Goal: Task Accomplishment & Management: Manage account settings

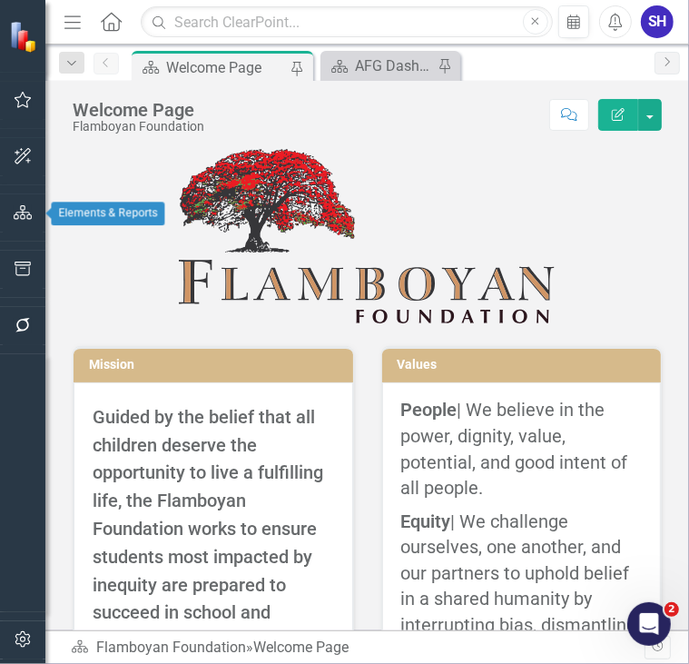
click at [25, 210] on icon "button" at bounding box center [23, 212] width 19 height 15
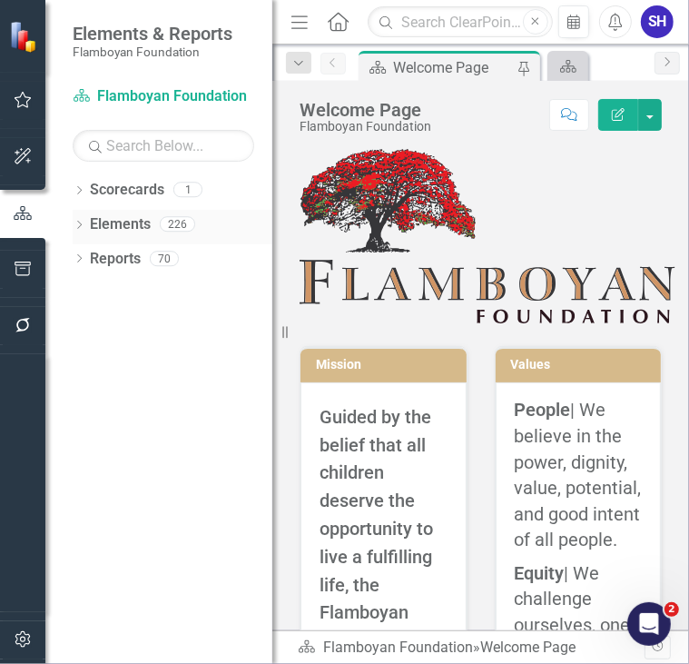
click at [131, 232] on link "Elements" at bounding box center [120, 224] width 61 height 21
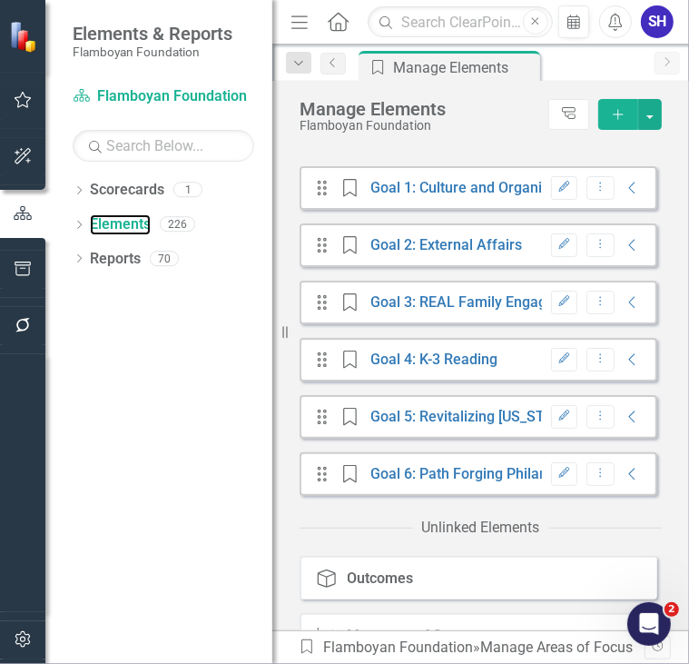
scroll to position [487, 0]
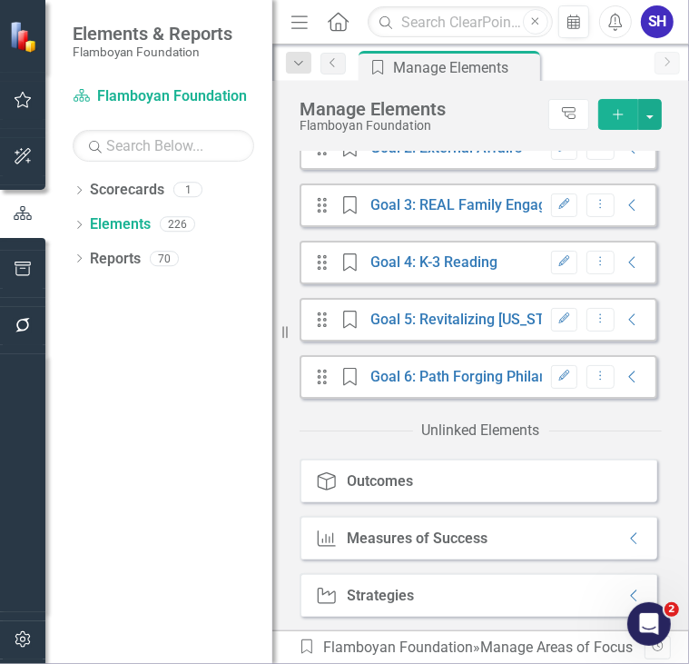
click at [447, 542] on div "Measures of Success" at bounding box center [418, 538] width 141 height 16
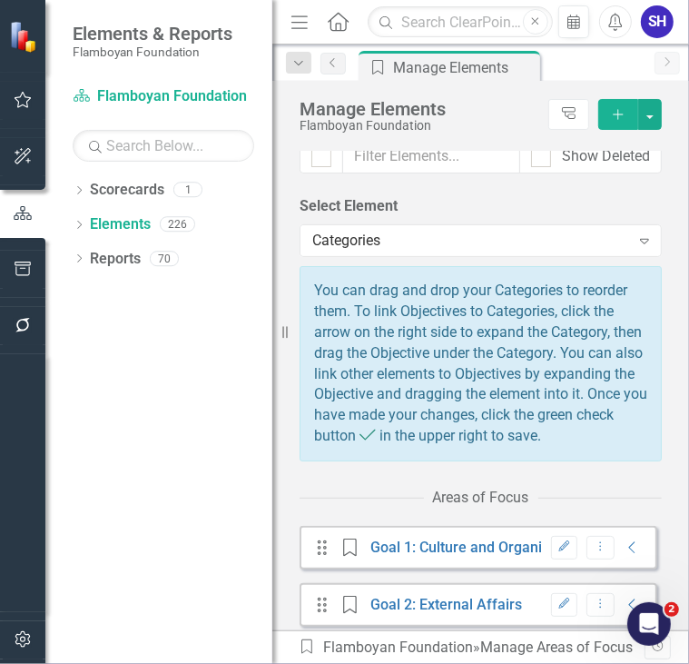
scroll to position [0, 0]
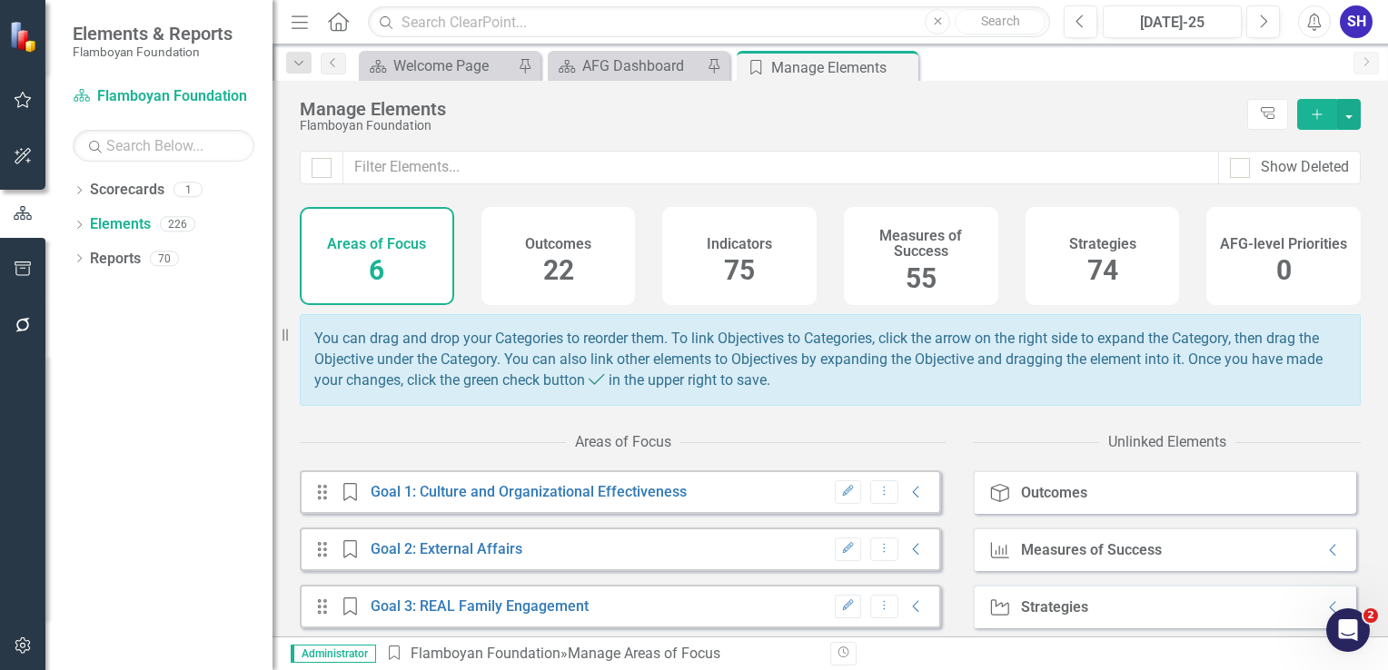
click at [906, 274] on span "55" at bounding box center [921, 278] width 31 height 32
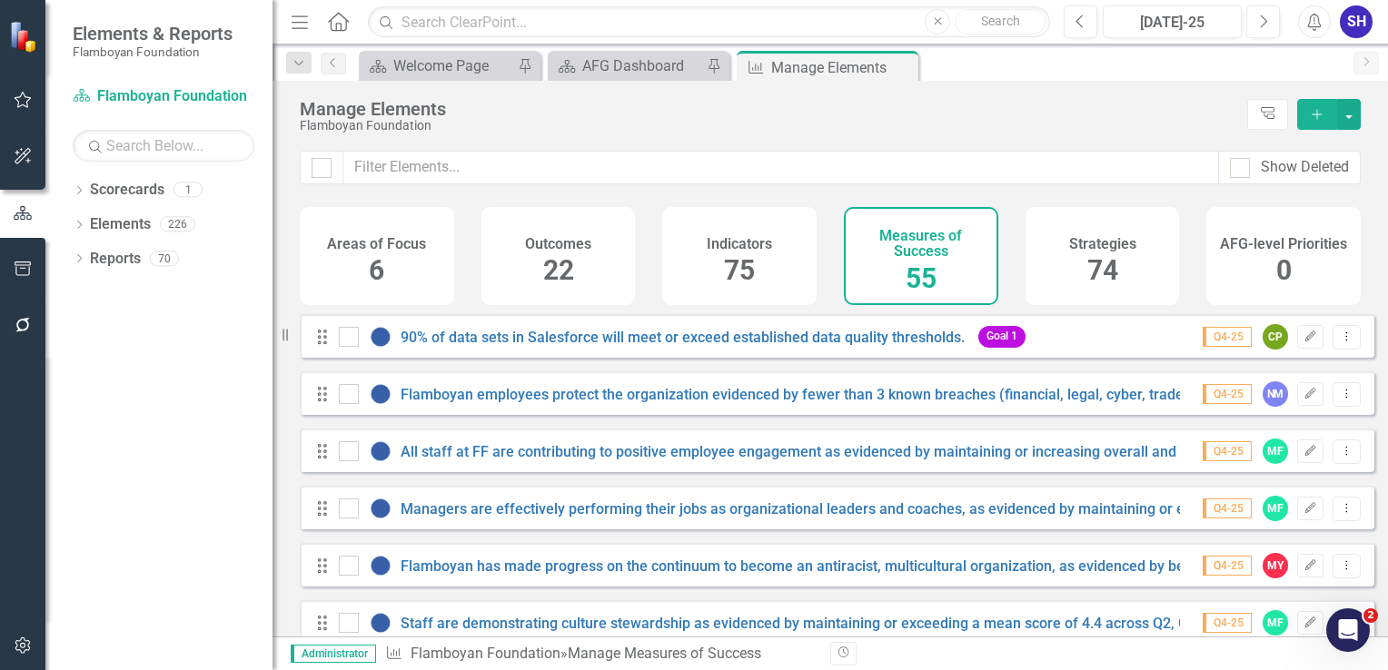
checkbox input "false"
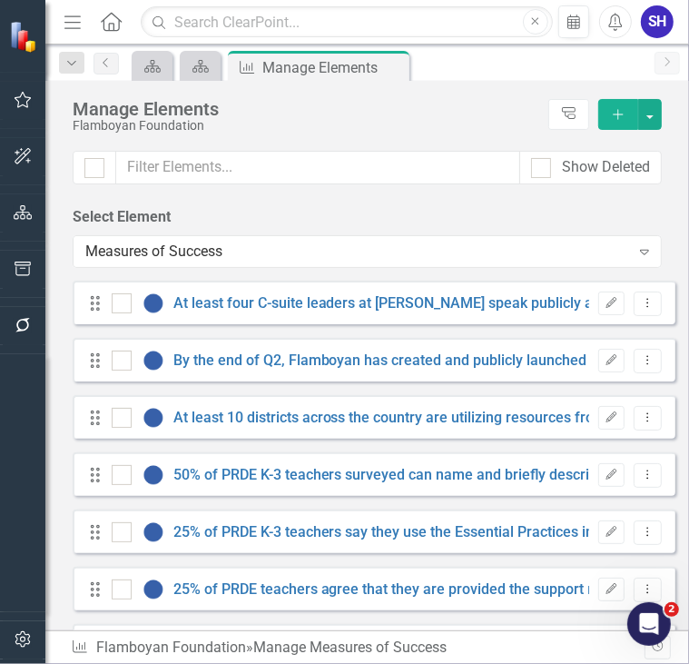
scroll to position [1428, 0]
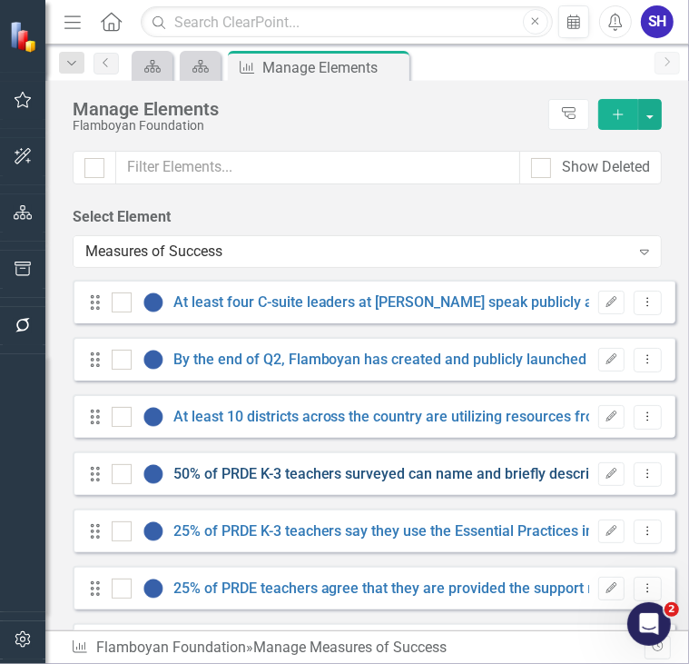
click at [421, 472] on link "50% of PRDE K-3 teachers surveyed can name and briefly describe at least three …" at bounding box center [532, 473] width 718 height 17
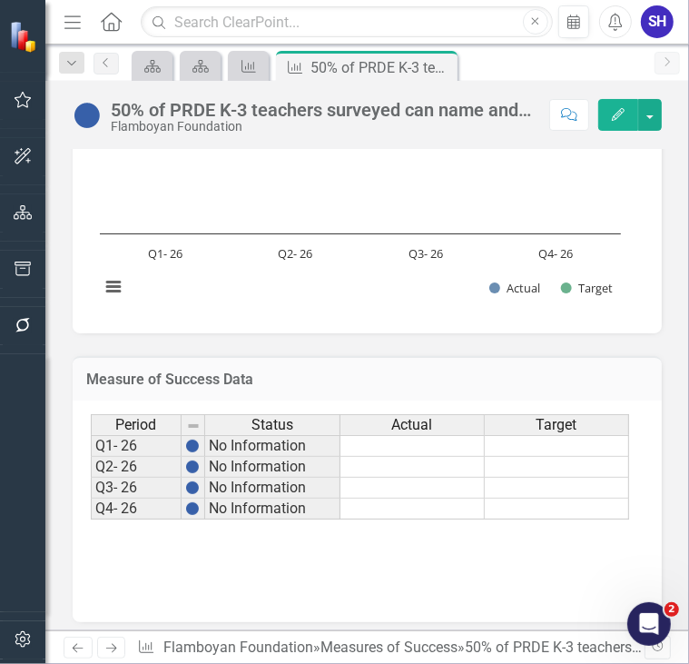
scroll to position [817, 0]
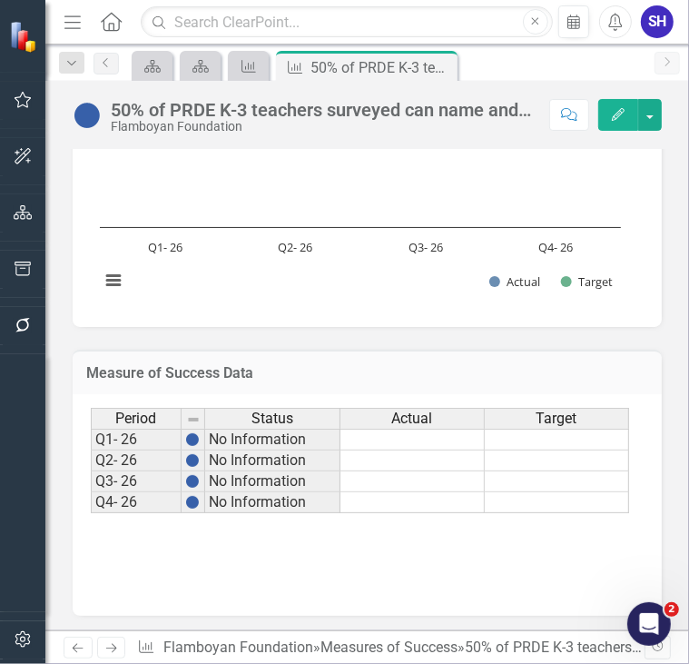
click at [401, 419] on span "Actual" at bounding box center [412, 419] width 41 height 16
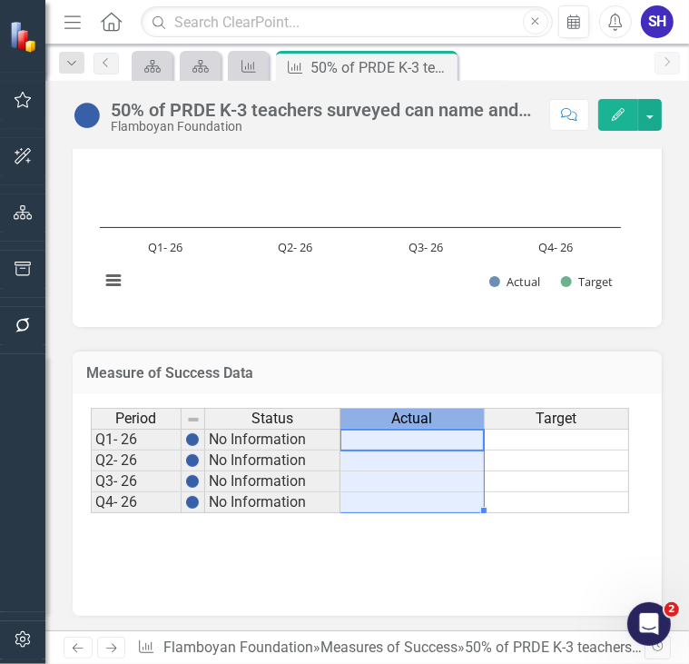
click at [401, 419] on span "Actual" at bounding box center [412, 419] width 41 height 16
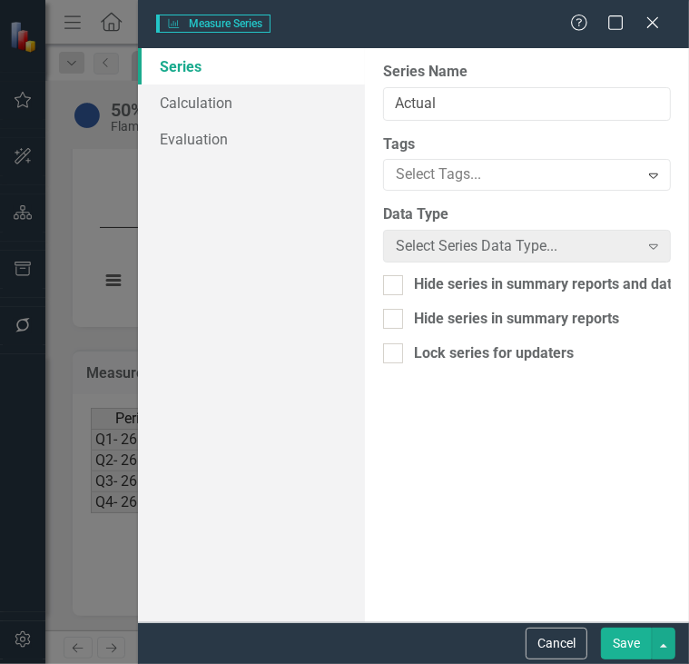
type input "Actual"
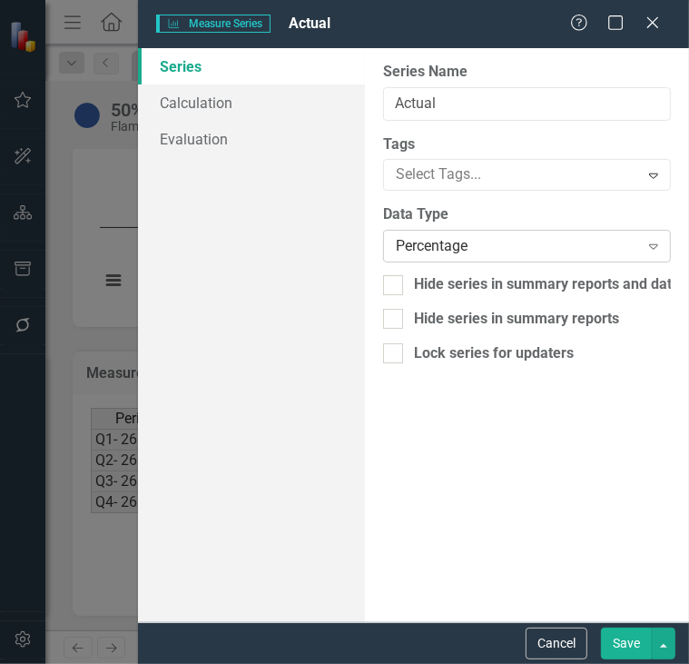
click at [485, 248] on div "Percentage" at bounding box center [517, 246] width 243 height 21
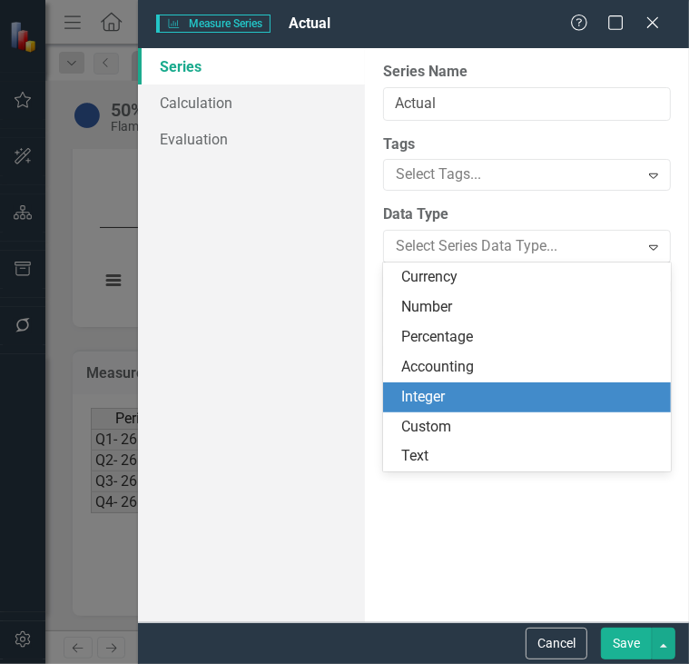
click at [470, 388] on div "Integer" at bounding box center [530, 397] width 259 height 21
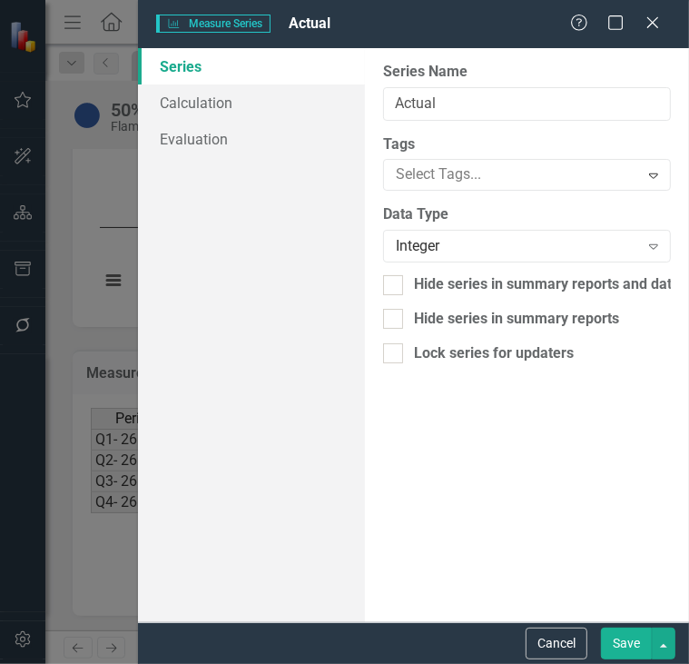
click at [631, 645] on button "Save" at bounding box center [626, 644] width 51 height 32
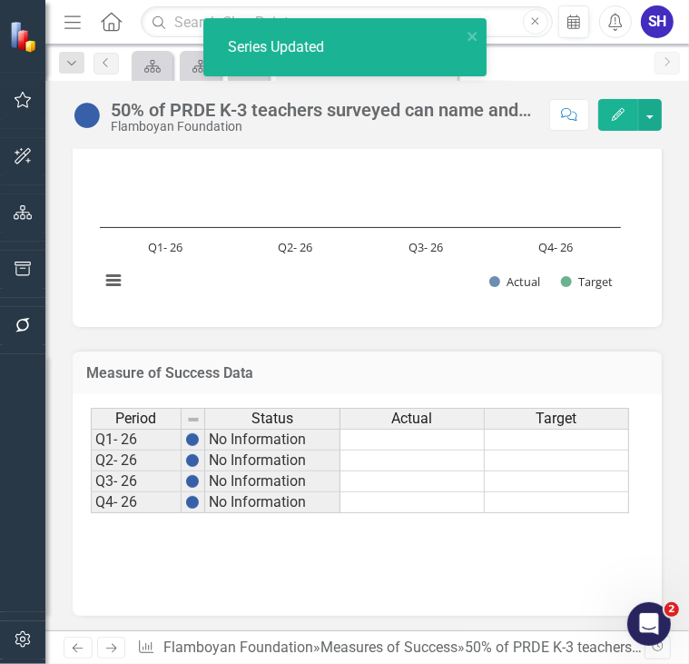
click at [576, 417] on span "Target" at bounding box center [557, 419] width 41 height 16
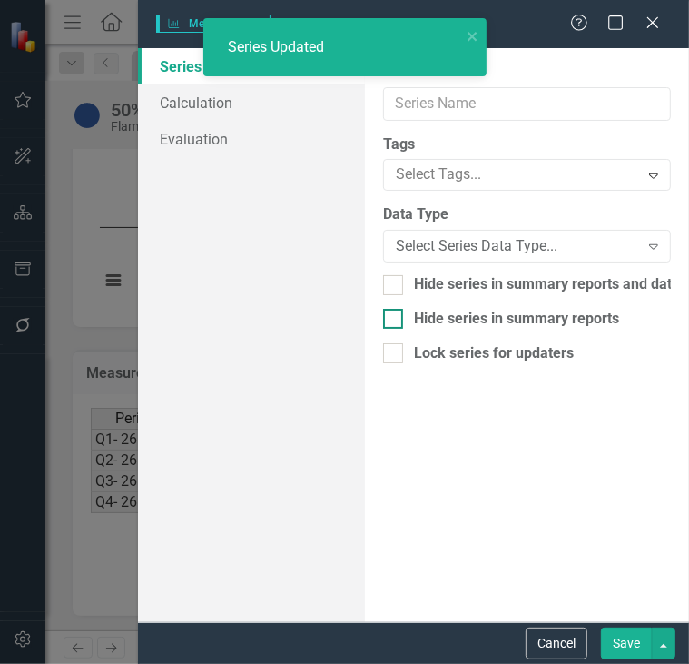
type input "Target"
click at [458, 245] on div "Percentage" at bounding box center [517, 246] width 243 height 21
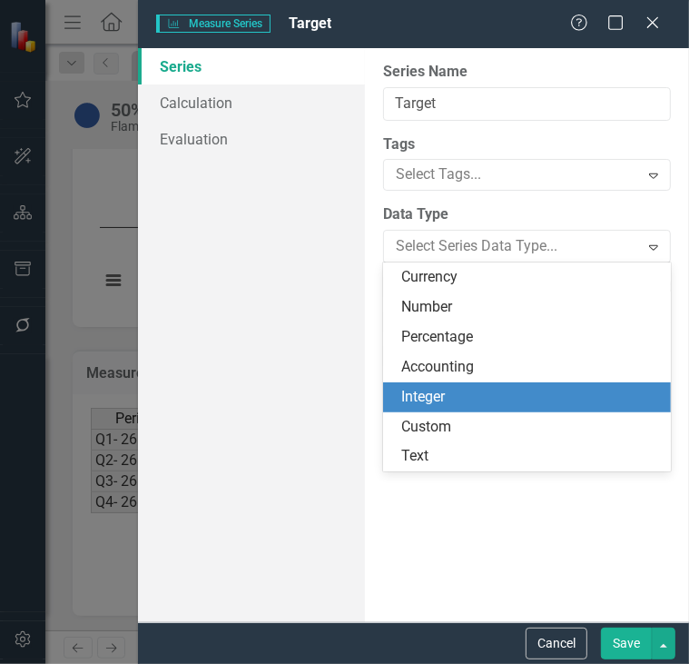
click at [470, 391] on div "Integer" at bounding box center [530, 397] width 259 height 21
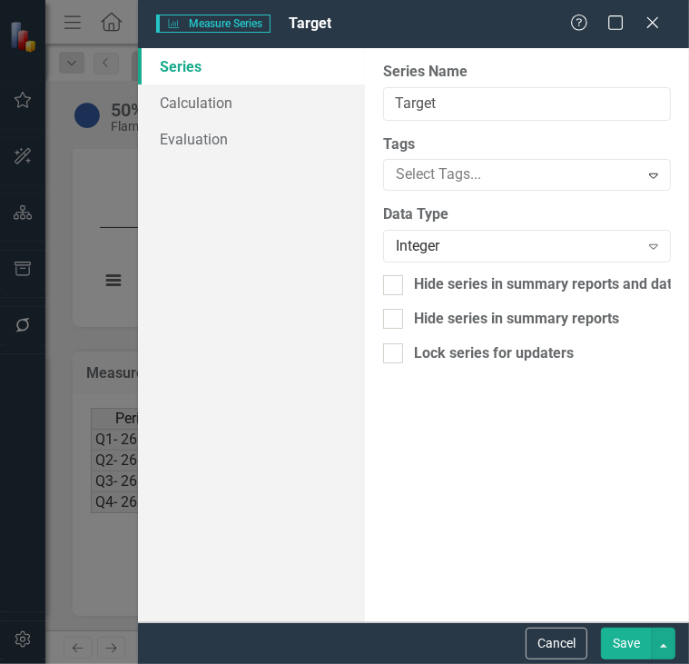
click at [632, 649] on button "Save" at bounding box center [626, 644] width 51 height 32
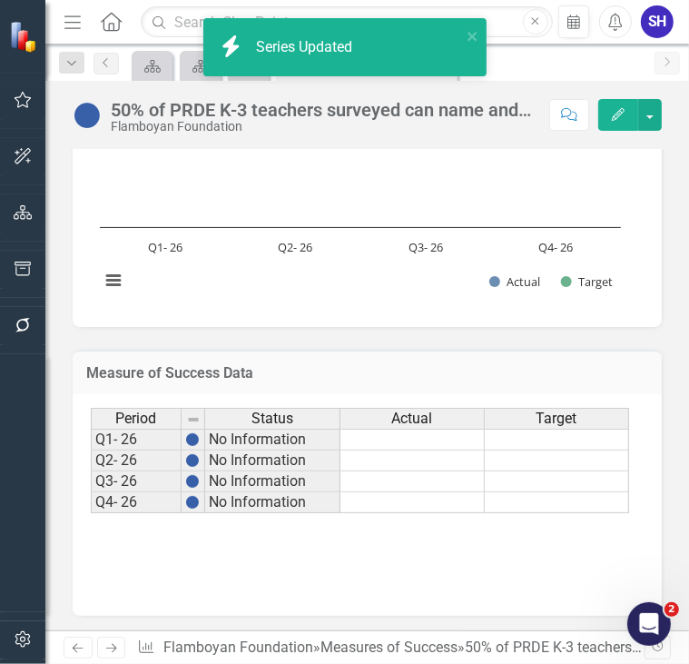
click at [532, 440] on td at bounding box center [557, 440] width 144 height 22
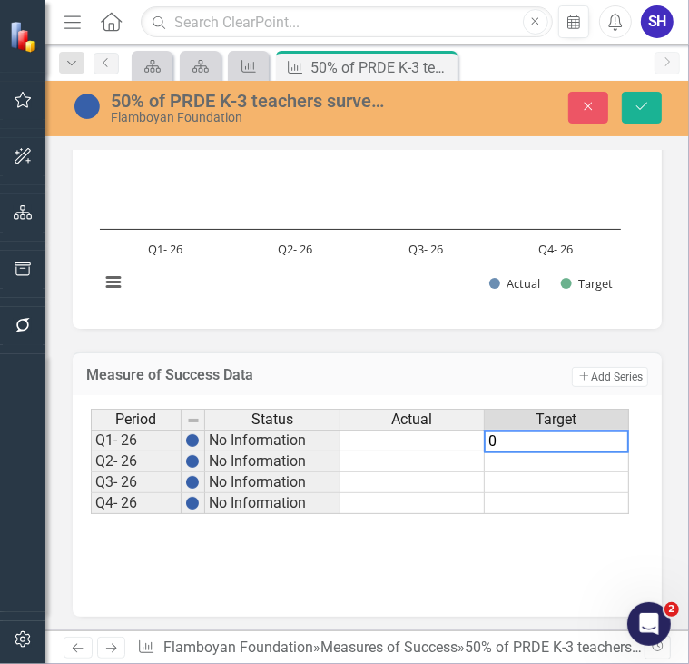
type textarea "0"
click at [520, 456] on td at bounding box center [557, 461] width 144 height 21
type textarea "0"
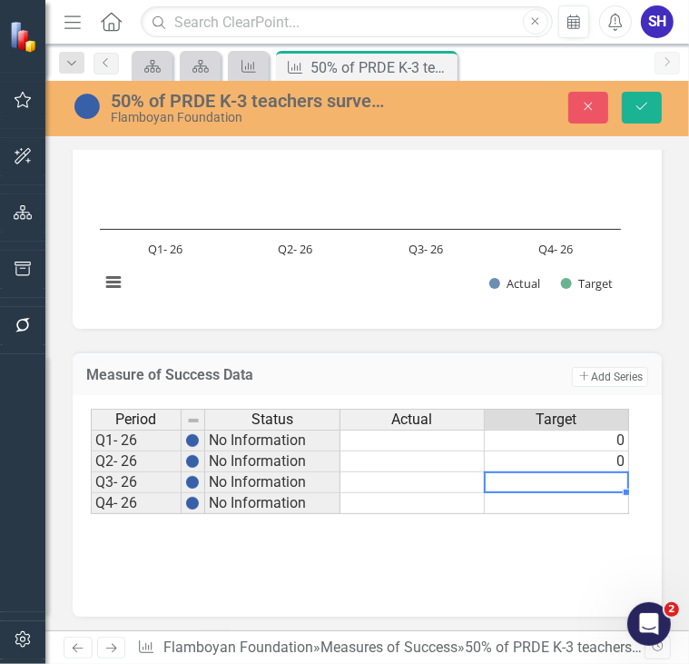
click at [520, 479] on td at bounding box center [557, 482] width 144 height 21
type textarea "50"
click at [580, 493] on td at bounding box center [557, 503] width 144 height 21
click at [582, 499] on td at bounding box center [557, 503] width 144 height 21
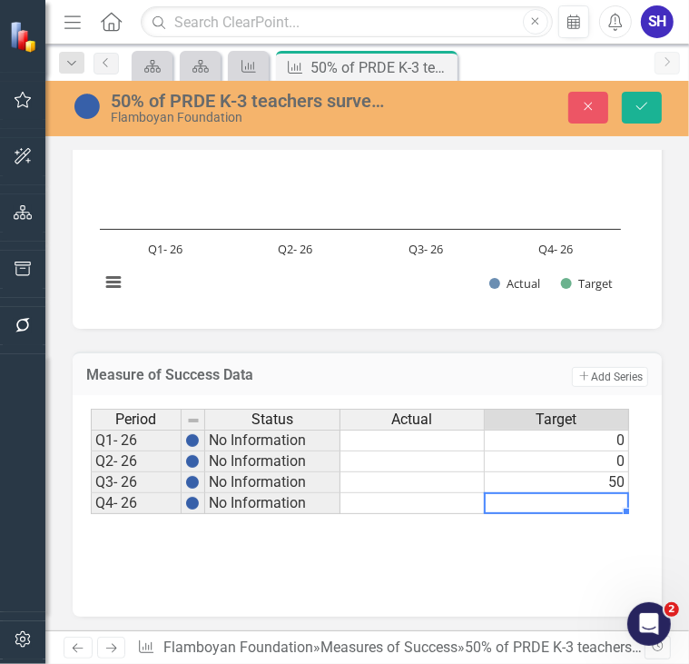
click at [582, 499] on td at bounding box center [557, 503] width 144 height 21
type textarea "0"
click at [549, 557] on div "Period Status Actual Target Q1- 26 No Information 0 Q2- 26 No Information 0 Q3-…" at bounding box center [367, 500] width 553 height 182
click at [574, 421] on span "Target" at bounding box center [557, 419] width 41 height 16
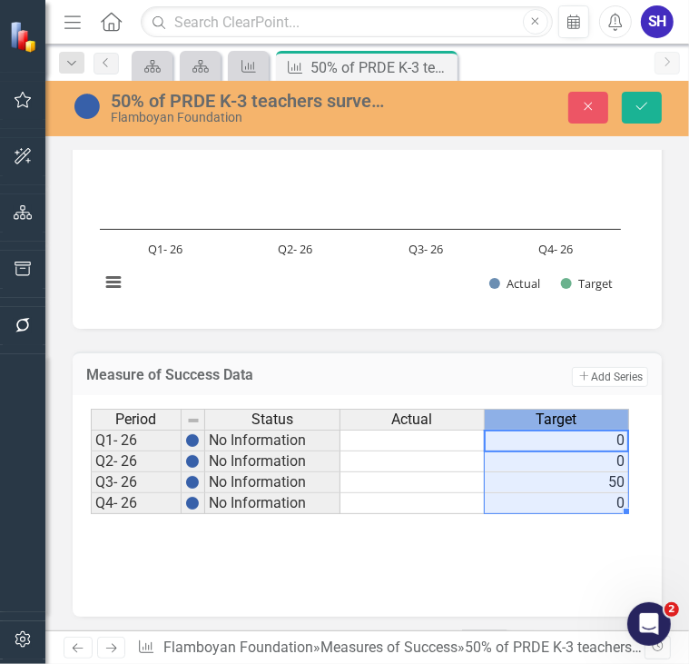
click at [574, 421] on span "Target" at bounding box center [557, 419] width 41 height 16
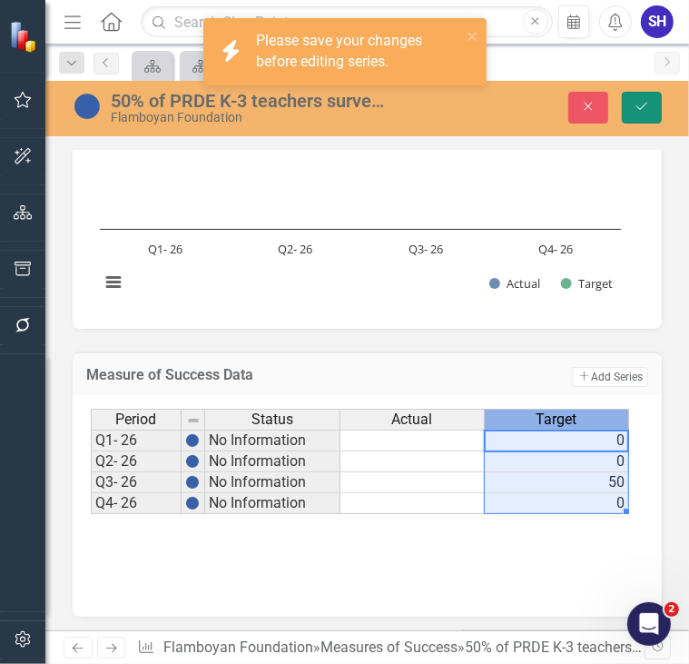
click at [643, 108] on icon "Save" at bounding box center [642, 106] width 16 height 13
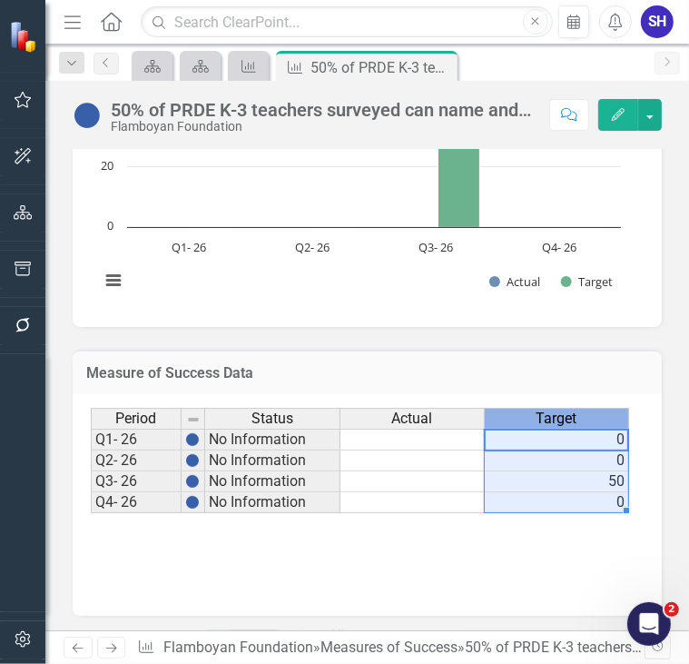
click at [565, 412] on span "Target" at bounding box center [557, 419] width 41 height 16
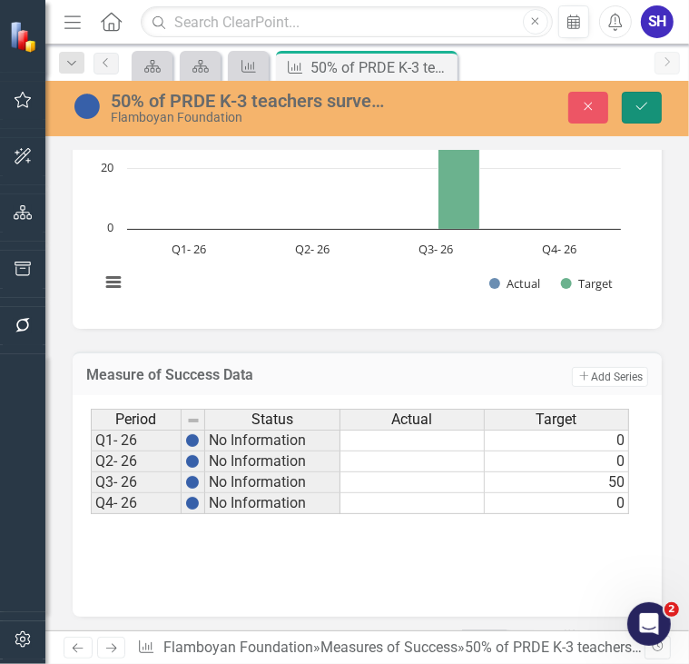
click at [638, 110] on icon "Save" at bounding box center [642, 106] width 16 height 13
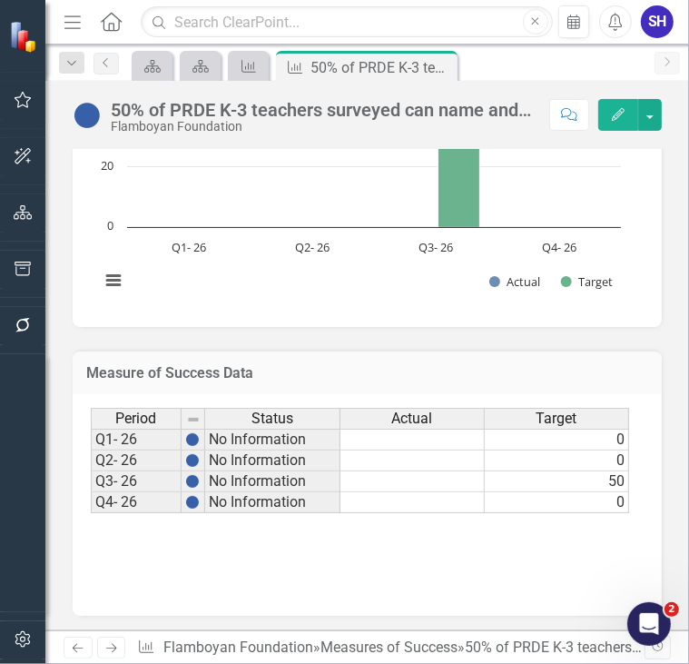
click at [410, 417] on span "Actual" at bounding box center [412, 419] width 41 height 16
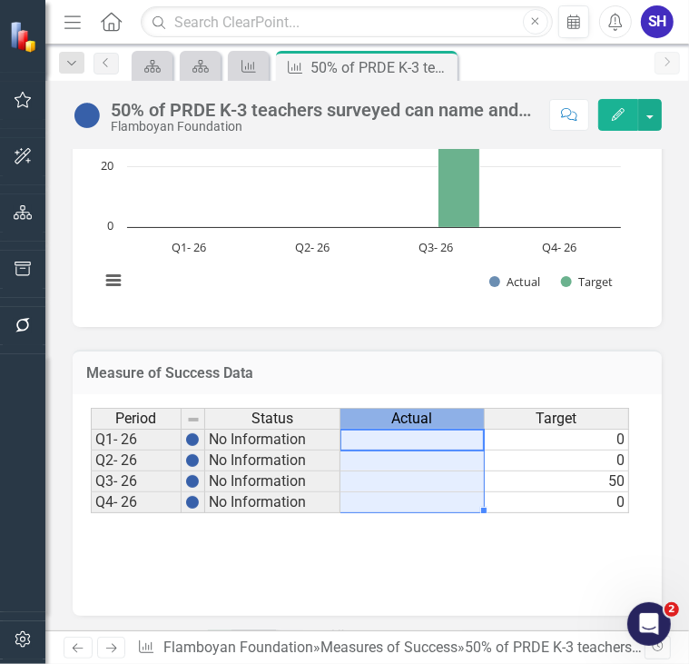
click at [410, 417] on span "Actual" at bounding box center [412, 419] width 41 height 16
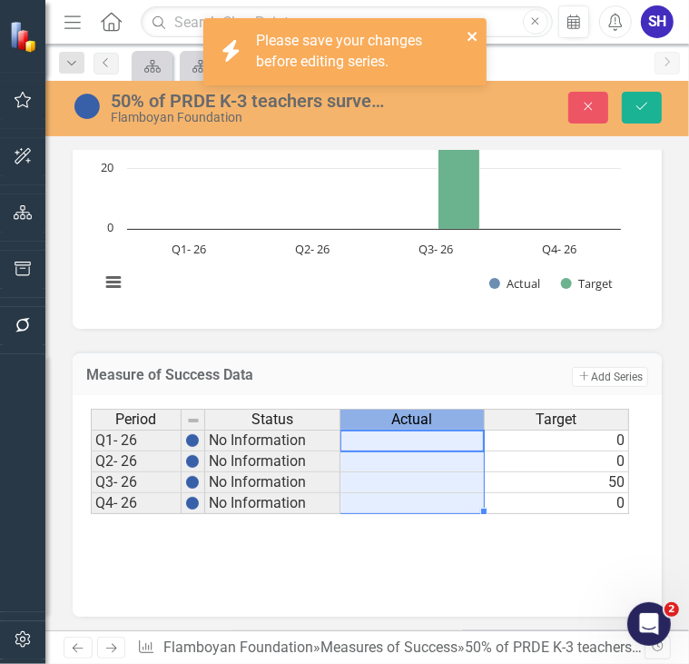
click at [468, 35] on icon "close" at bounding box center [473, 36] width 13 height 15
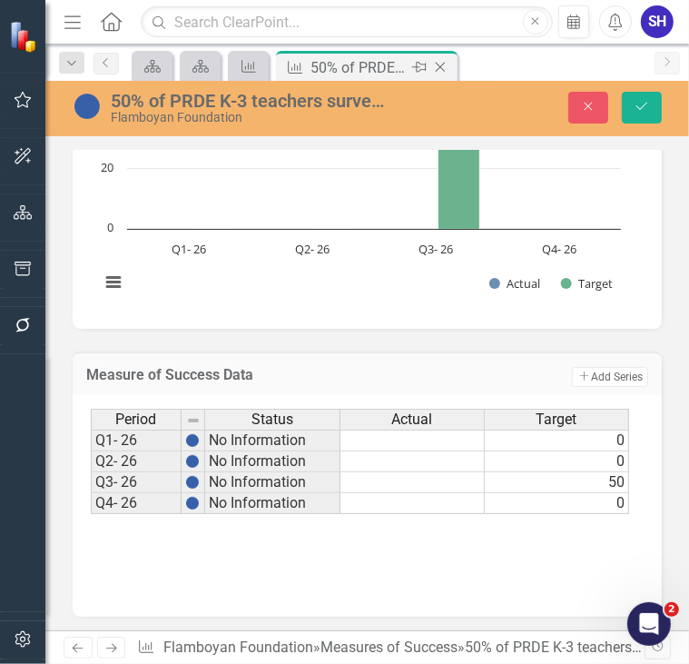
click at [441, 67] on icon "Close" at bounding box center [440, 67] width 18 height 15
click at [396, 68] on icon "Close" at bounding box center [392, 67] width 18 height 15
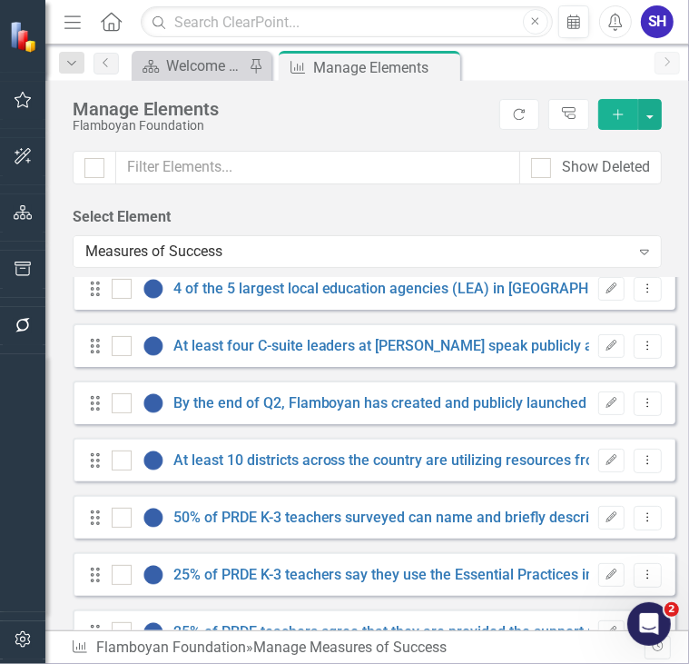
scroll to position [1402, 0]
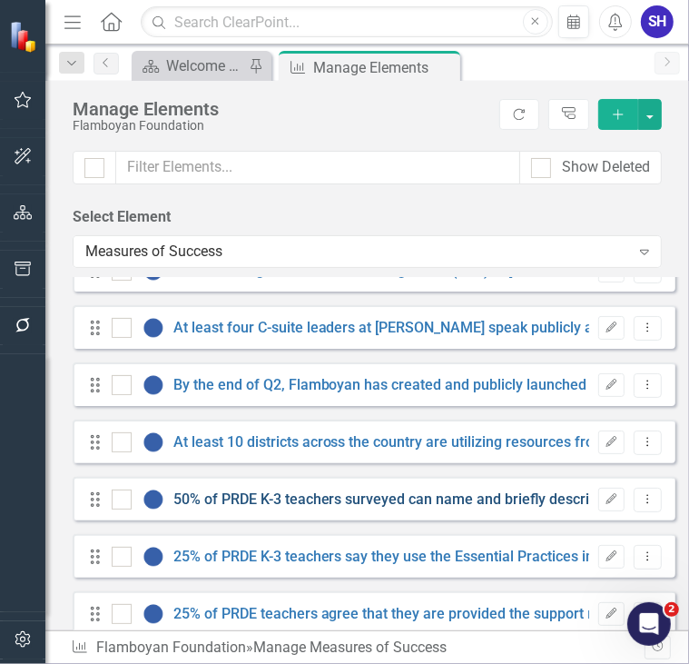
click at [426, 501] on link "50% of PRDE K-3 teachers surveyed can name and briefly describe at least three …" at bounding box center [532, 498] width 718 height 17
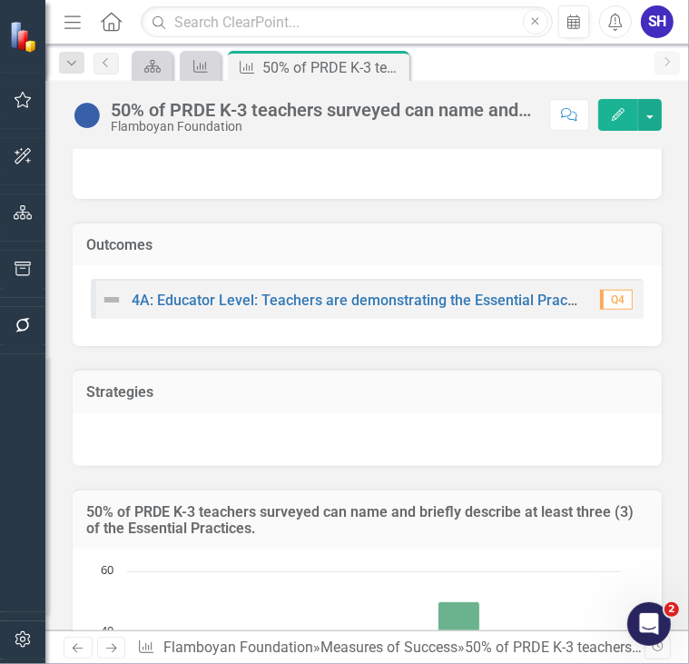
scroll to position [817, 0]
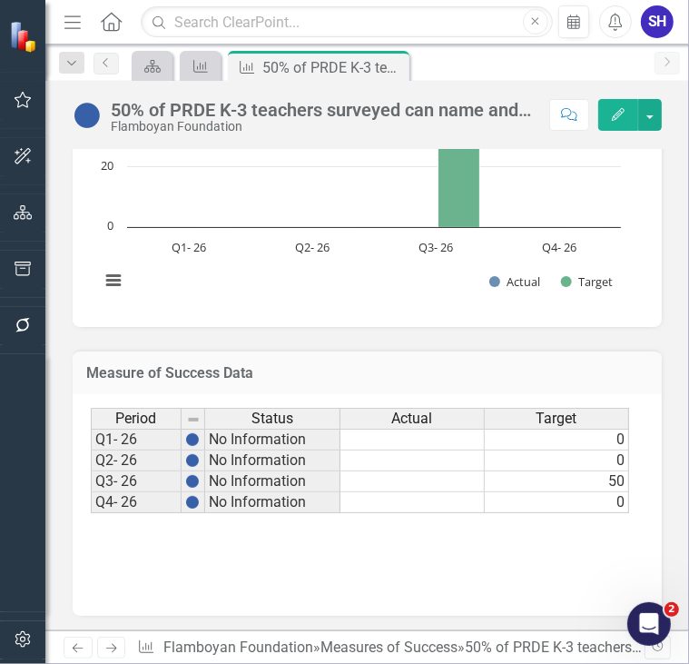
click at [421, 416] on span "Actual" at bounding box center [412, 419] width 41 height 16
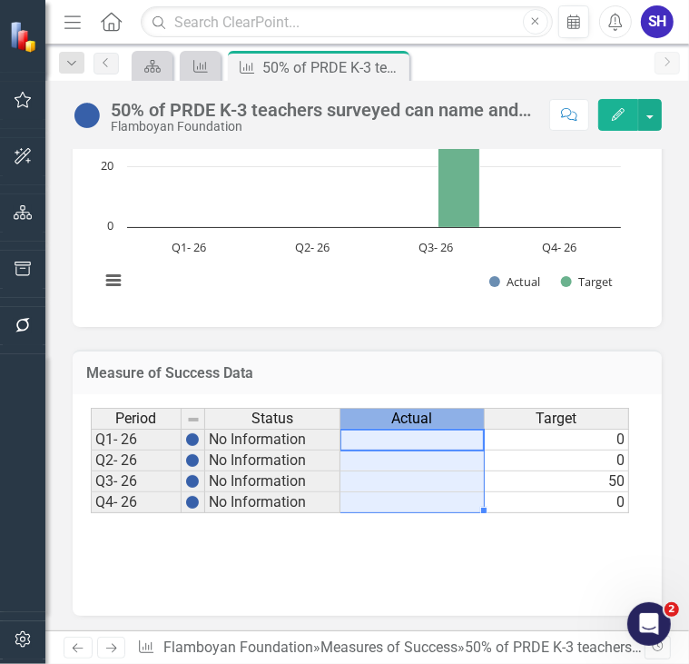
click at [421, 416] on span "Actual" at bounding box center [412, 419] width 41 height 16
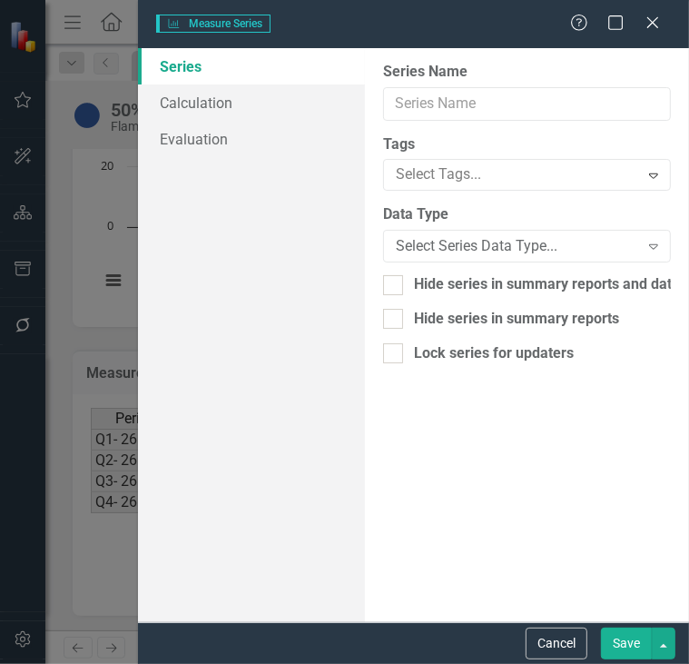
type input "Actual"
click at [480, 250] on div "Integer" at bounding box center [517, 246] width 243 height 21
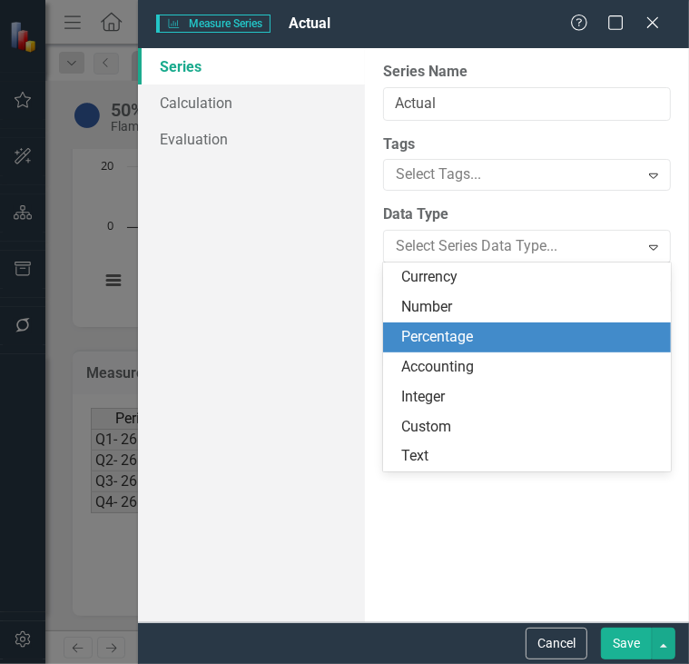
click at [459, 341] on div "Percentage" at bounding box center [530, 337] width 259 height 21
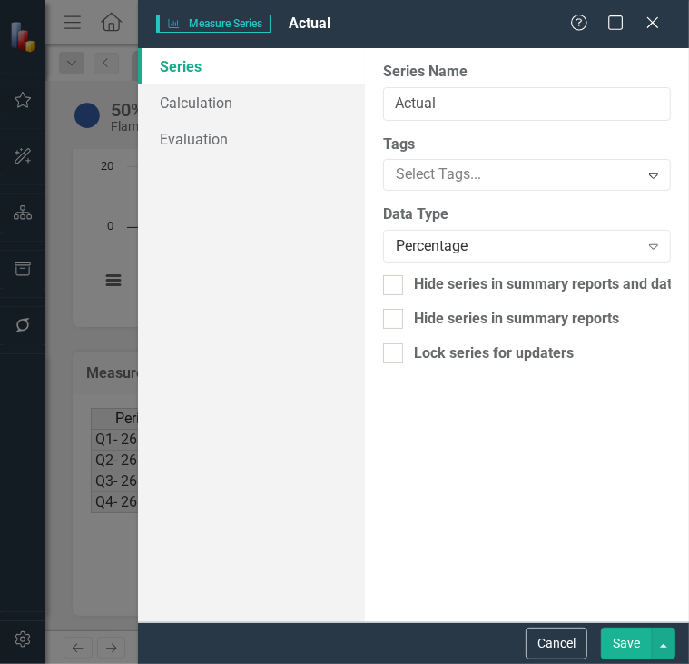
click at [622, 646] on button "Save" at bounding box center [626, 644] width 51 height 32
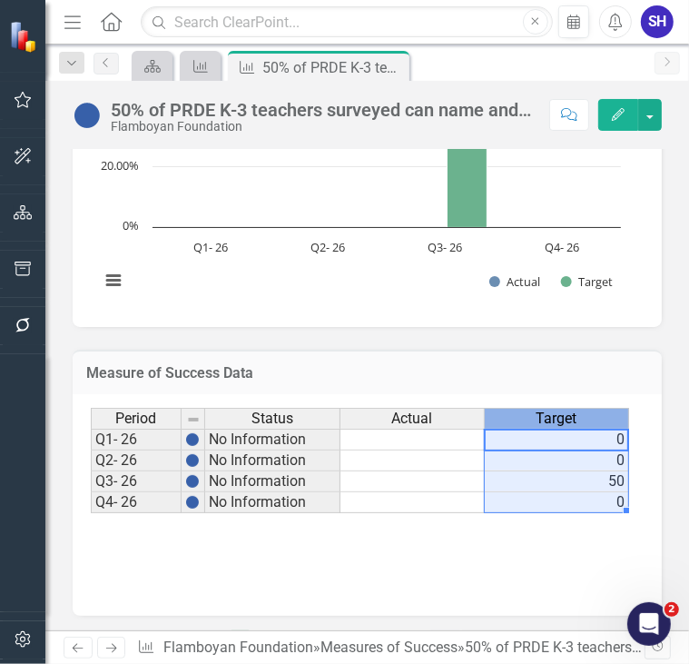
click at [572, 416] on span "Target" at bounding box center [557, 419] width 41 height 16
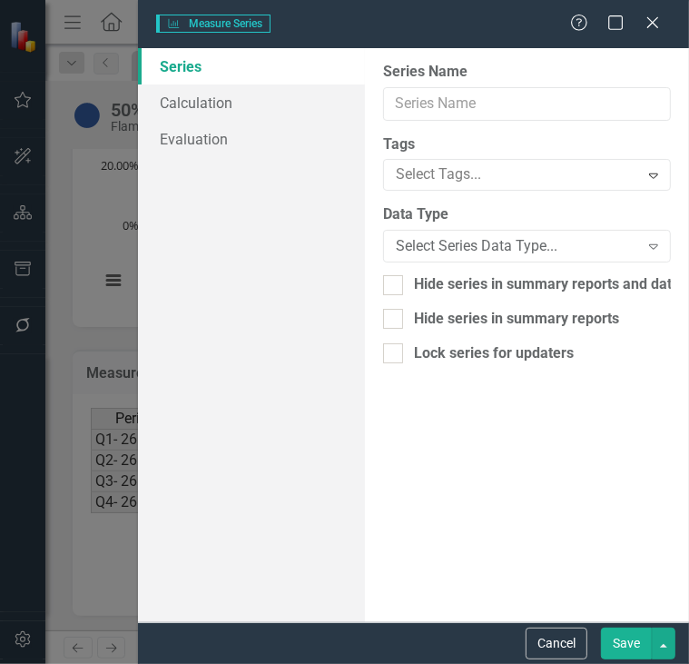
type input "Target"
click at [471, 242] on div "Integer" at bounding box center [517, 246] width 243 height 21
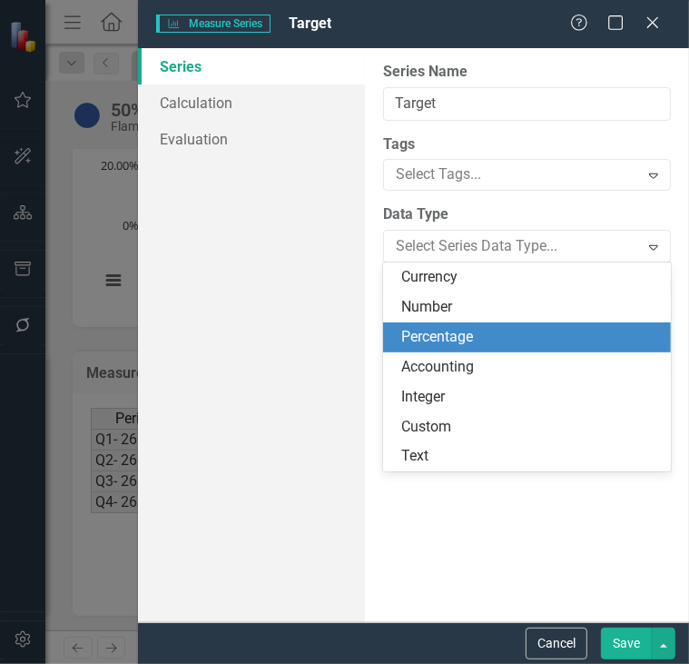
click at [480, 336] on div "Percentage" at bounding box center [530, 337] width 259 height 21
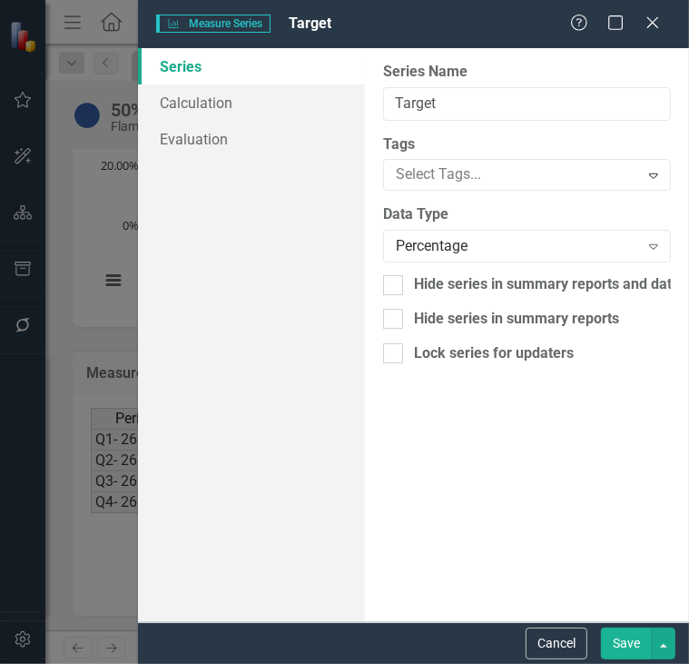
click at [626, 632] on button "Save" at bounding box center [626, 644] width 51 height 32
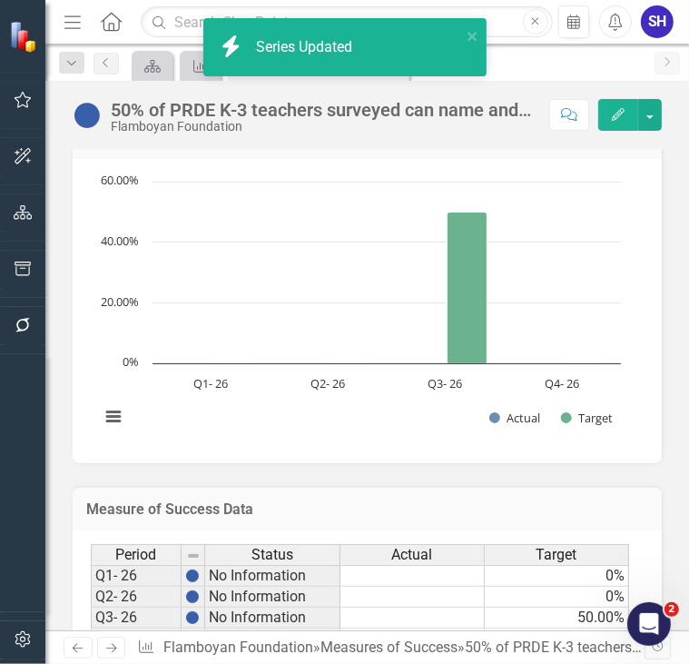
scroll to position [679, 0]
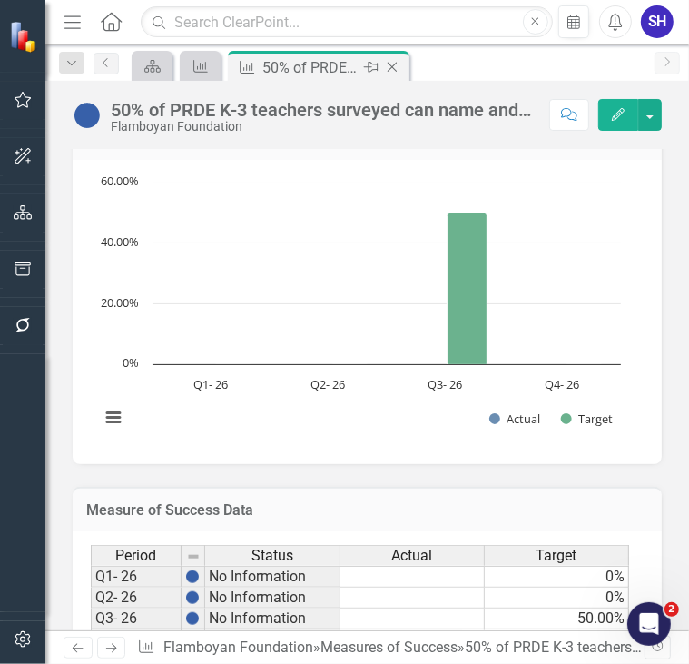
click at [393, 69] on icon "Close" at bounding box center [392, 67] width 18 height 15
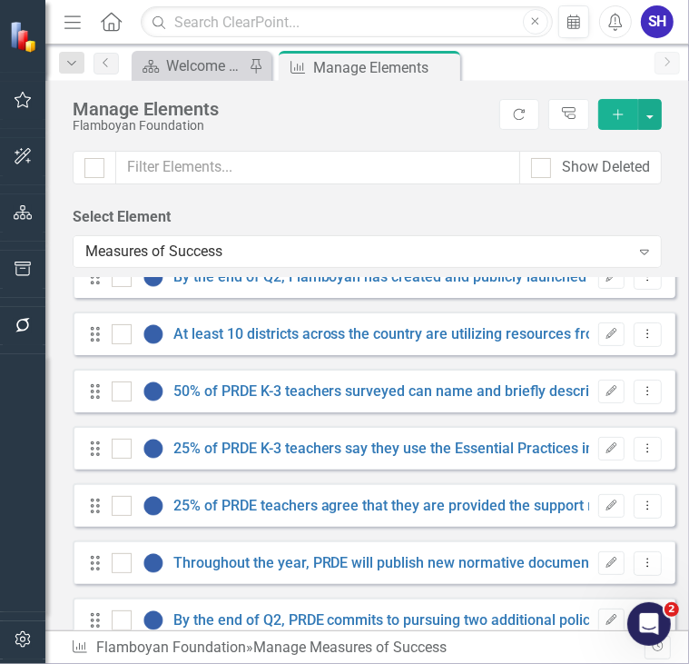
scroll to position [1513, 0]
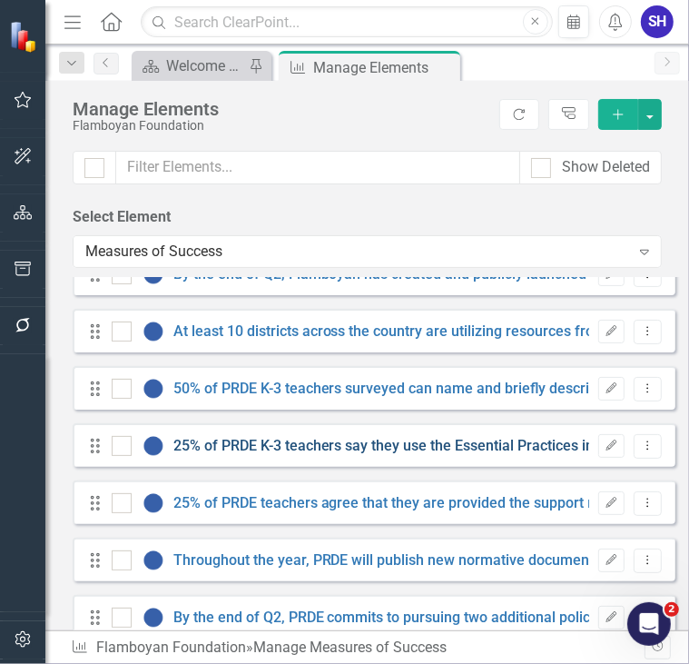
click at [390, 446] on link "25% of PRDE K-3 teachers say they use the Essential Practices in their day-to-d…" at bounding box center [475, 445] width 604 height 17
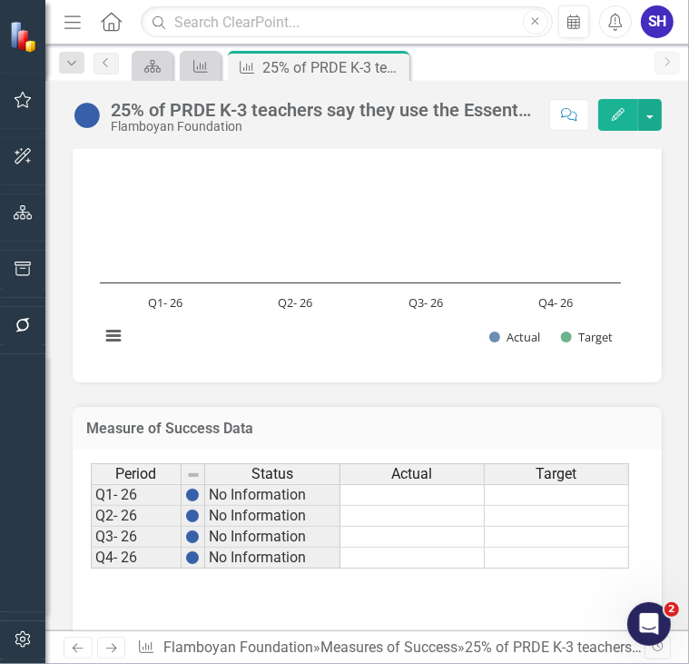
scroll to position [785, 0]
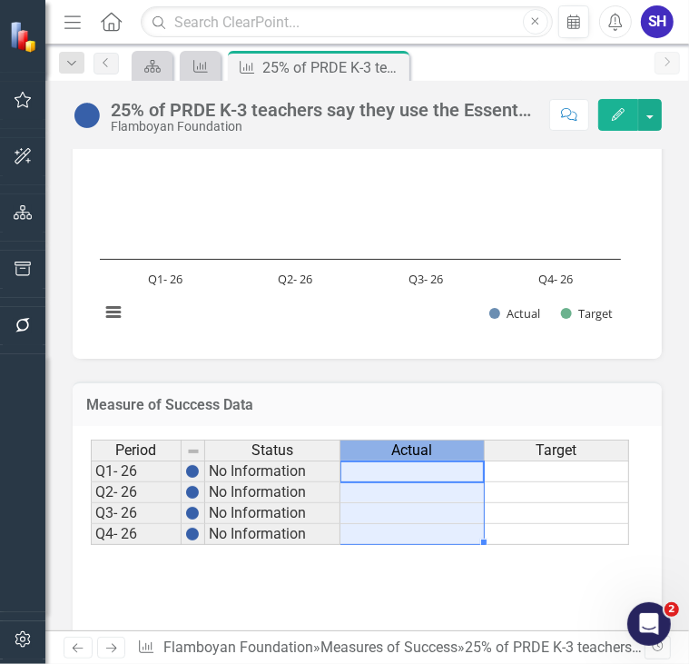
click at [395, 447] on span "Actual" at bounding box center [412, 450] width 41 height 16
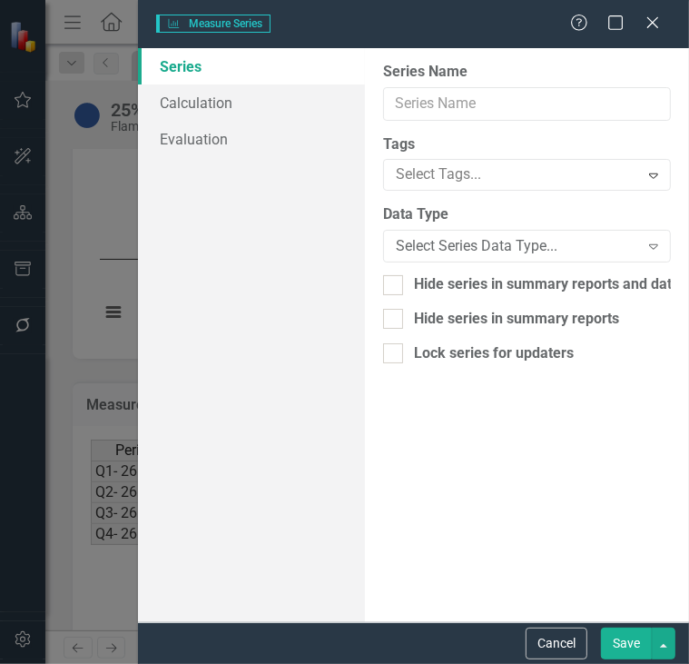
type input "Actual"
click at [561, 658] on button "Cancel" at bounding box center [557, 644] width 62 height 32
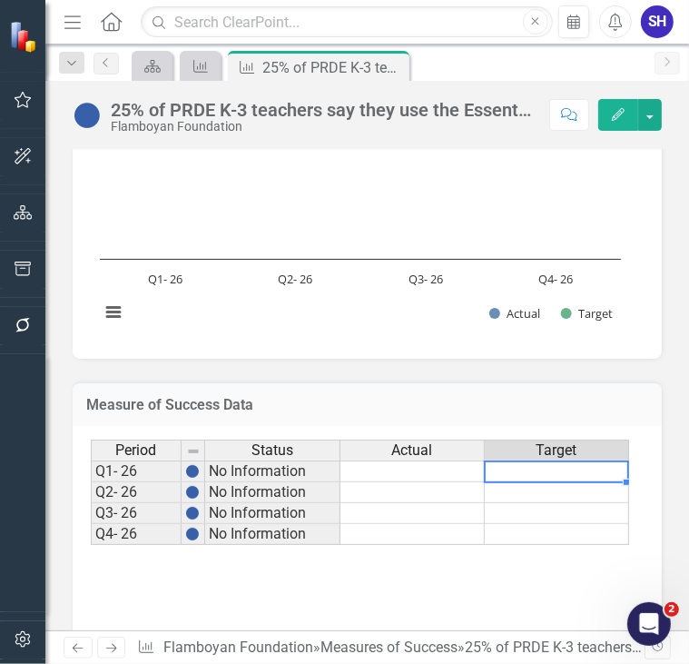
click at [571, 468] on td at bounding box center [557, 471] width 144 height 22
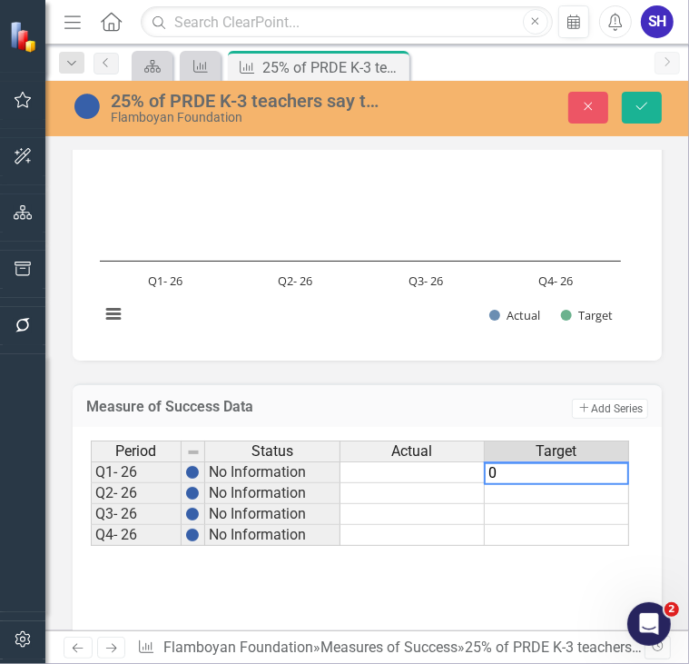
type textarea "0"
click at [546, 490] on td at bounding box center [557, 493] width 144 height 21
type textarea "0"
click at [574, 508] on td at bounding box center [557, 514] width 144 height 21
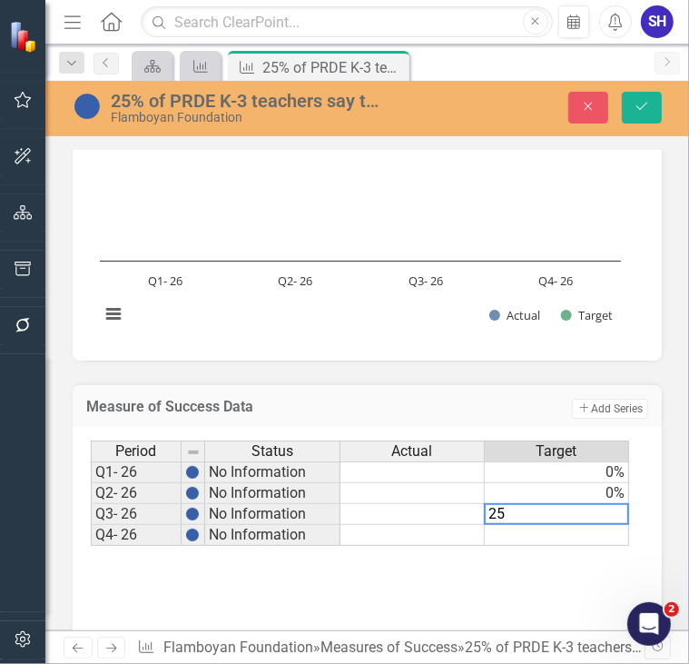
type textarea "25"
click at [590, 533] on td at bounding box center [557, 535] width 144 height 21
type textarea "0"
click at [556, 584] on div "Period Status Actual Target Q1- 26 No Information 0% Q2- 26 No Information 0% Q…" at bounding box center [367, 532] width 553 height 182
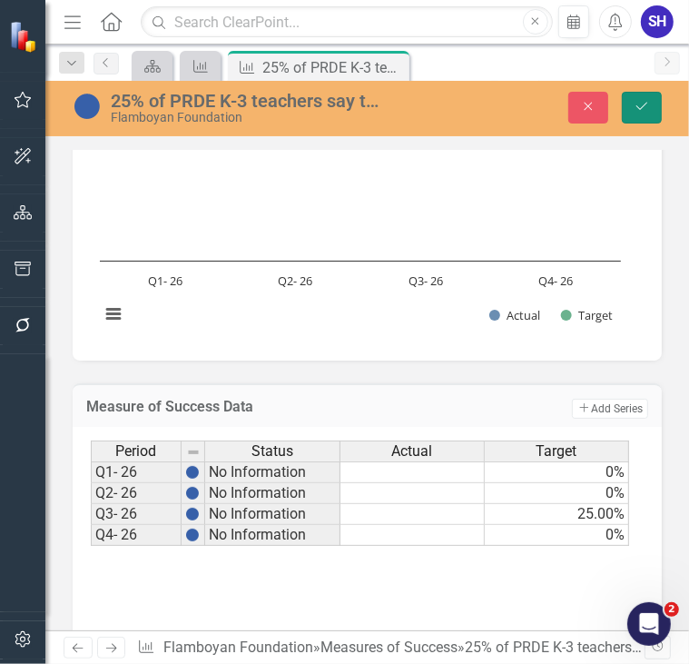
click at [643, 104] on icon "Save" at bounding box center [642, 106] width 16 height 13
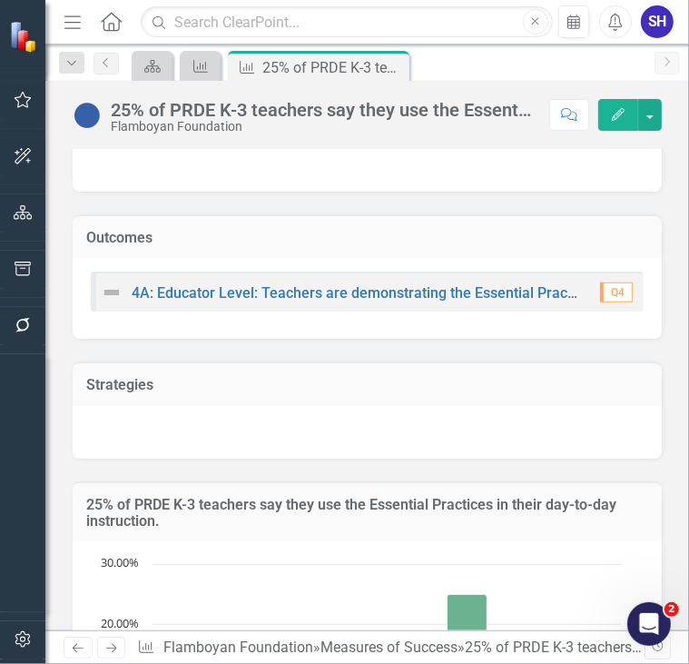
scroll to position [0, 0]
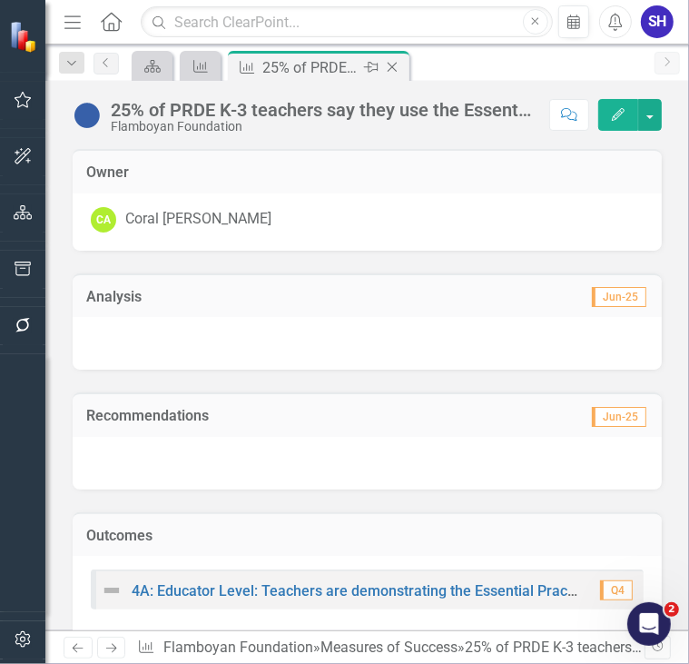
click at [396, 68] on icon "Close" at bounding box center [392, 67] width 18 height 15
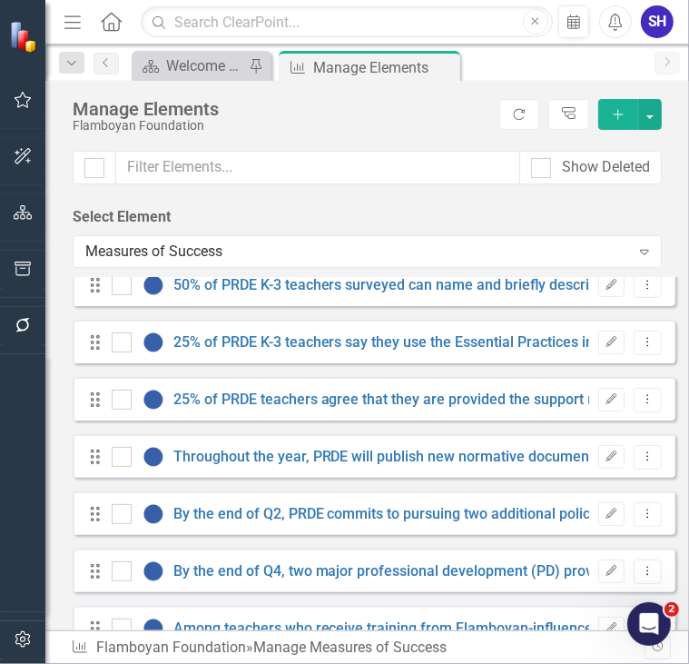
scroll to position [1608, 0]
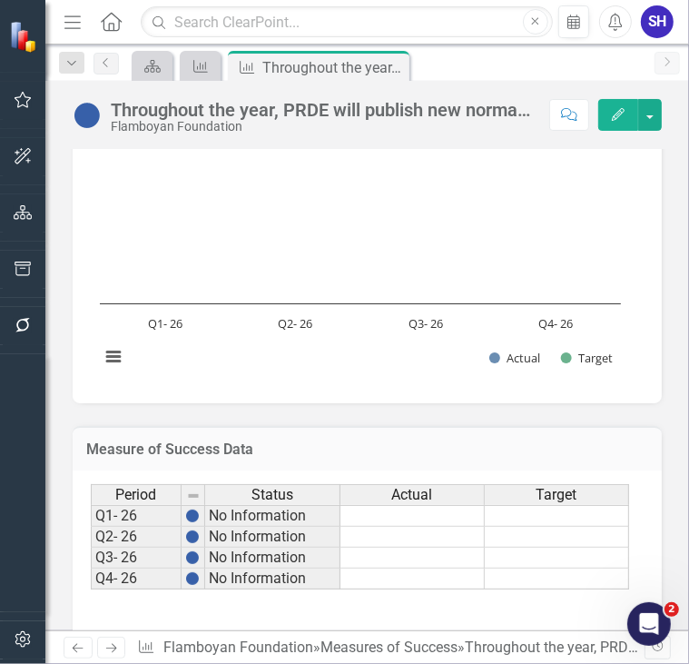
scroll to position [817, 0]
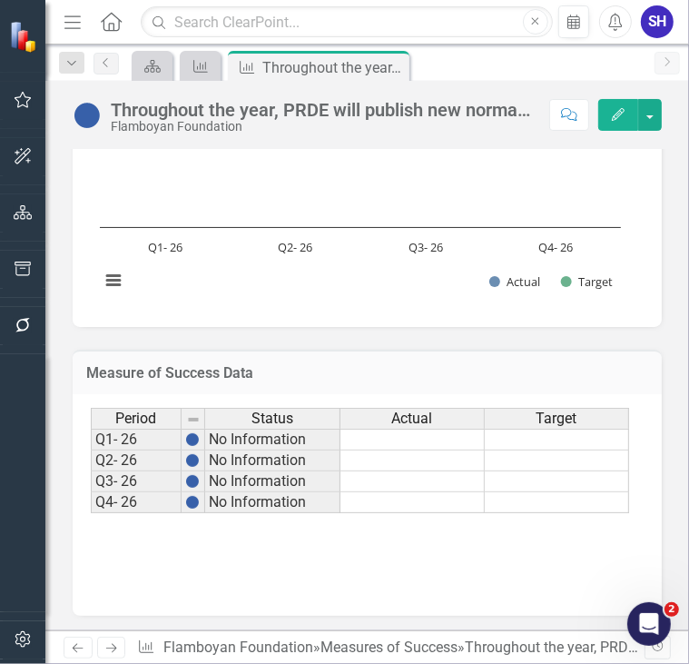
click at [527, 444] on td at bounding box center [557, 440] width 144 height 22
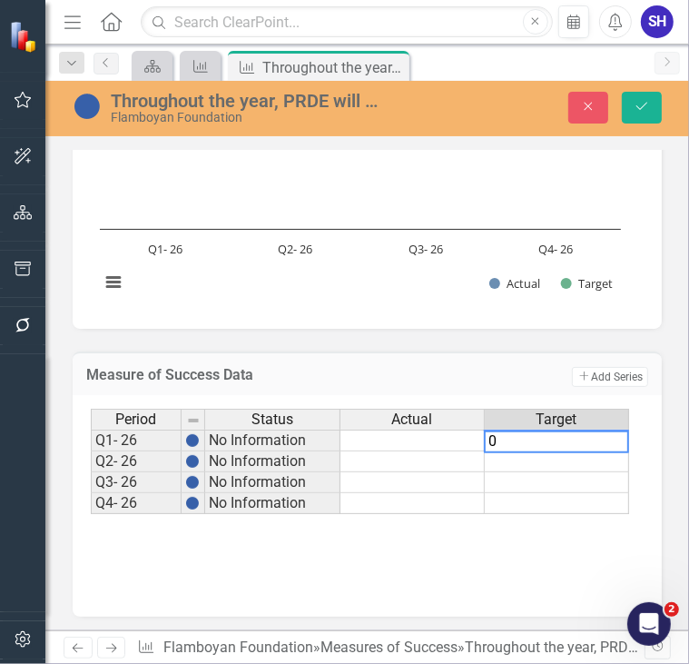
type textarea "0"
click at [535, 458] on td at bounding box center [557, 461] width 144 height 21
type textarea "1"
click at [567, 482] on td at bounding box center [557, 482] width 144 height 21
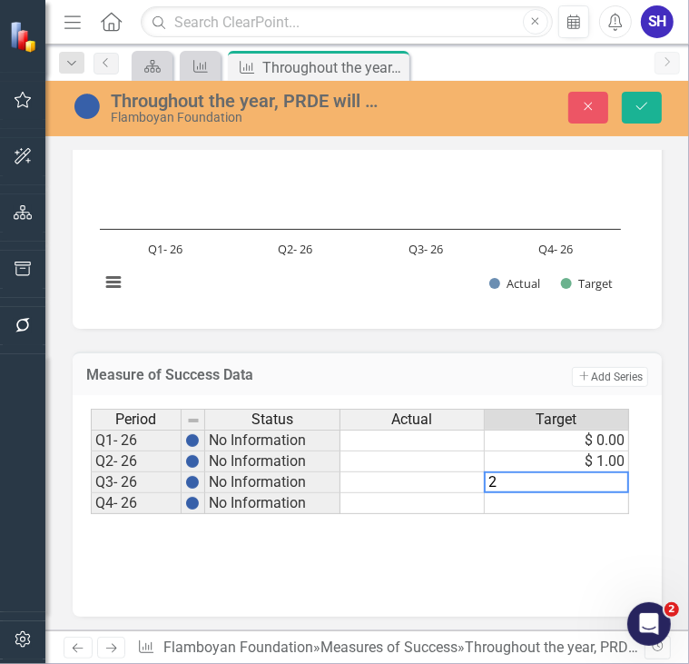
click at [581, 513] on div "Period Status Actual Target Q1- 26 No Information $ 0.00 Q2- 26 No Information …" at bounding box center [367, 500] width 553 height 182
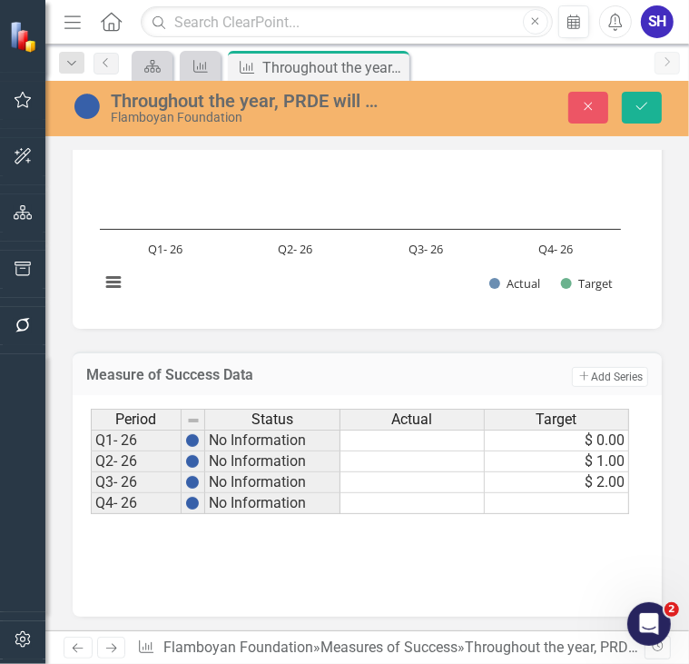
click at [574, 495] on td at bounding box center [557, 503] width 144 height 21
type textarea "3"
click at [534, 559] on div "Period Status Actual Target Q1- 26 No Information $ 0.00 Q2- 26 No Information …" at bounding box center [367, 500] width 553 height 182
click at [560, 423] on span "Target" at bounding box center [557, 419] width 41 height 16
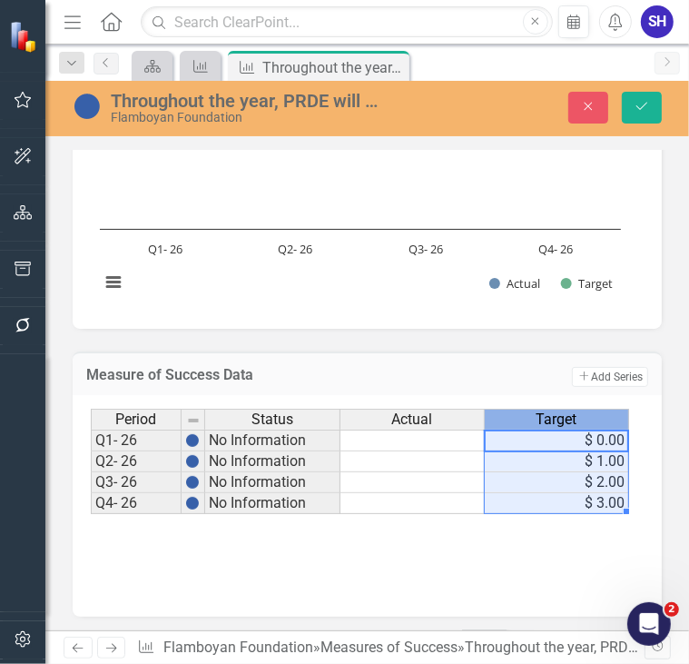
click at [560, 423] on span "Target" at bounding box center [557, 419] width 41 height 16
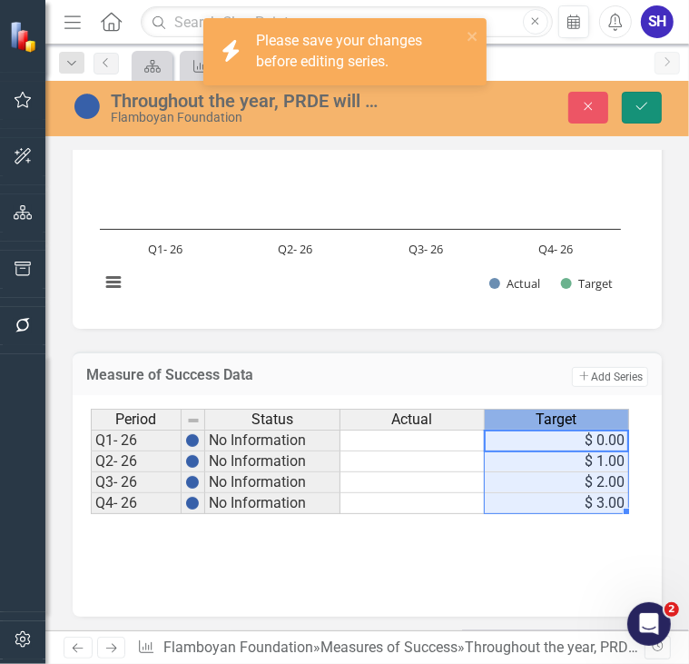
click at [632, 113] on button "Save" at bounding box center [642, 108] width 40 height 32
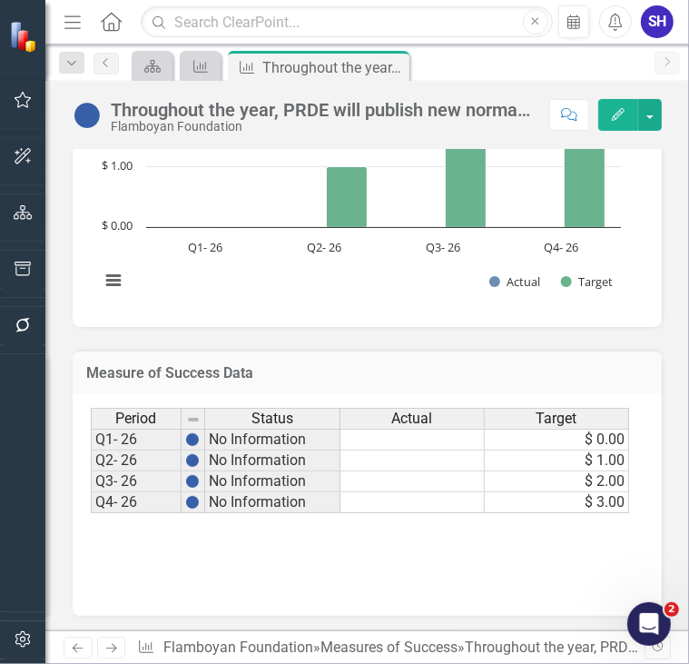
click at [550, 422] on span "Target" at bounding box center [557, 419] width 41 height 16
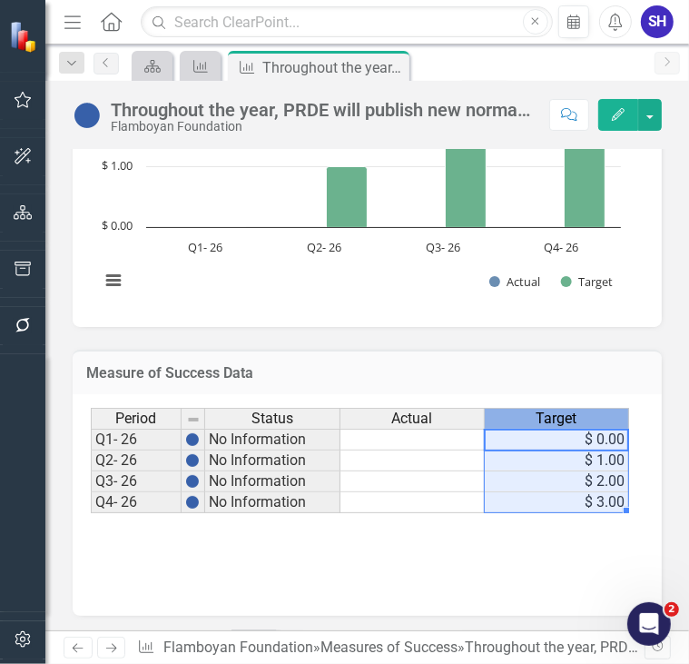
click at [550, 422] on span "Target" at bounding box center [557, 419] width 41 height 16
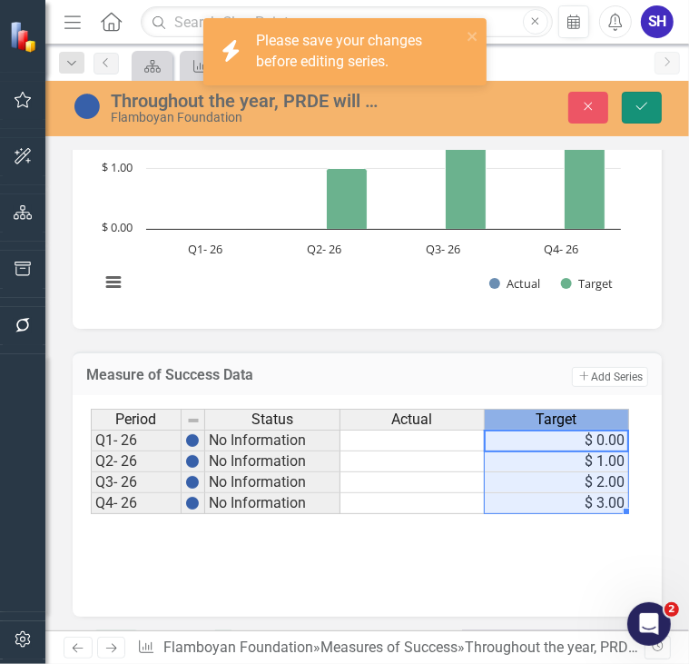
click at [641, 111] on icon "Save" at bounding box center [642, 106] width 16 height 13
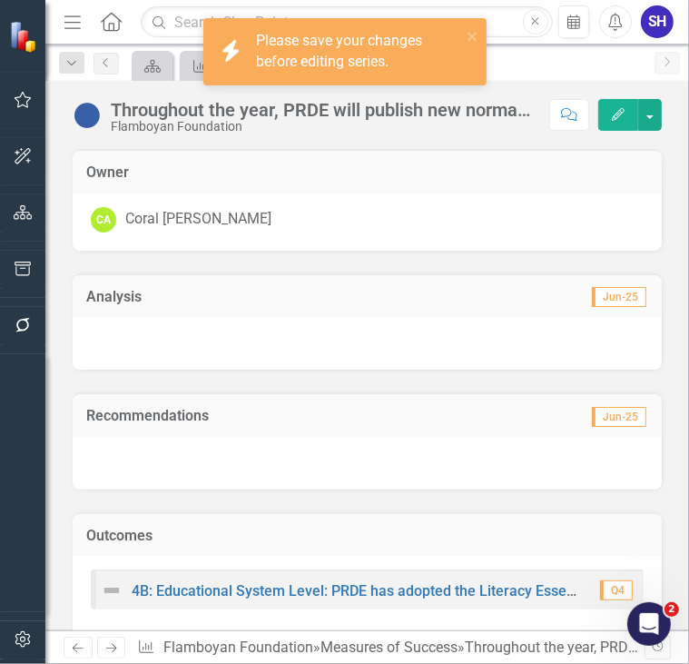
click at [480, 38] on series\ "icon.bolt Please save your changes before editing series." at bounding box center [344, 51] width 283 height 67
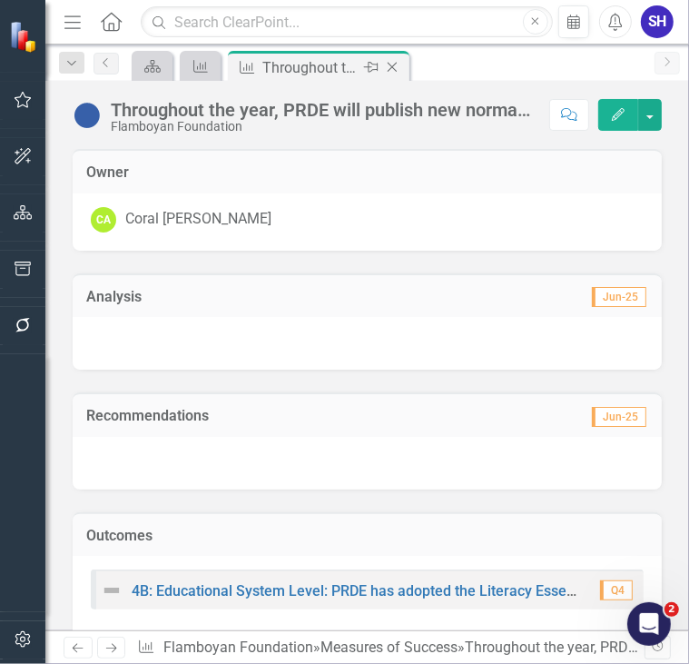
click at [395, 66] on icon "Close" at bounding box center [392, 67] width 18 height 15
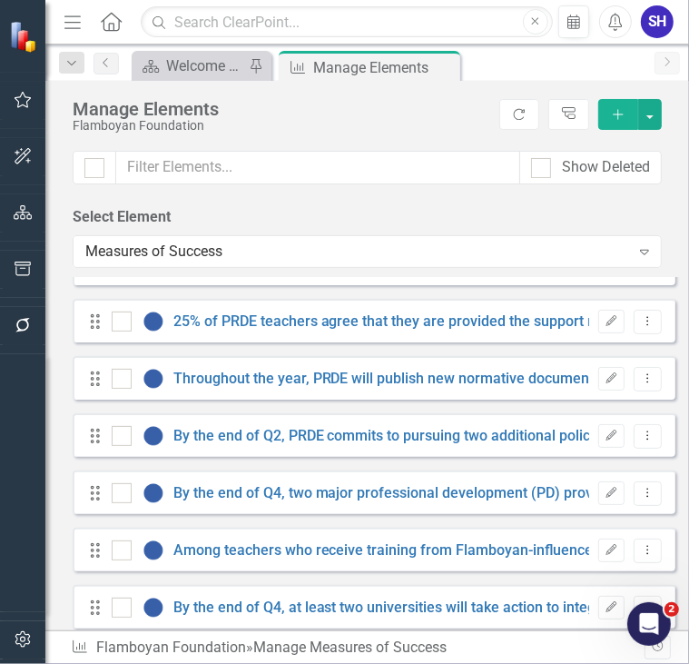
scroll to position [1693, 0]
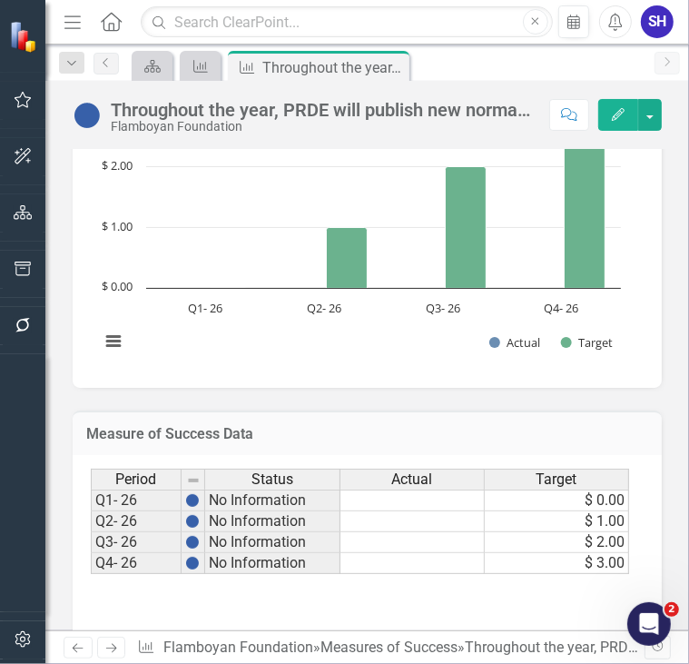
scroll to position [817, 0]
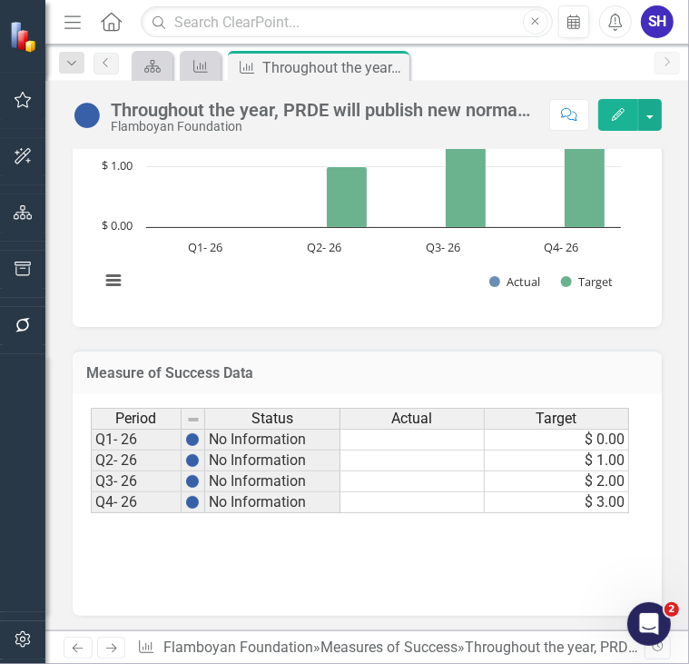
click at [429, 412] on span "Actual" at bounding box center [412, 419] width 41 height 16
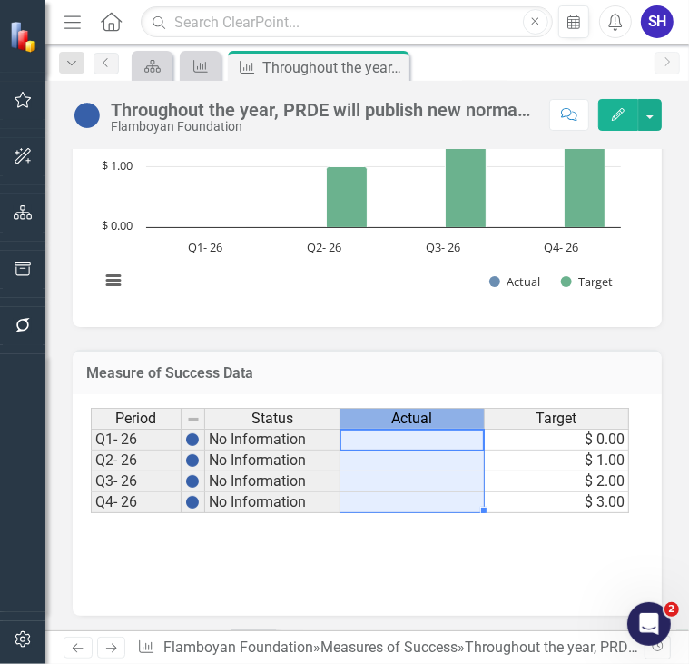
click at [429, 412] on span "Actual" at bounding box center [412, 419] width 41 height 16
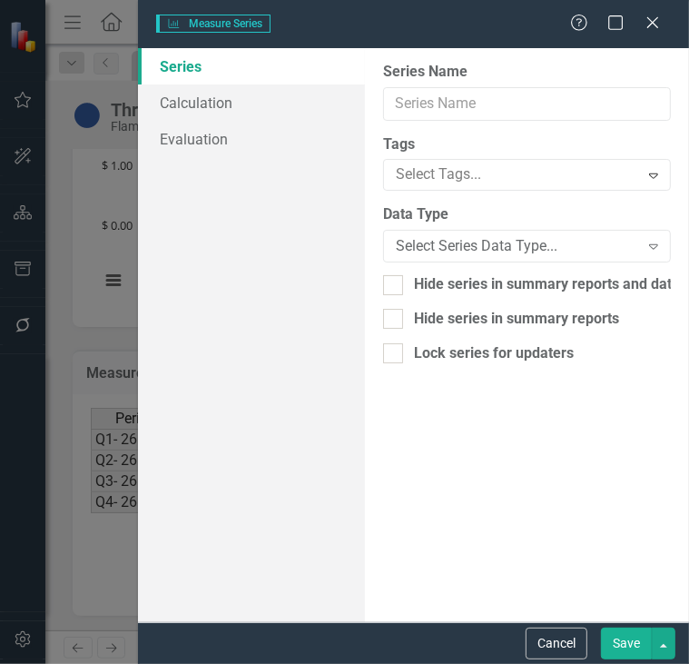
type input "Actual"
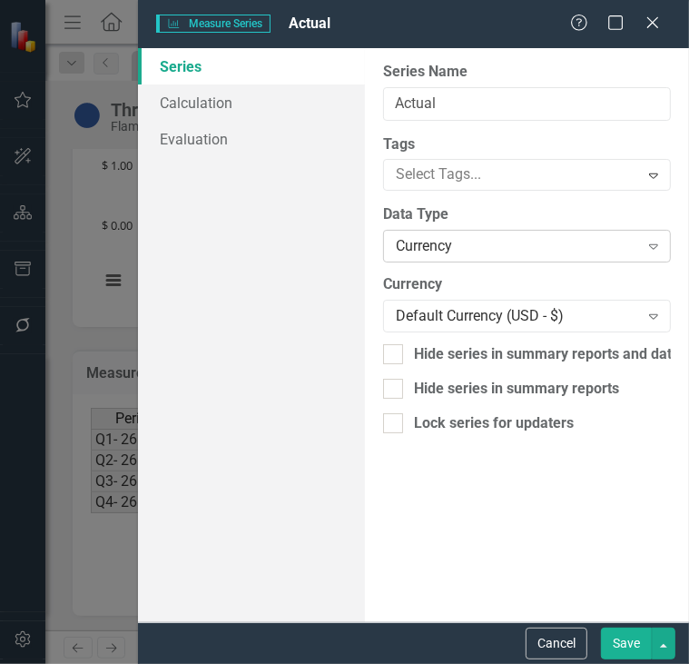
click at [532, 236] on div "Currency" at bounding box center [517, 246] width 243 height 21
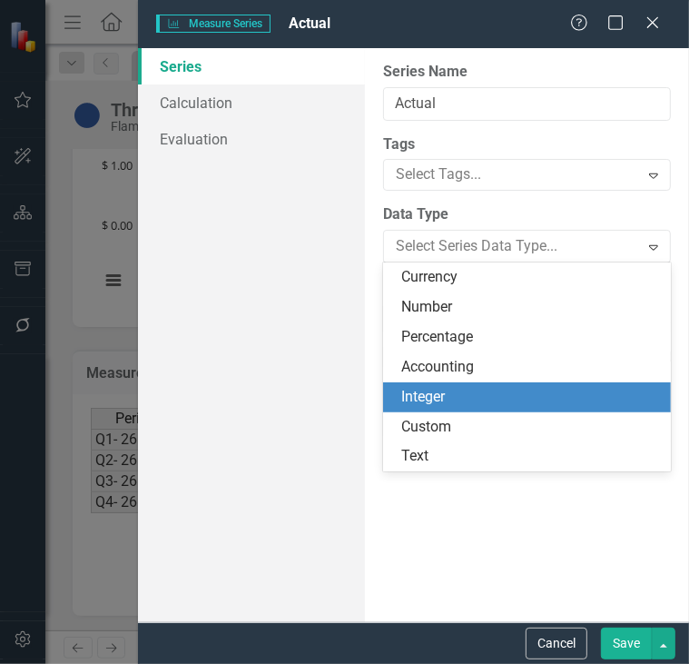
click at [464, 394] on div "Integer" at bounding box center [530, 397] width 259 height 21
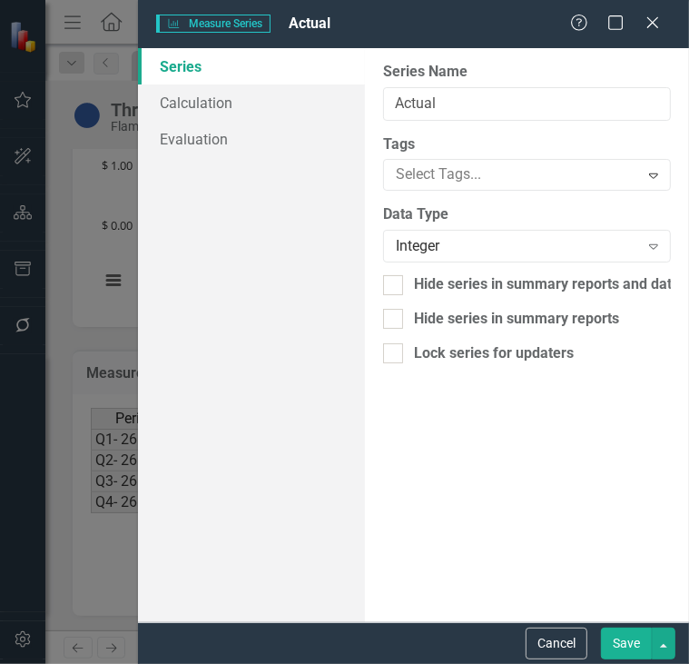
click at [629, 657] on button "Save" at bounding box center [626, 644] width 51 height 32
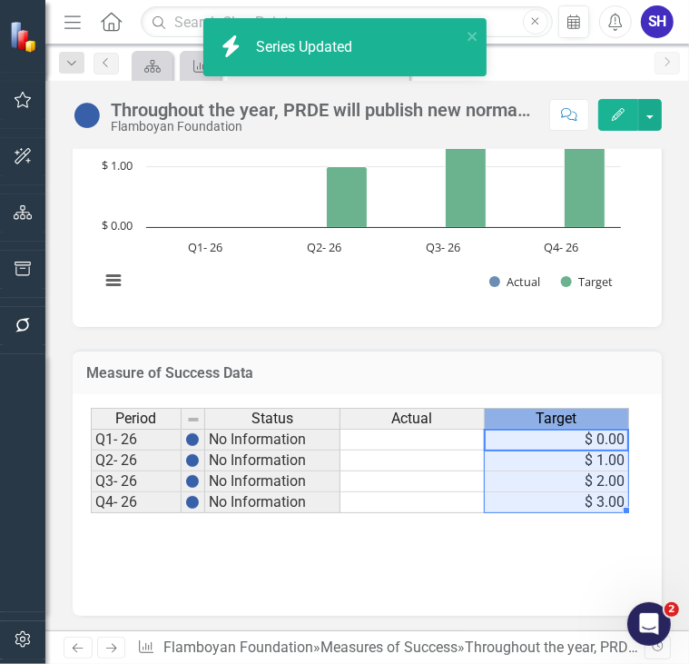
click at [585, 417] on div "Target" at bounding box center [557, 419] width 144 height 20
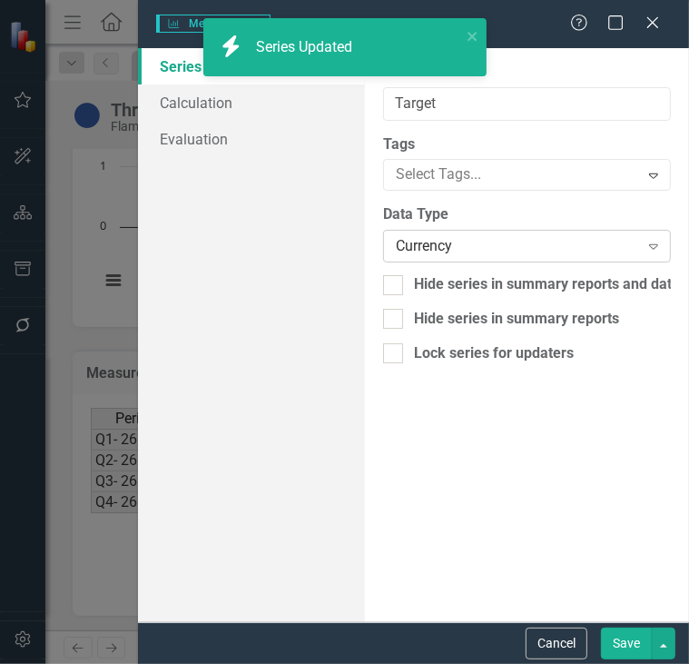
type input "Target"
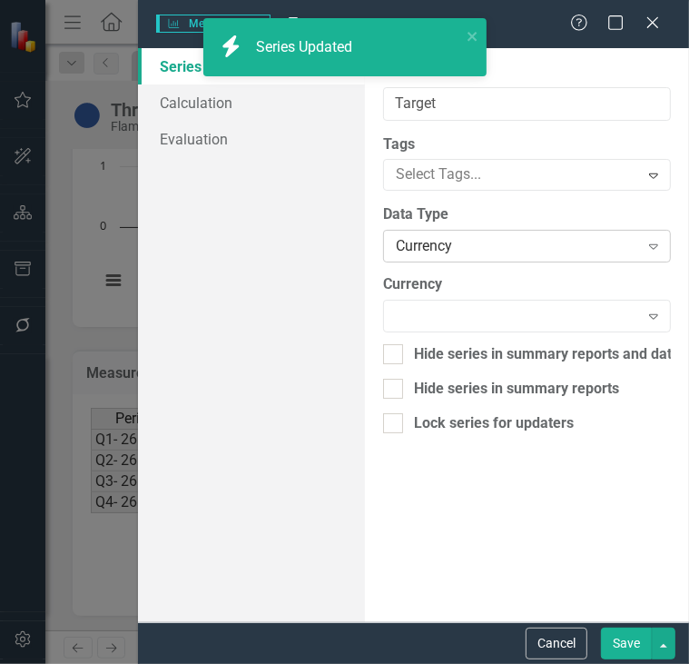
click at [480, 255] on div "Currency" at bounding box center [517, 246] width 243 height 21
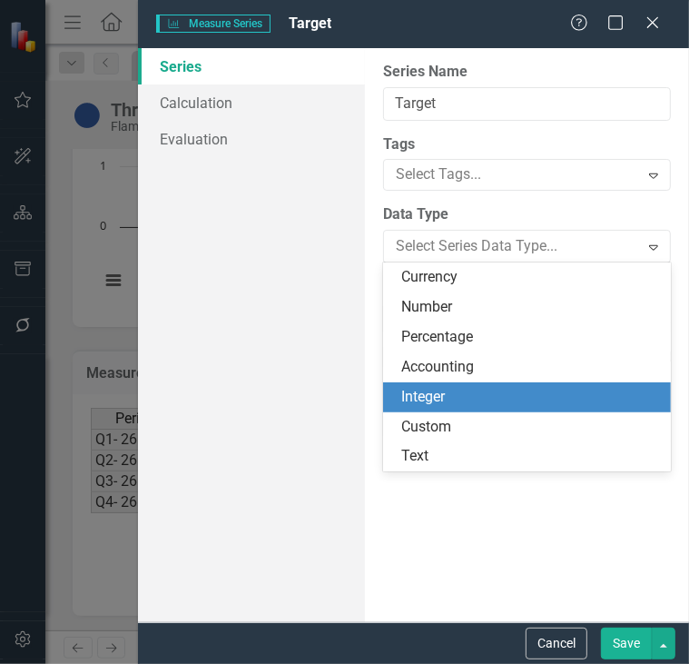
click at [454, 396] on div "Integer" at bounding box center [530, 397] width 259 height 21
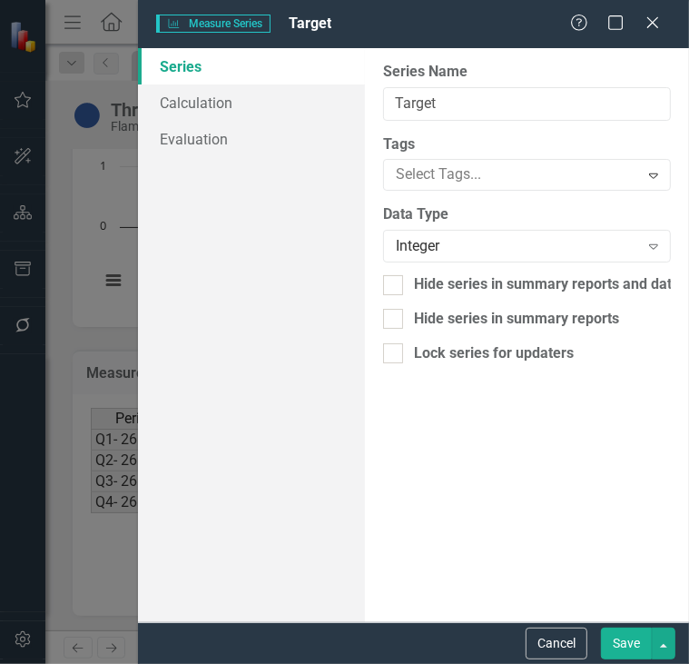
click at [636, 649] on button "Save" at bounding box center [626, 644] width 51 height 32
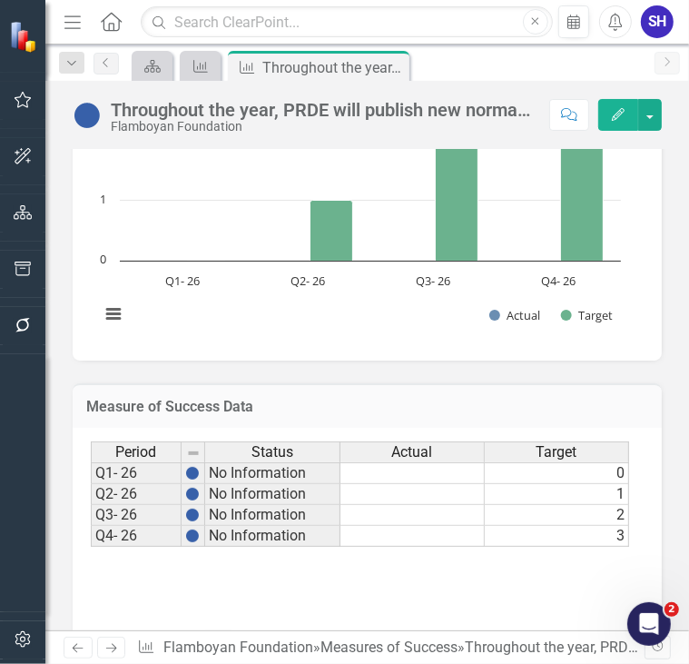
scroll to position [761, 0]
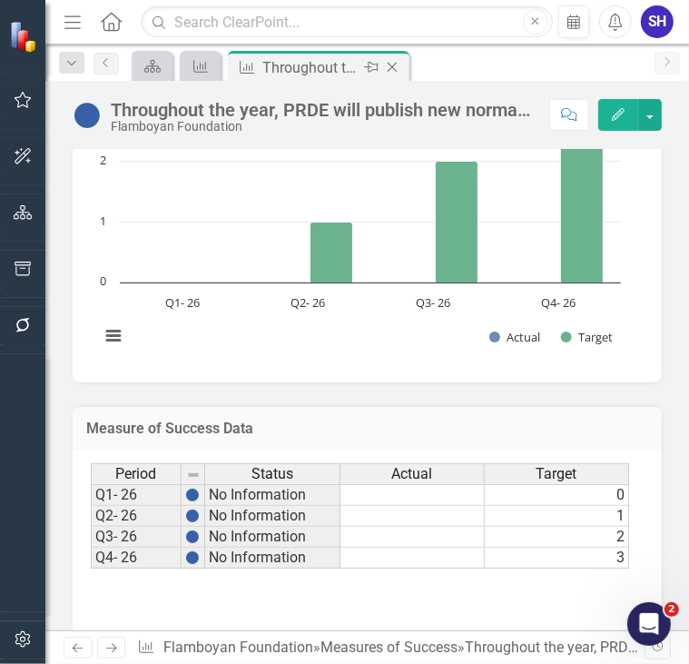
click at [396, 68] on icon "Close" at bounding box center [392, 67] width 18 height 15
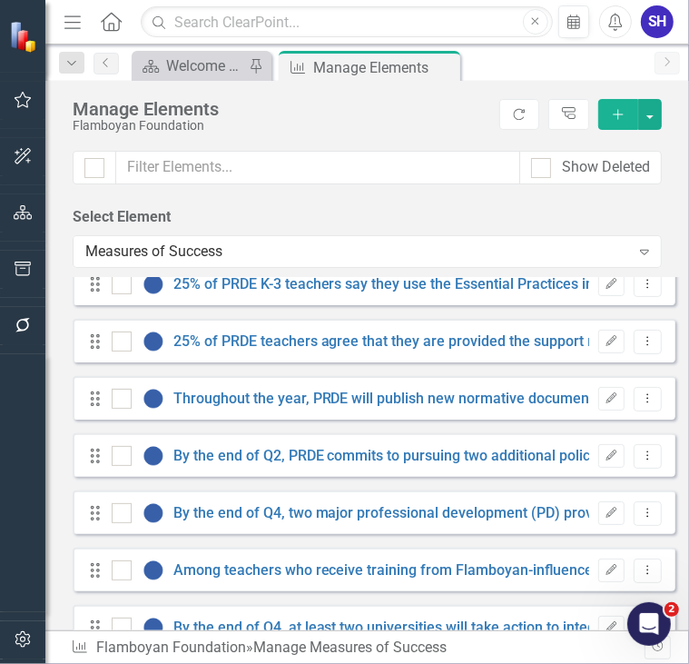
scroll to position [1678, 0]
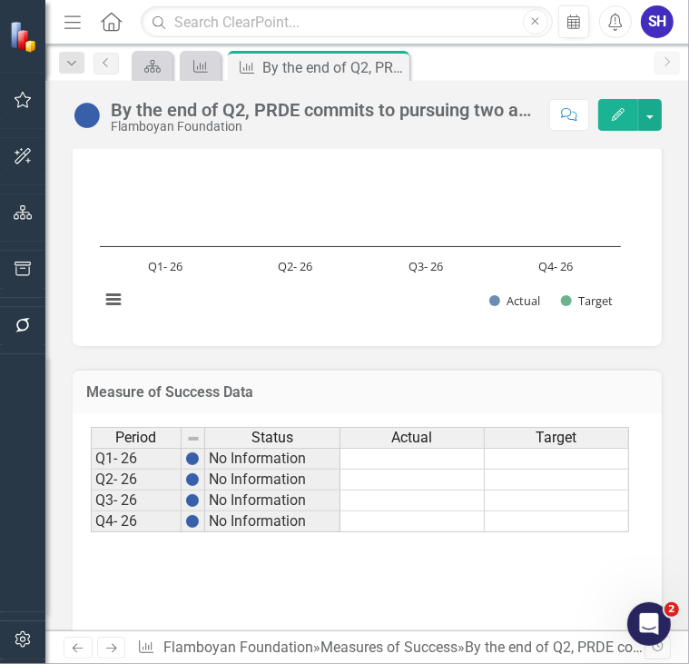
scroll to position [799, 0]
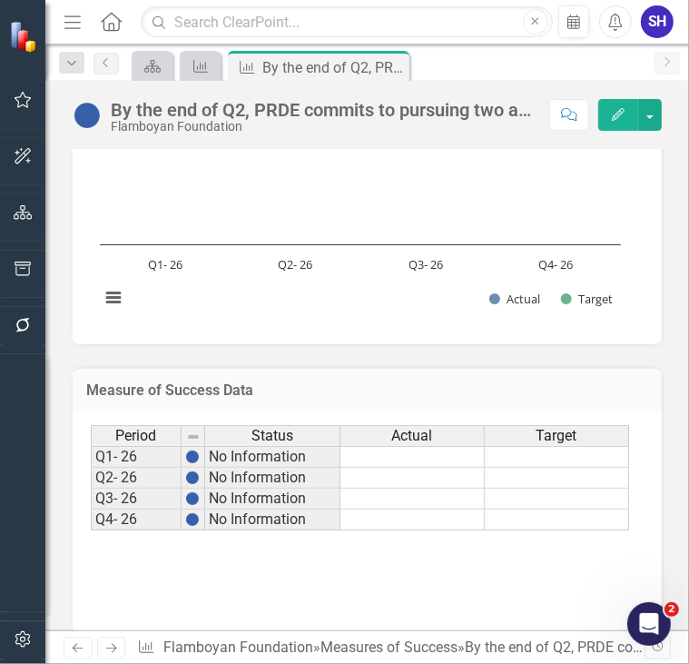
click at [421, 444] on span "Actual" at bounding box center [412, 436] width 41 height 16
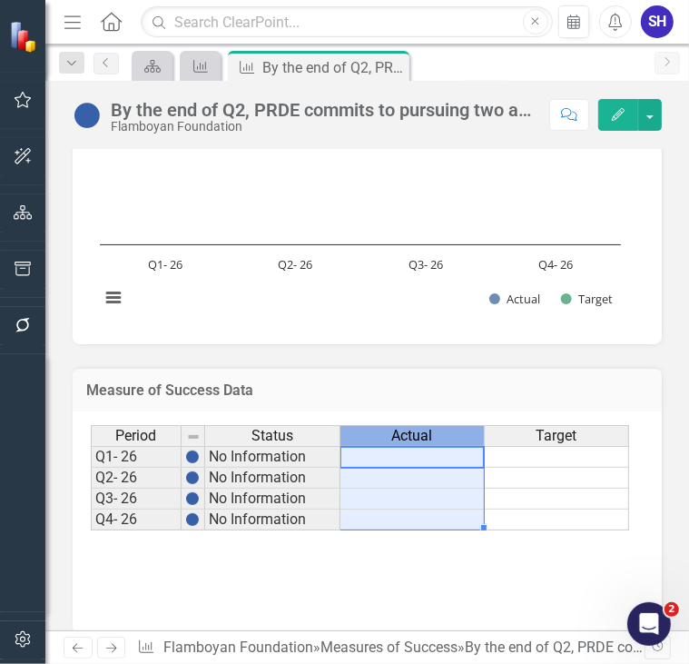
click at [421, 444] on span "Actual" at bounding box center [412, 436] width 41 height 16
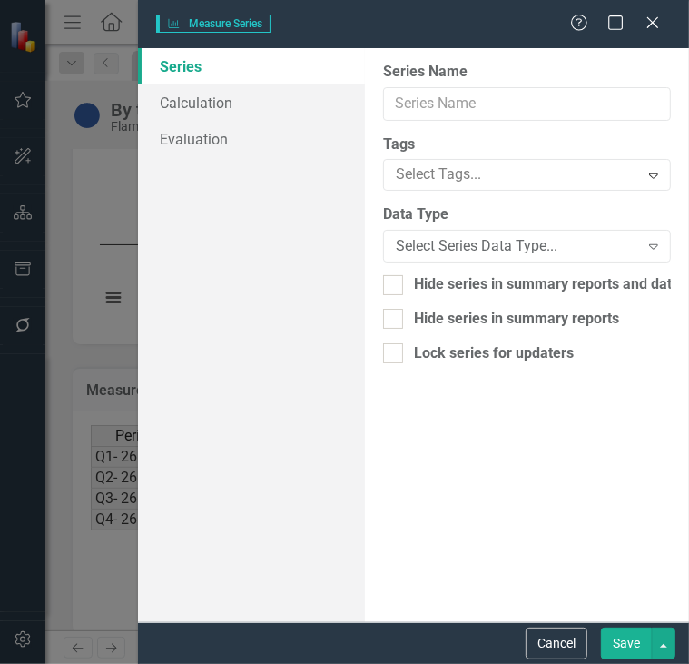
type input "Actual"
click at [635, 633] on button "Save" at bounding box center [626, 644] width 51 height 32
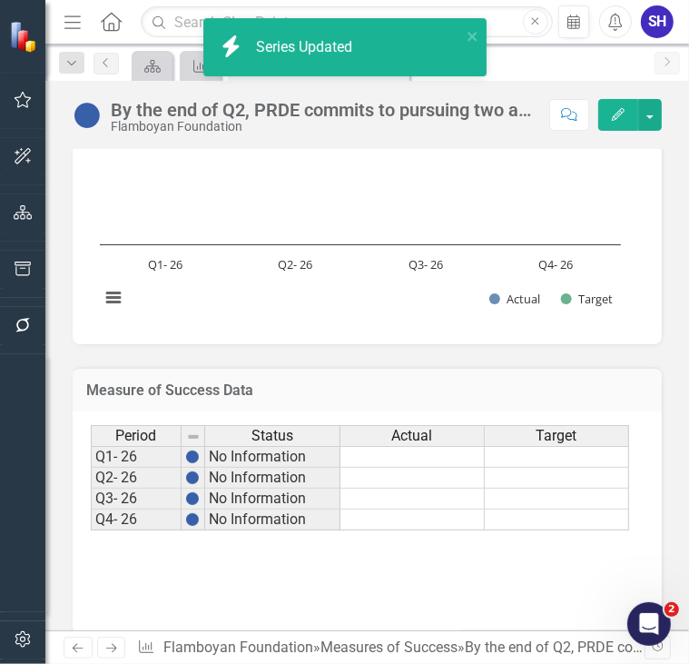
click at [585, 446] on div "Target" at bounding box center [557, 436] width 144 height 20
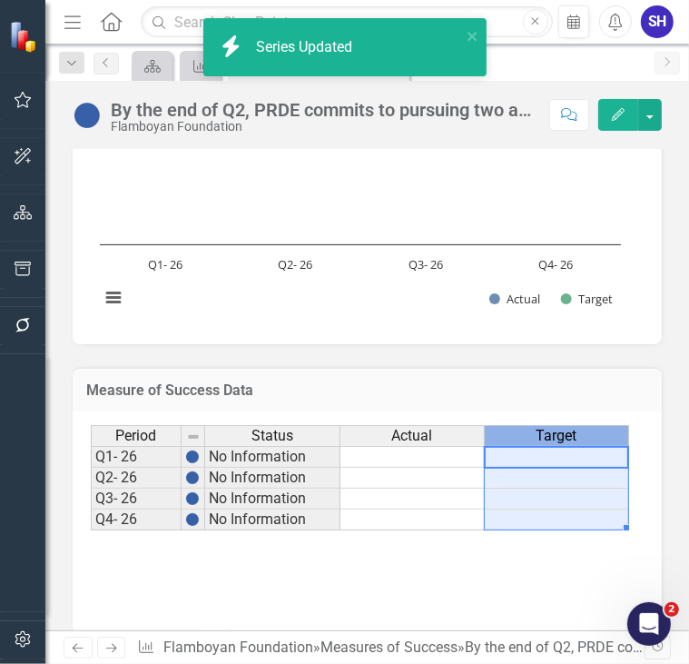
click at [585, 446] on div "Target" at bounding box center [557, 436] width 144 height 20
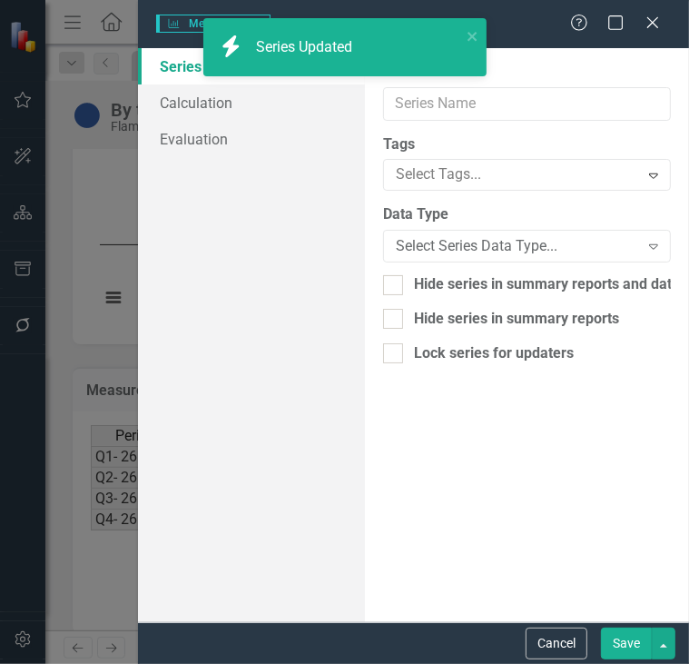
type input "Target"
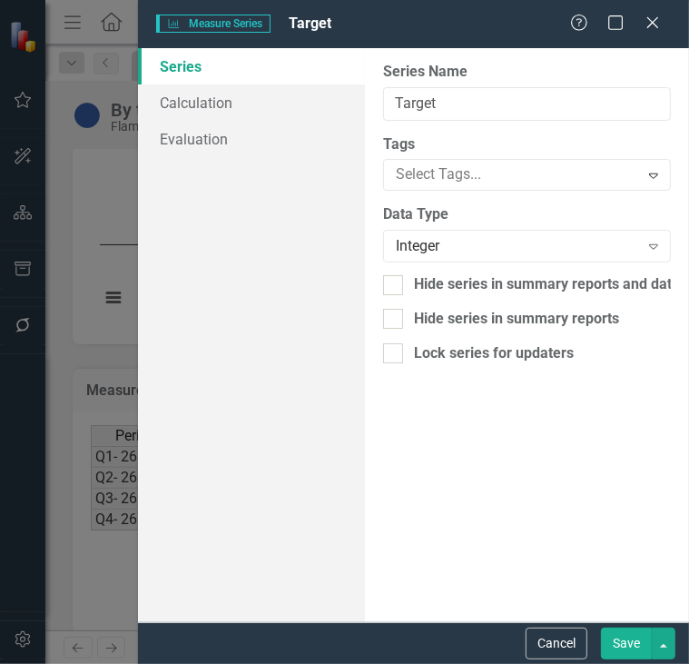
click at [620, 643] on button "Save" at bounding box center [626, 644] width 51 height 32
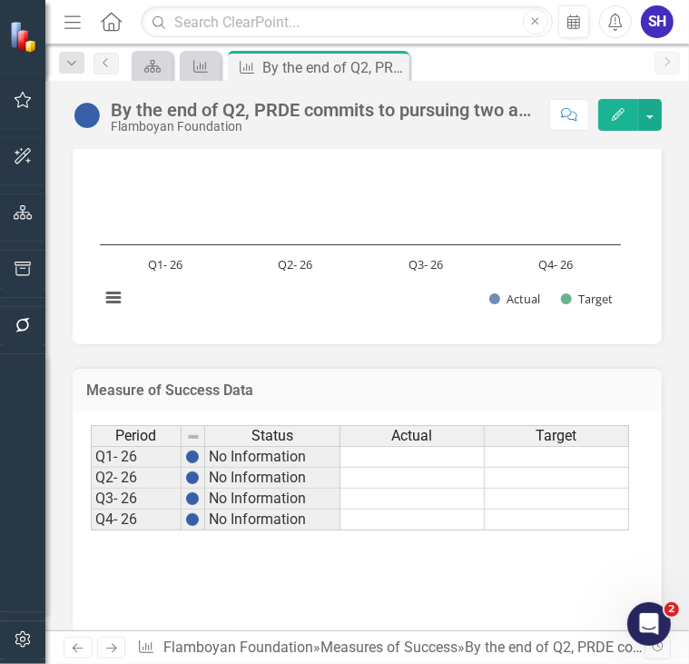
click at [580, 446] on div "Target" at bounding box center [557, 436] width 144 height 20
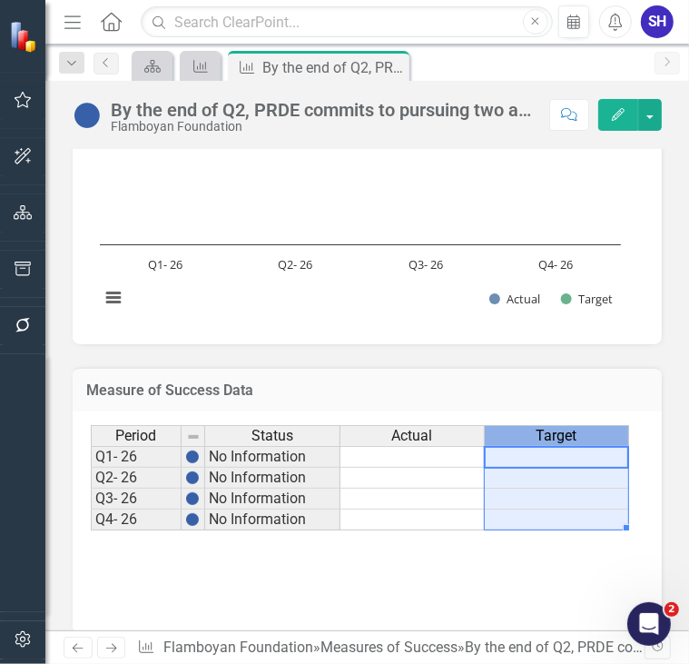
click at [569, 468] on td at bounding box center [557, 457] width 144 height 22
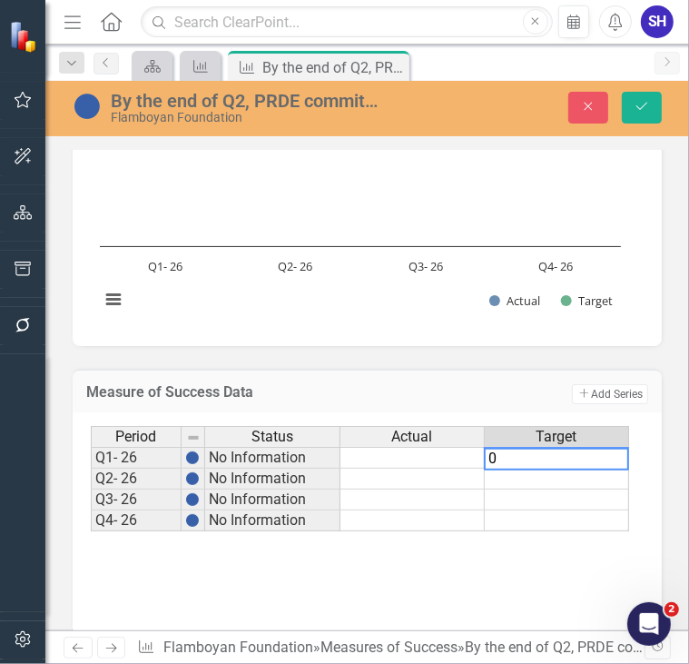
type textarea "0"
click at [556, 490] on td at bounding box center [557, 479] width 144 height 21
type textarea "2"
click at [549, 510] on td at bounding box center [557, 500] width 144 height 21
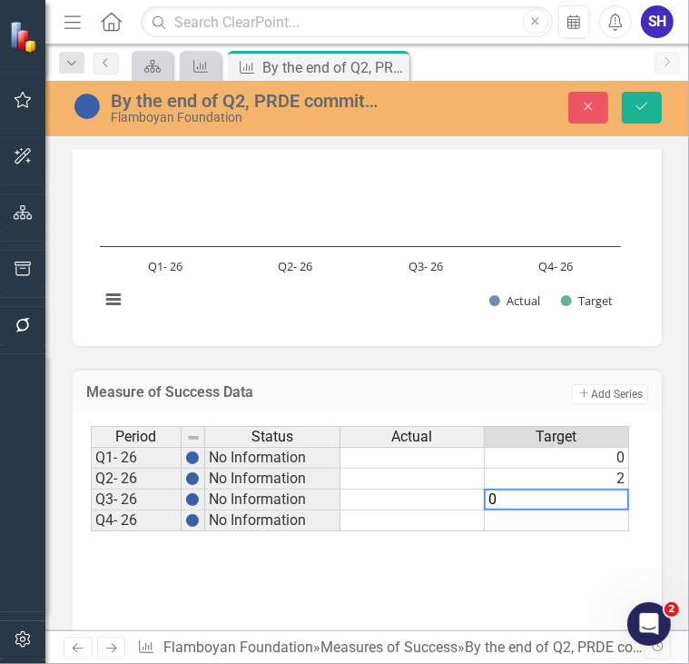
type textarea "0"
click at [589, 531] on td at bounding box center [557, 520] width 144 height 21
type textarea "1"
click at [556, 588] on div "Period Status Actual Target Q1- 26 No Information 0 Q2- 26 No Information 2 Q3-…" at bounding box center [367, 517] width 553 height 182
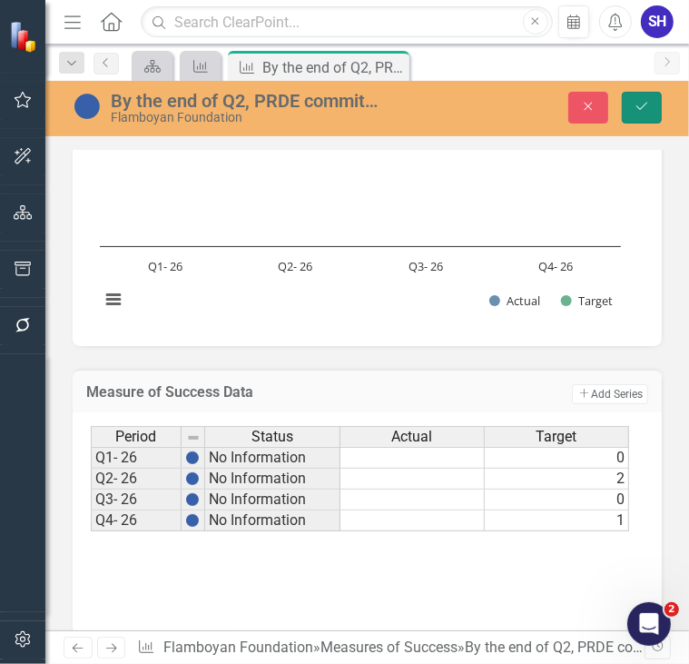
click at [640, 110] on icon "Save" at bounding box center [642, 106] width 16 height 13
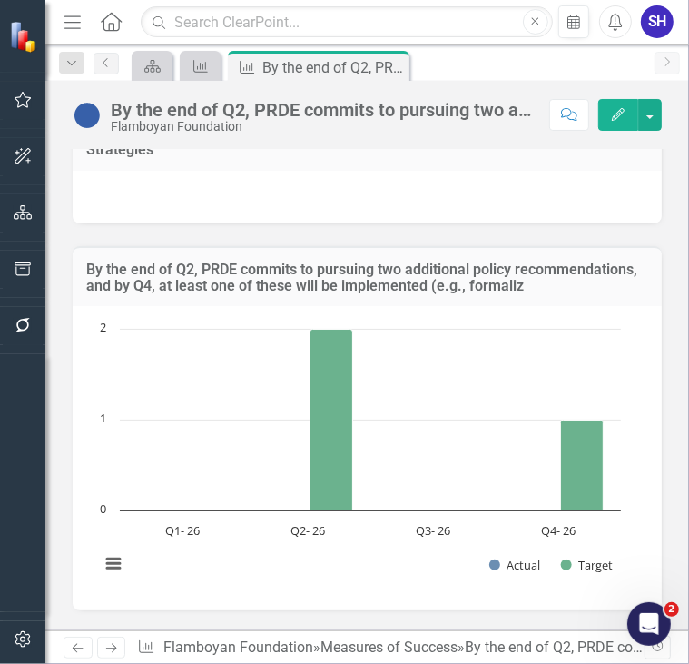
scroll to position [531, 0]
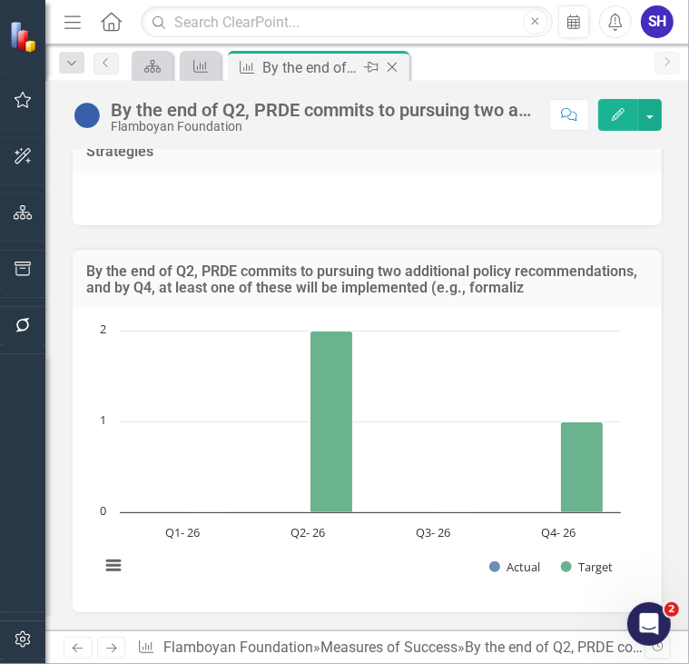
click at [399, 68] on icon "Close" at bounding box center [392, 67] width 18 height 15
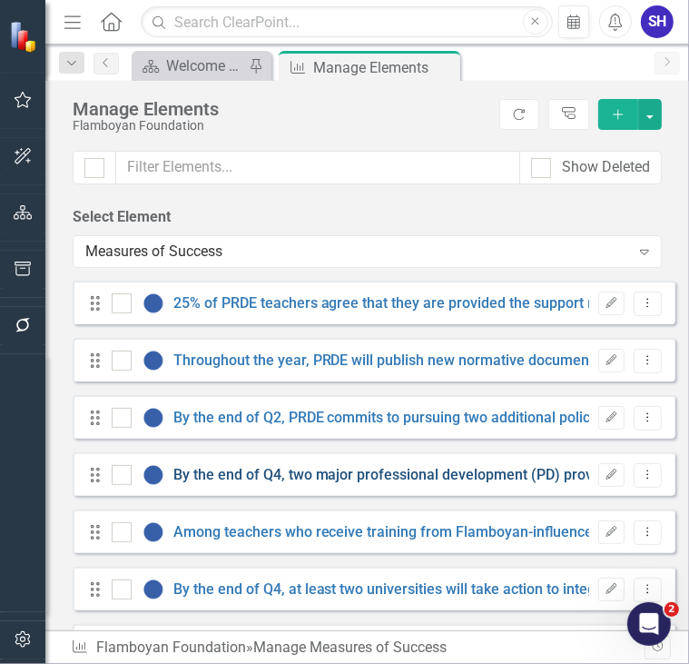
scroll to position [1707, 0]
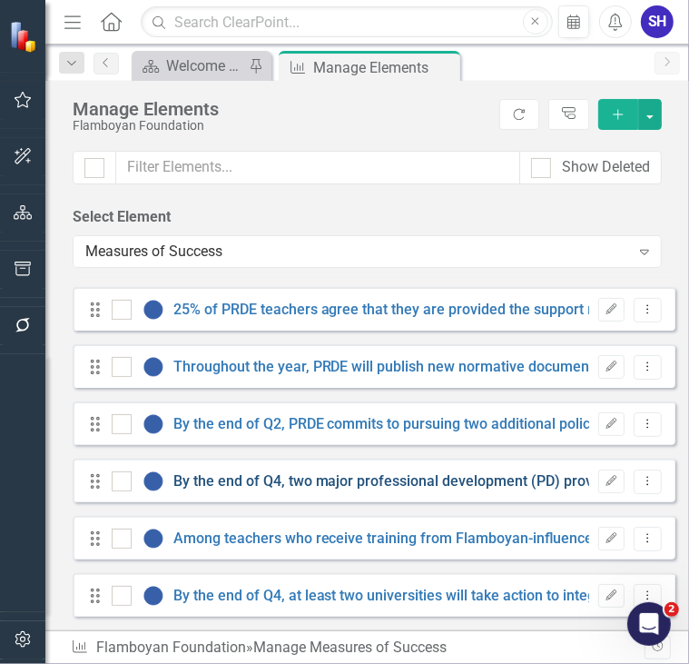
click at [421, 483] on link "By the end of Q4, two major professional development (PD) providers integrate t…" at bounding box center [624, 480] width 902 height 17
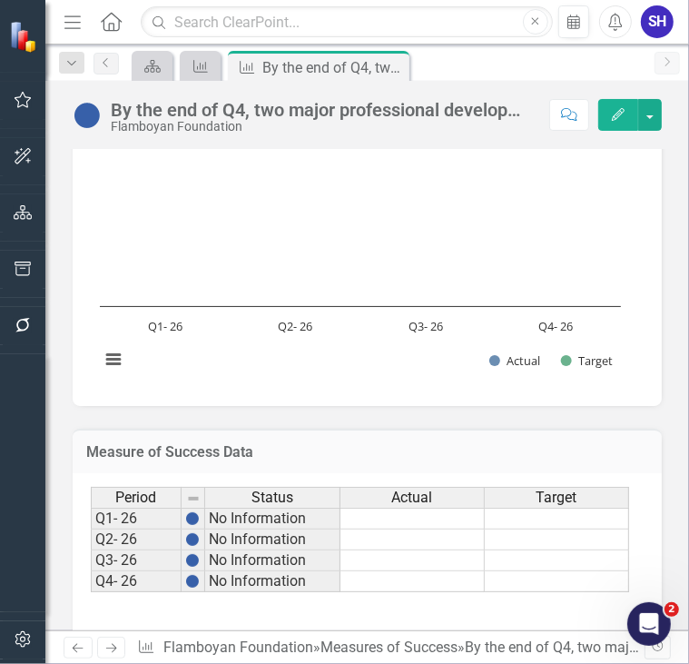
scroll to position [817, 0]
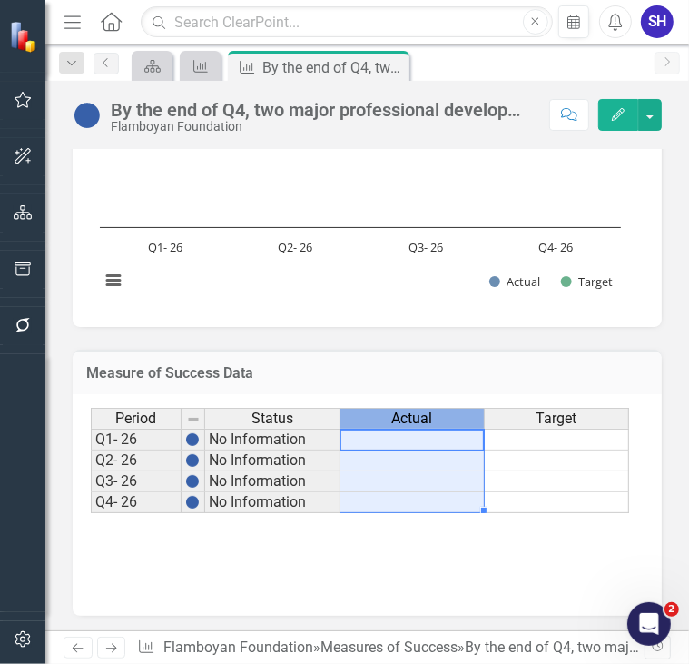
click at [405, 414] on span "Actual" at bounding box center [412, 419] width 41 height 16
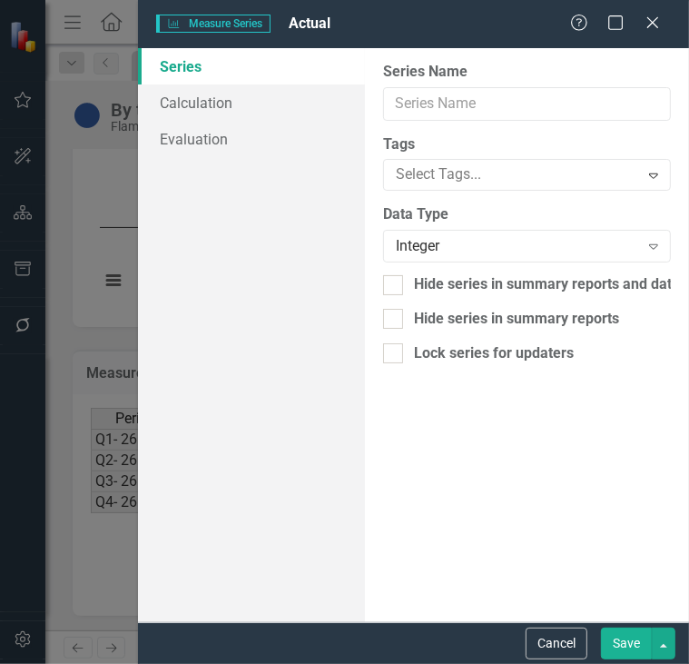
type input "Actual"
click at [639, 652] on button "Save" at bounding box center [626, 644] width 51 height 32
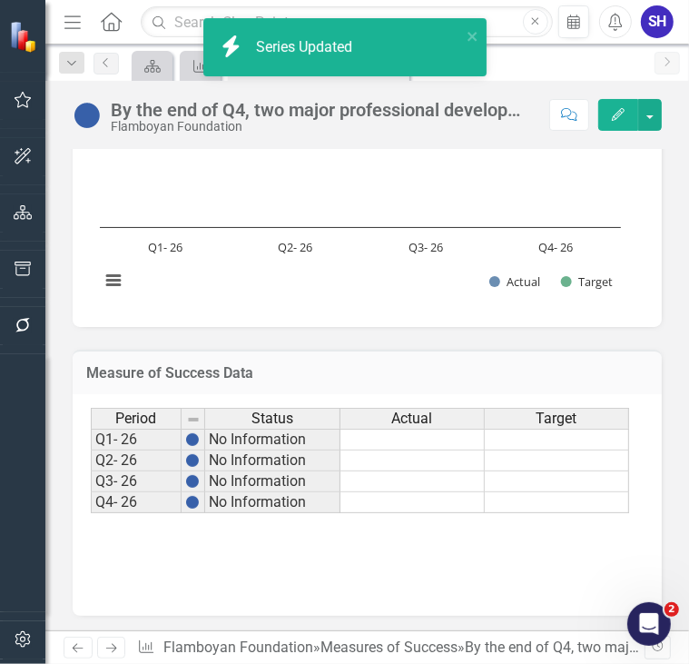
click at [560, 411] on span "Target" at bounding box center [557, 419] width 41 height 16
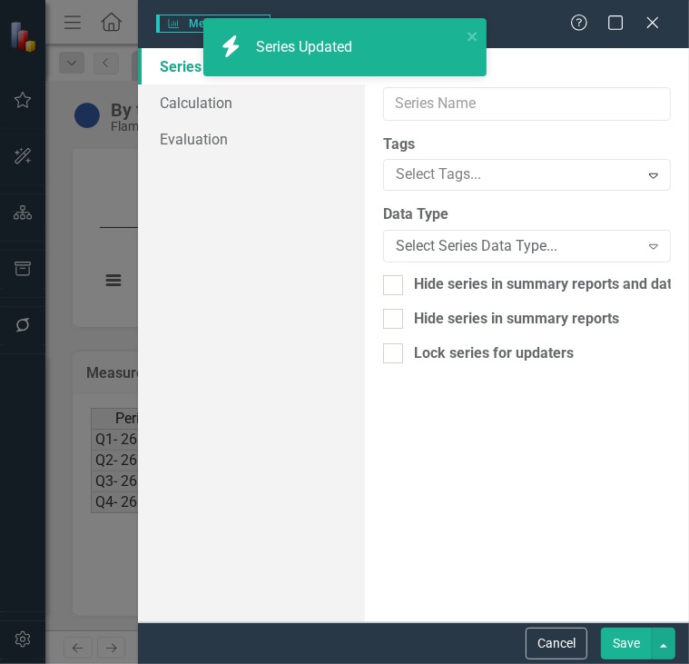
type input "Target"
click at [631, 648] on button "Save" at bounding box center [626, 644] width 51 height 32
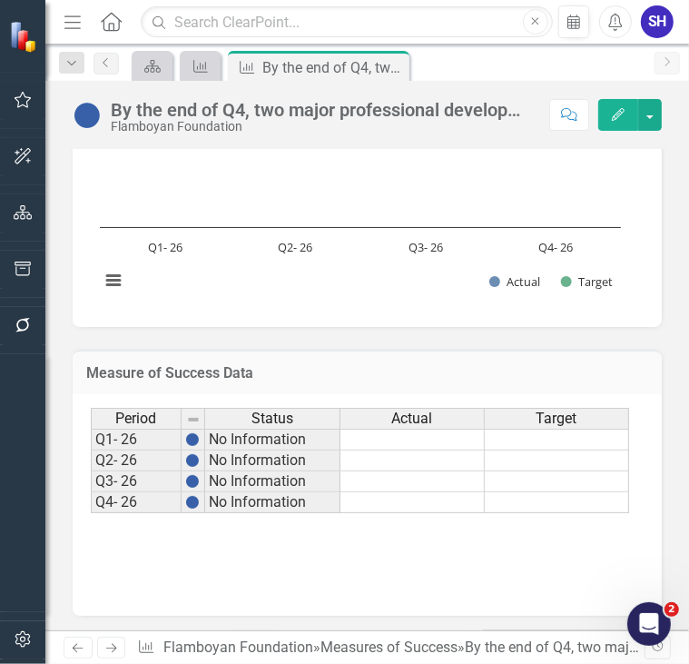
click at [581, 431] on td at bounding box center [557, 440] width 144 height 22
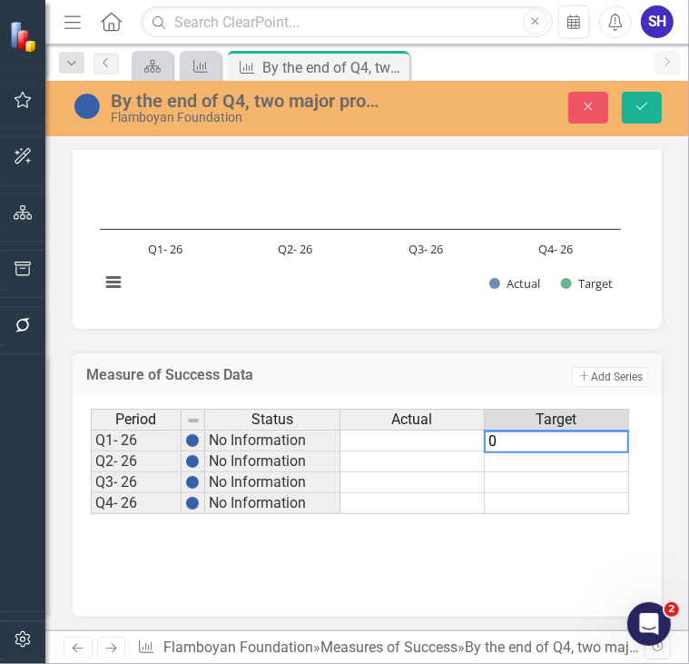
type textarea "0"
click at [549, 464] on td at bounding box center [557, 461] width 144 height 21
type textarea "0"
click at [91, 488] on div "Period Status Actual Target Q1- 26 No Information 0 Q2- 26 No Information Q3- 2…" at bounding box center [91, 461] width 0 height 105
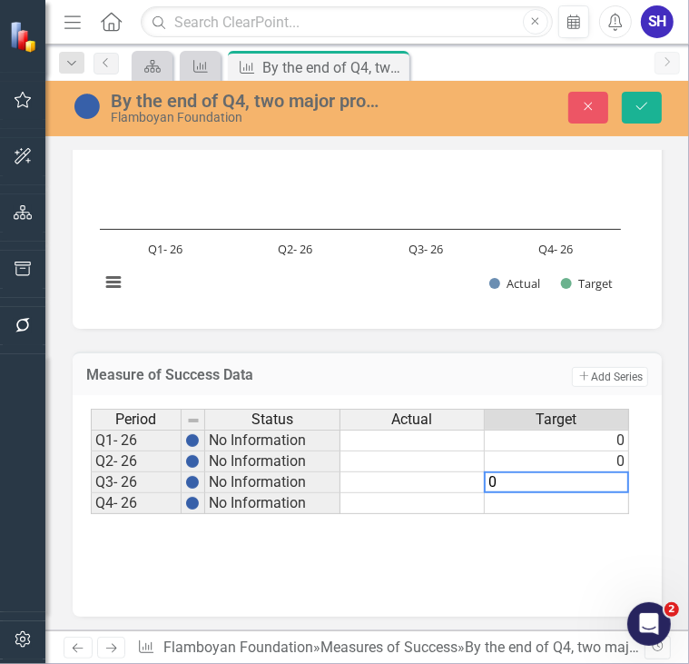
type textarea "0"
click at [563, 502] on td at bounding box center [557, 503] width 144 height 21
type textarea "2"
click at [549, 519] on div "Period Status Actual Target Q1- 26 No Information 0 Q2- 26 No Information 0 Q3-…" at bounding box center [367, 500] width 553 height 182
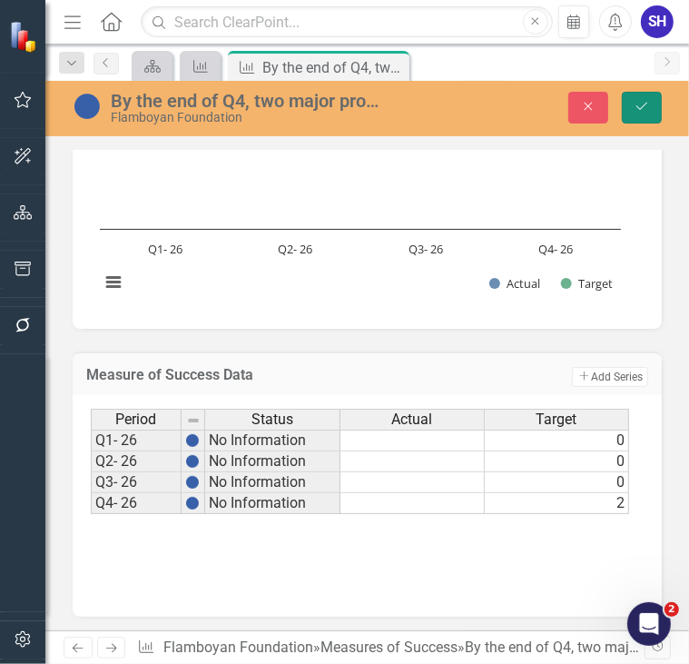
click at [643, 117] on button "Save" at bounding box center [642, 108] width 40 height 32
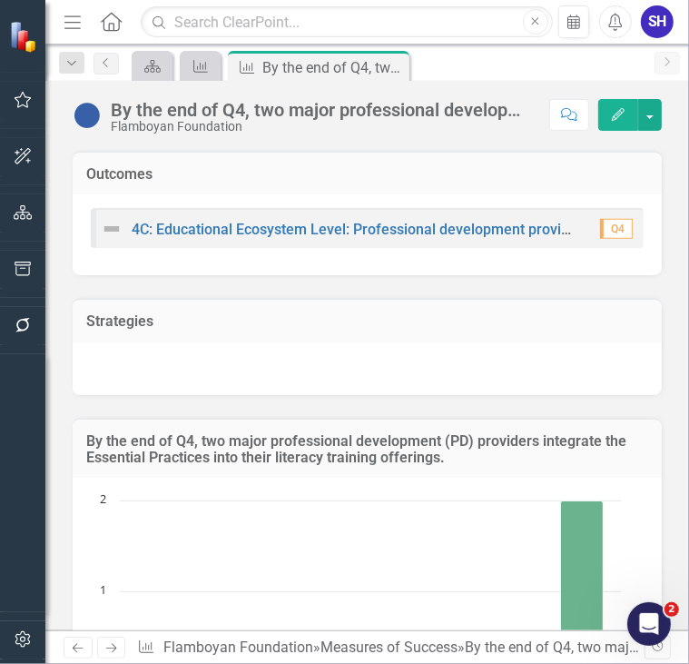
scroll to position [351, 0]
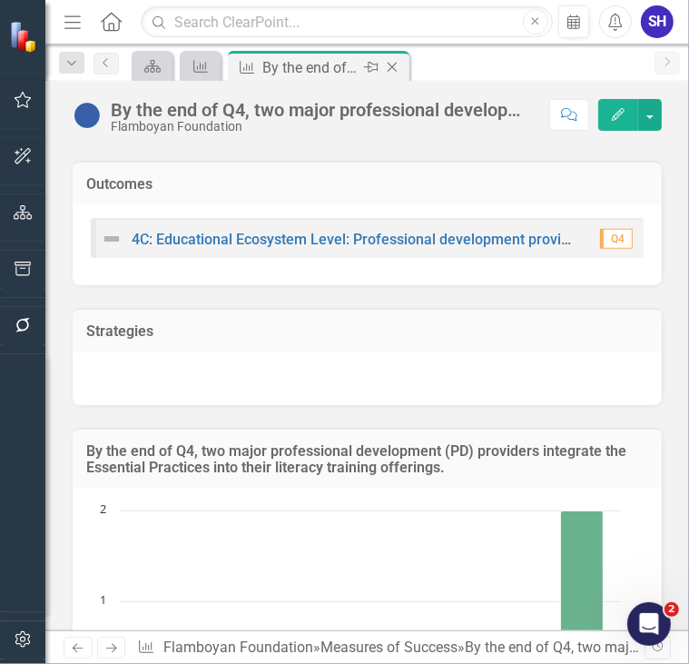
click at [391, 66] on icon "Close" at bounding box center [392, 67] width 18 height 15
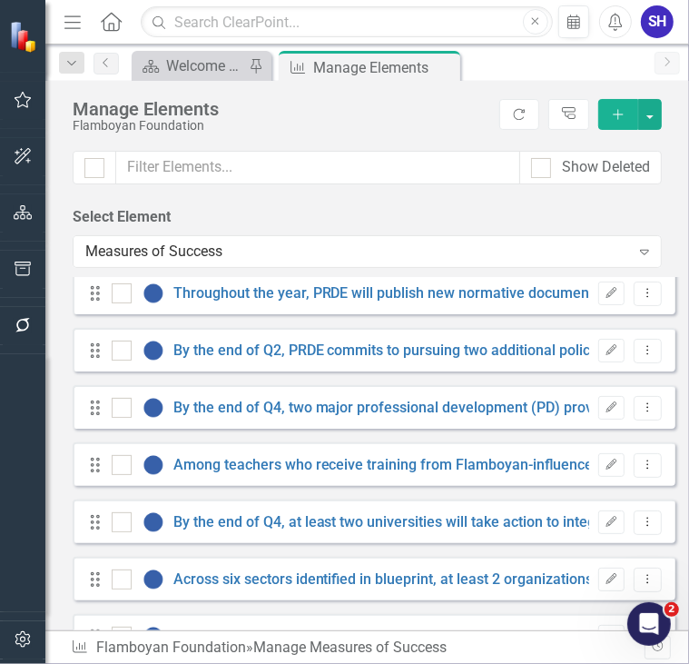
scroll to position [1783, 0]
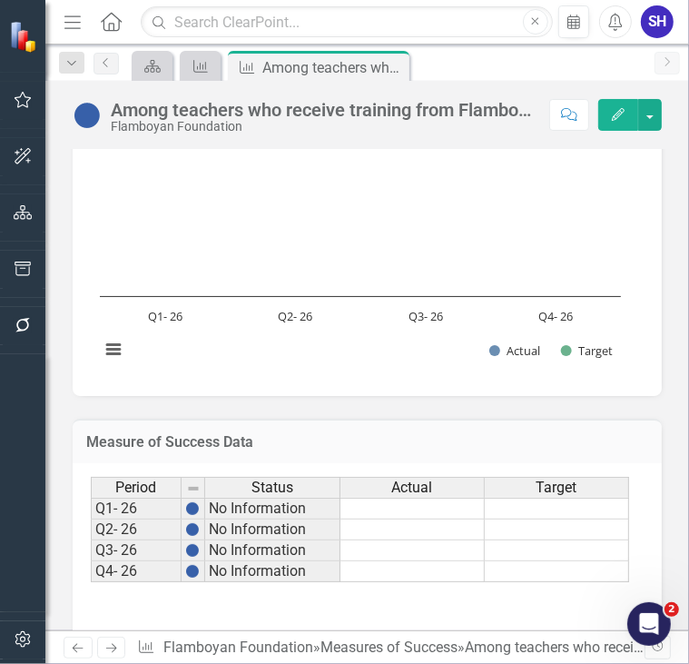
scroll to position [759, 0]
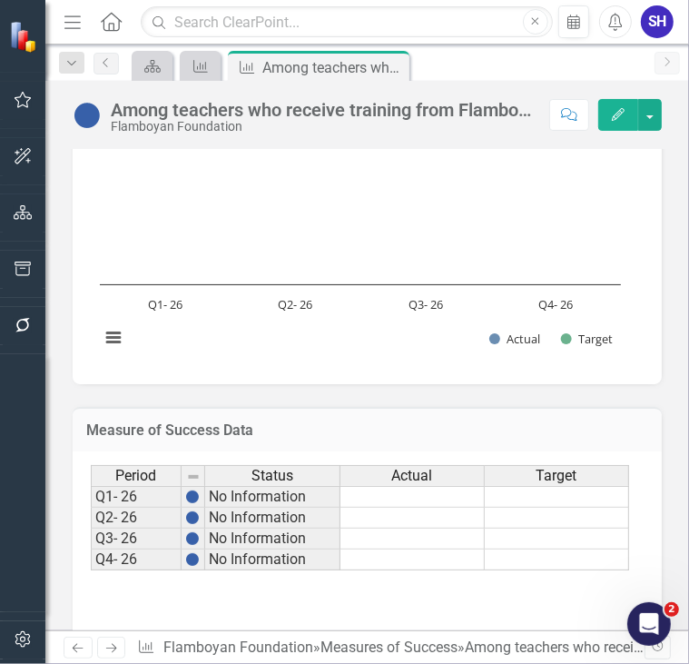
click at [435, 473] on div "Actual" at bounding box center [413, 476] width 144 height 20
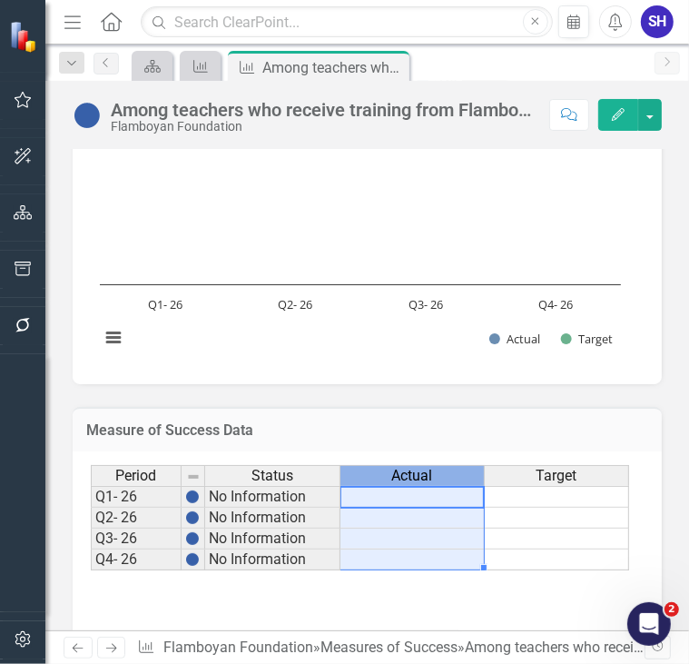
click at [435, 473] on div "Actual" at bounding box center [413, 476] width 144 height 20
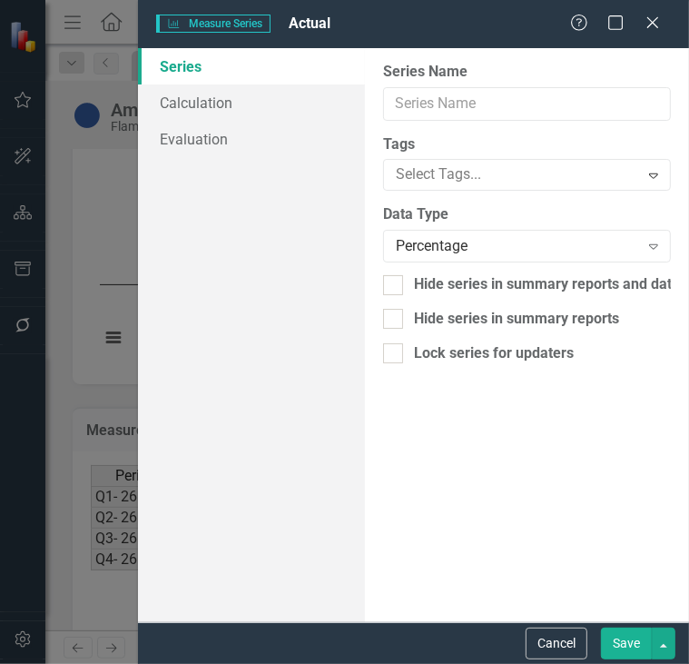
type input "Actual"
click at [621, 649] on button "Save" at bounding box center [626, 644] width 51 height 32
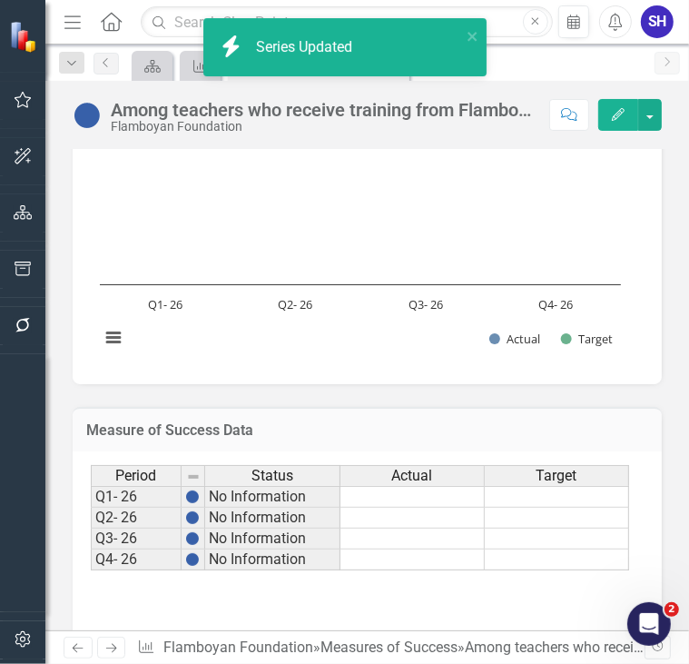
click at [585, 470] on div "Target" at bounding box center [557, 476] width 144 height 20
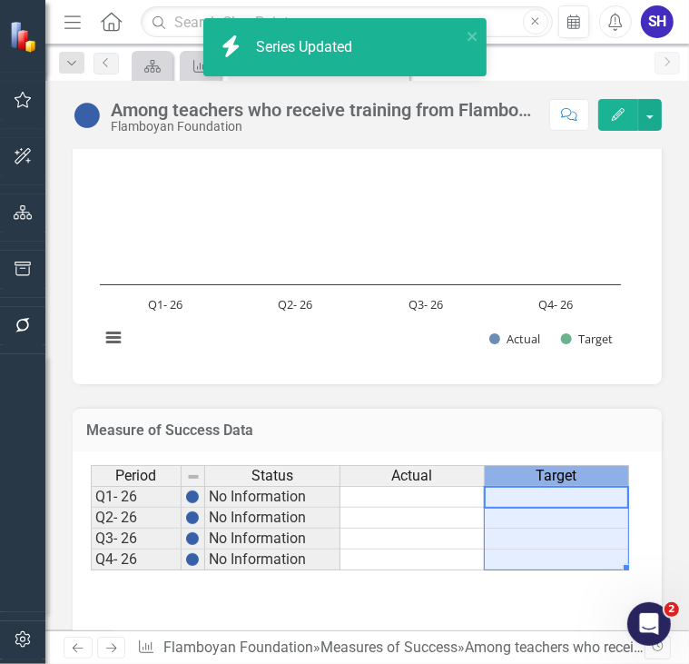
click at [585, 470] on div "Target" at bounding box center [557, 476] width 144 height 20
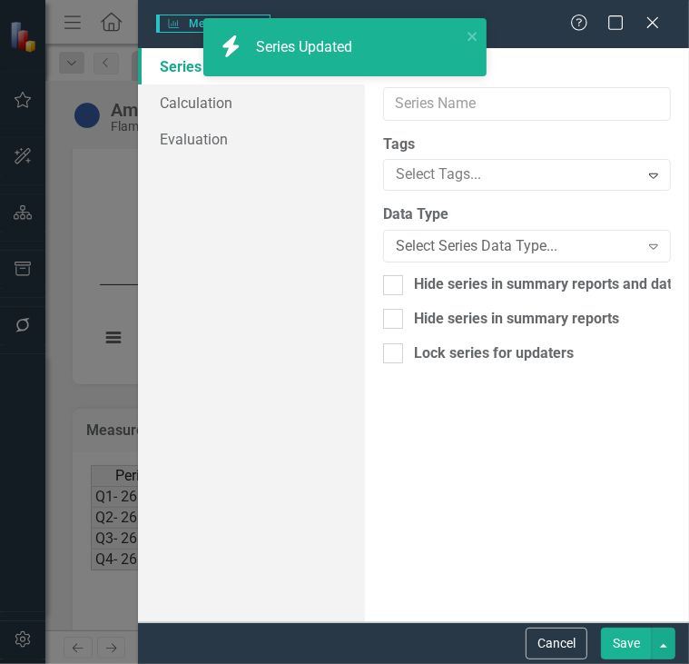
type input "Target"
click at [627, 639] on button "Save" at bounding box center [626, 644] width 51 height 32
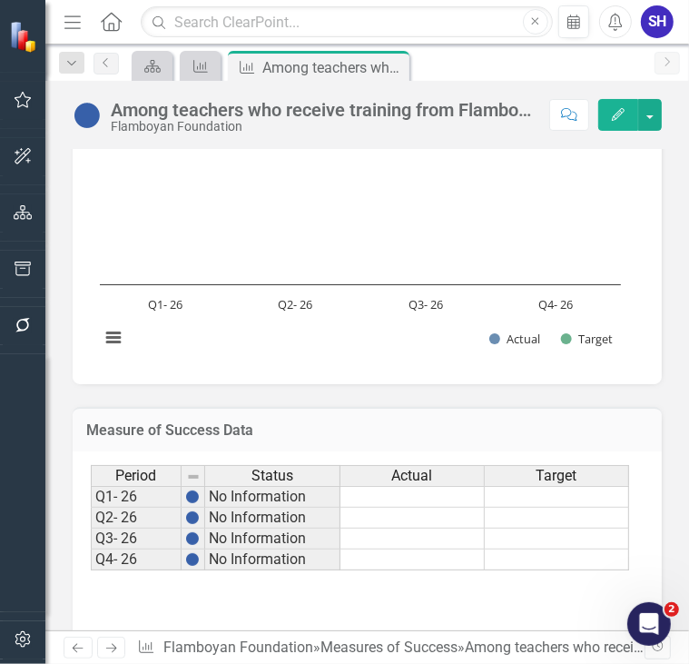
click at [563, 500] on td at bounding box center [557, 497] width 144 height 22
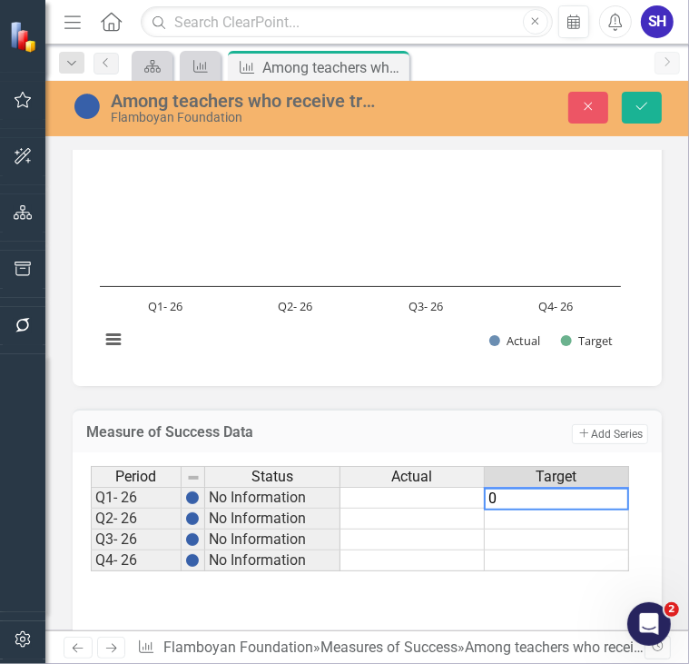
type textarea "0"
click at [551, 517] on td at bounding box center [557, 519] width 144 height 21
type textarea "0"
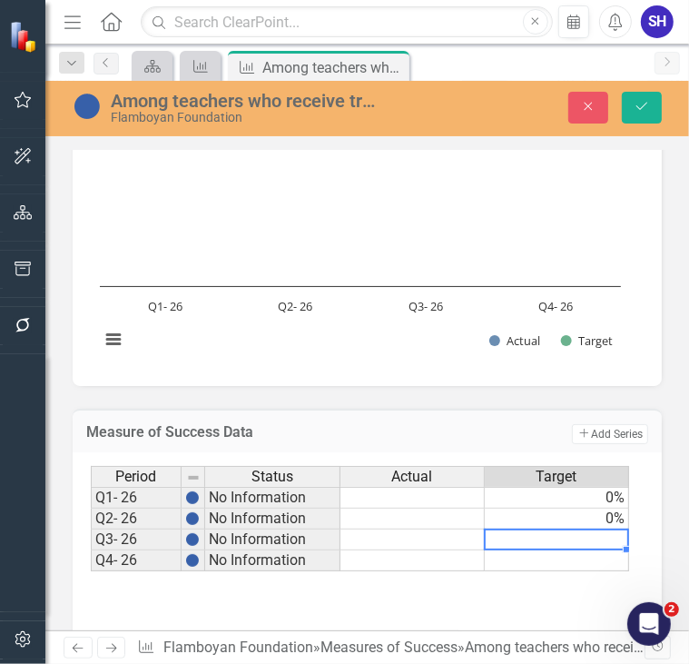
click at [562, 540] on td at bounding box center [557, 540] width 144 height 21
type textarea "0"
click at [592, 565] on td at bounding box center [557, 560] width 144 height 21
type textarea "75"
click at [618, 591] on div "Period Status Actual Target Q1- 26 No Information 0% Q2- 26 No Information 0% Q…" at bounding box center [367, 557] width 553 height 182
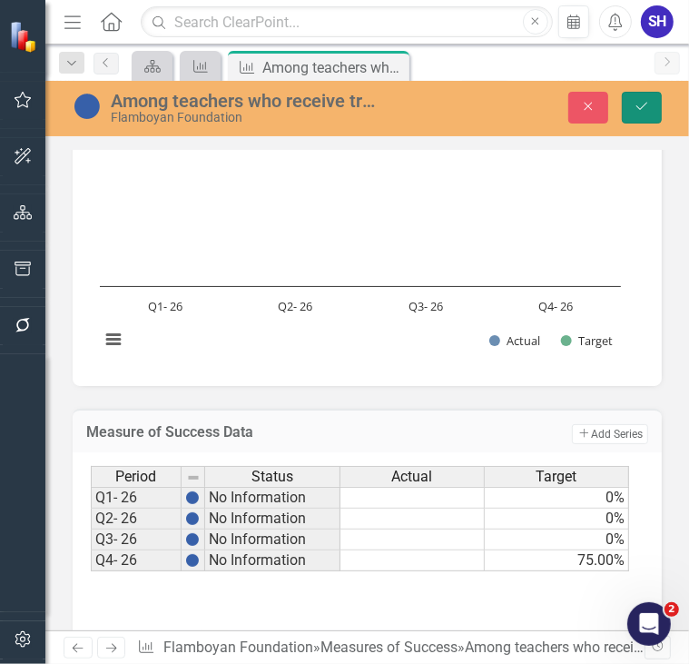
click at [639, 116] on button "Save" at bounding box center [642, 108] width 40 height 32
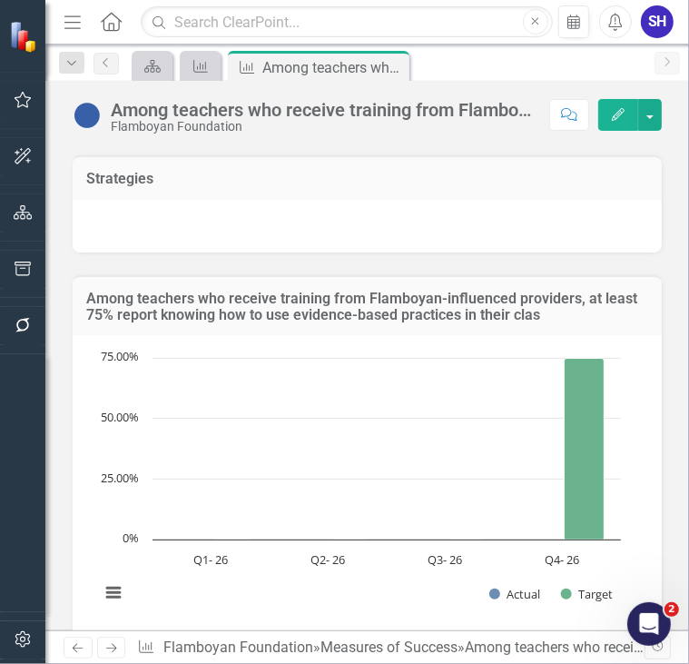
scroll to position [503, 0]
click at [392, 64] on icon "Close" at bounding box center [392, 67] width 18 height 15
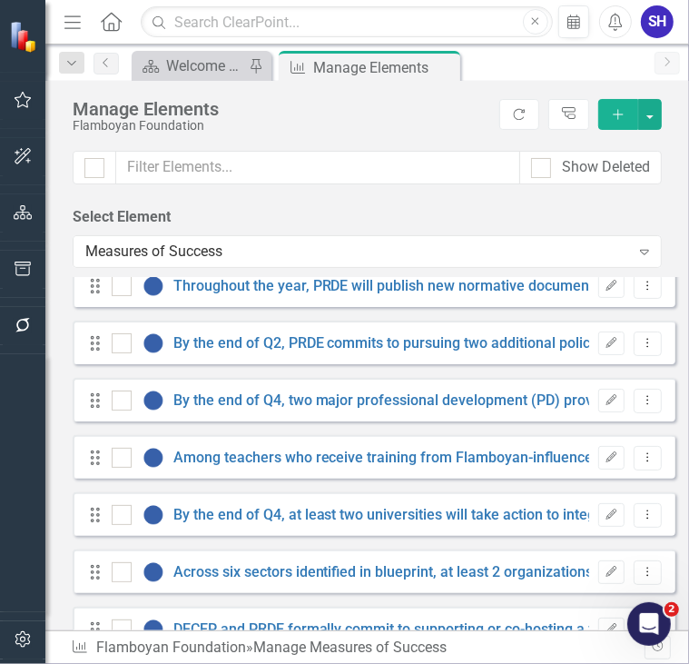
scroll to position [1787, 0]
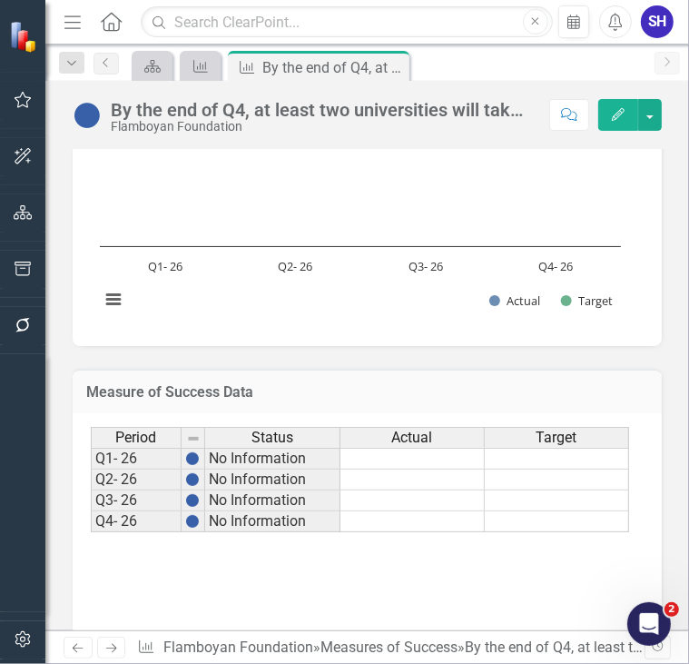
scroll to position [808, 0]
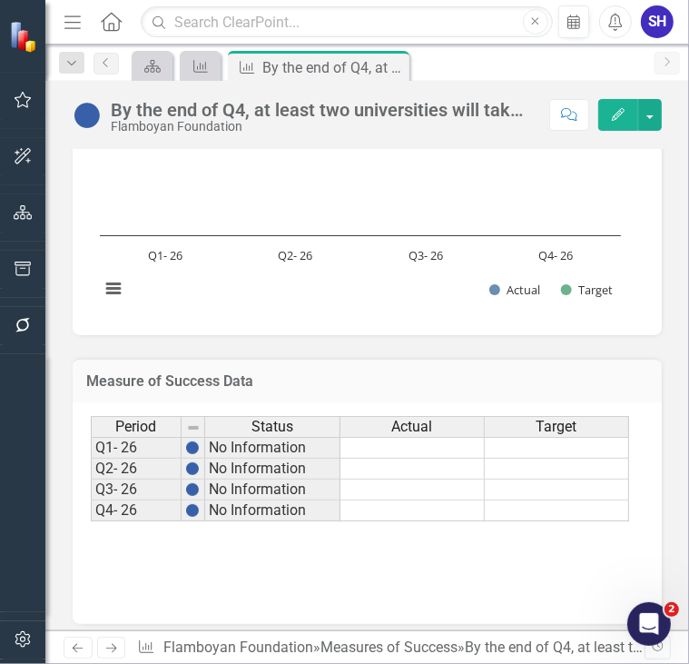
click at [568, 446] on td at bounding box center [557, 448] width 144 height 22
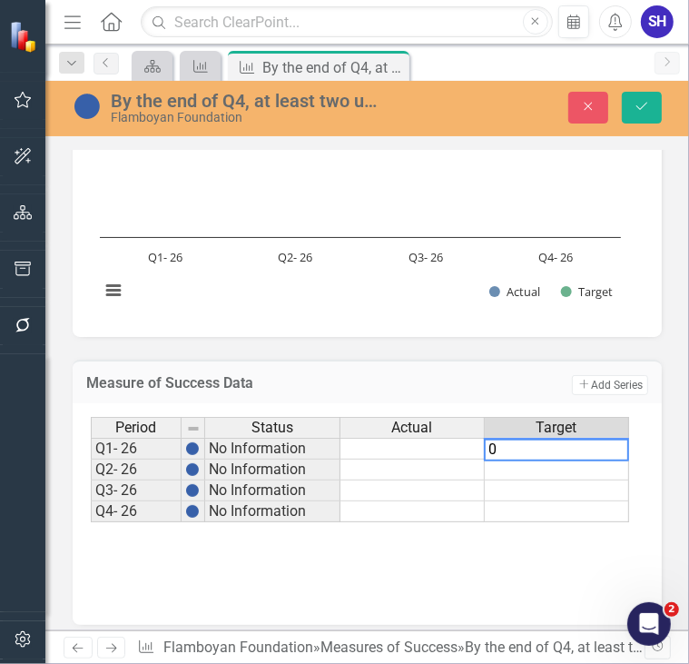
type textarea "0"
click at [581, 470] on td at bounding box center [557, 470] width 144 height 21
type textarea "0"
click at [608, 487] on td at bounding box center [557, 490] width 144 height 21
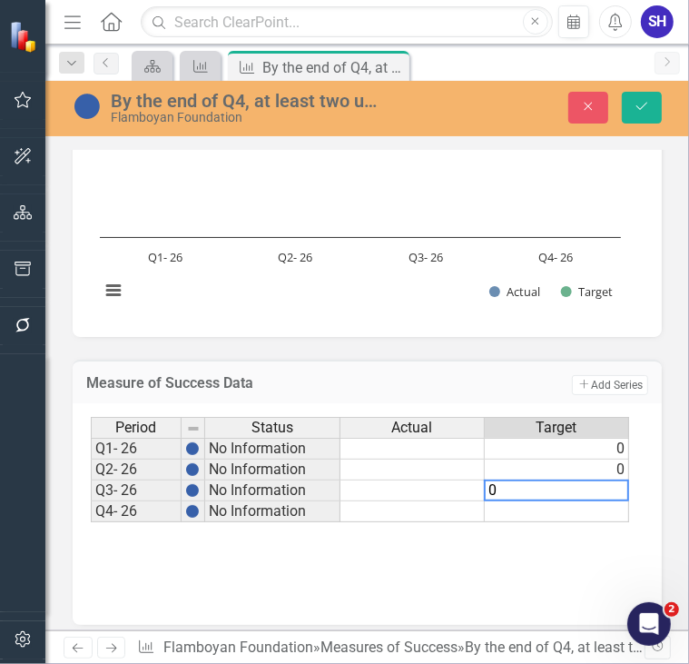
type textarea "0"
click at [609, 508] on td at bounding box center [557, 511] width 144 height 21
type textarea "2"
click at [579, 586] on div "Period Status Actual Target Q1- 26 No Information 0 Q2- 26 No Information 0 Q3-…" at bounding box center [367, 508] width 553 height 182
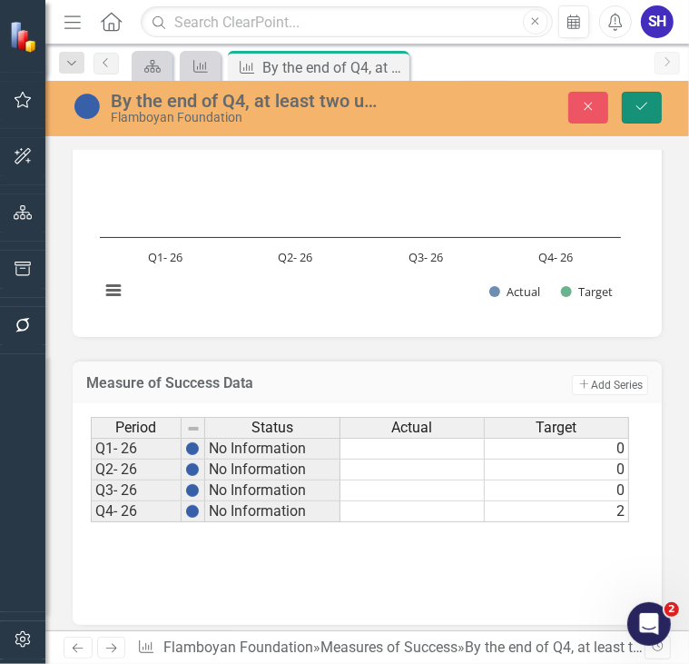
click at [638, 114] on button "Save" at bounding box center [642, 108] width 40 height 32
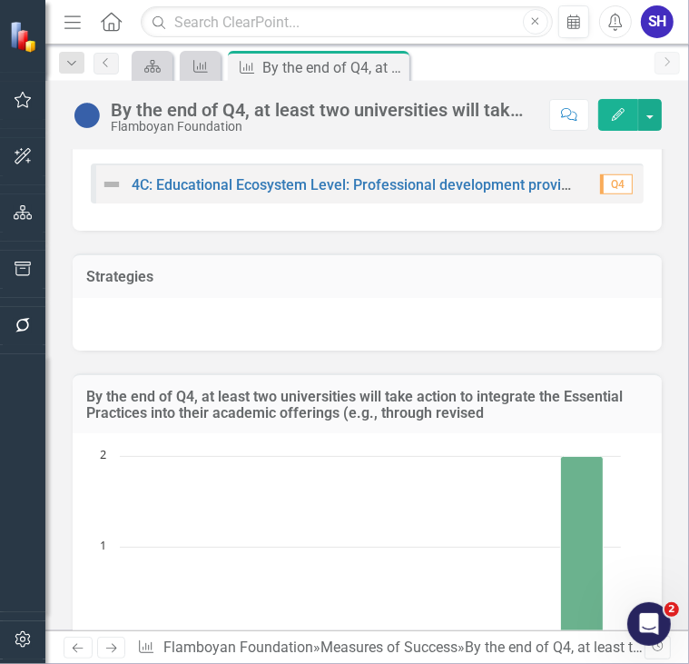
scroll to position [400, 0]
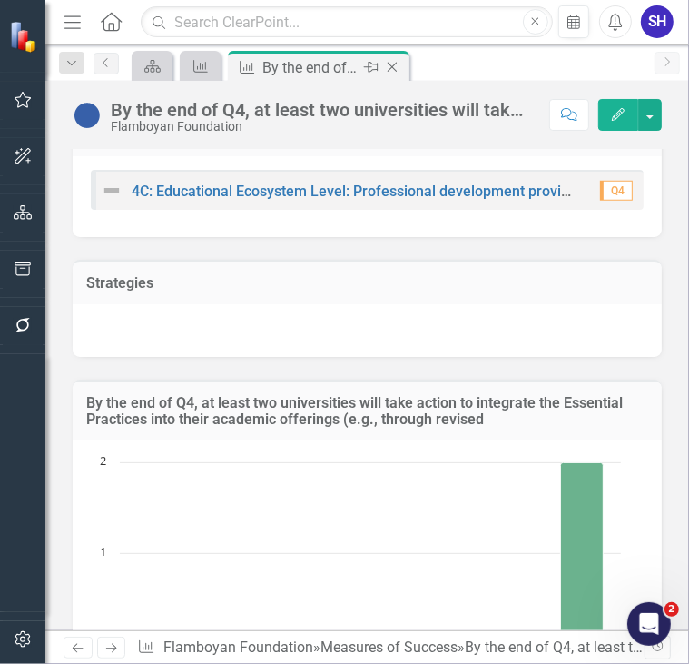
click at [396, 68] on icon "Close" at bounding box center [392, 67] width 18 height 15
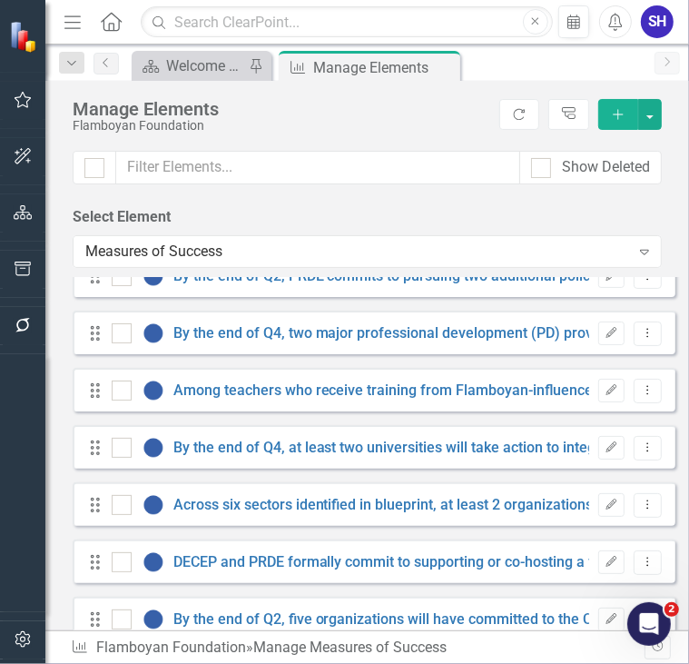
scroll to position [1881, 0]
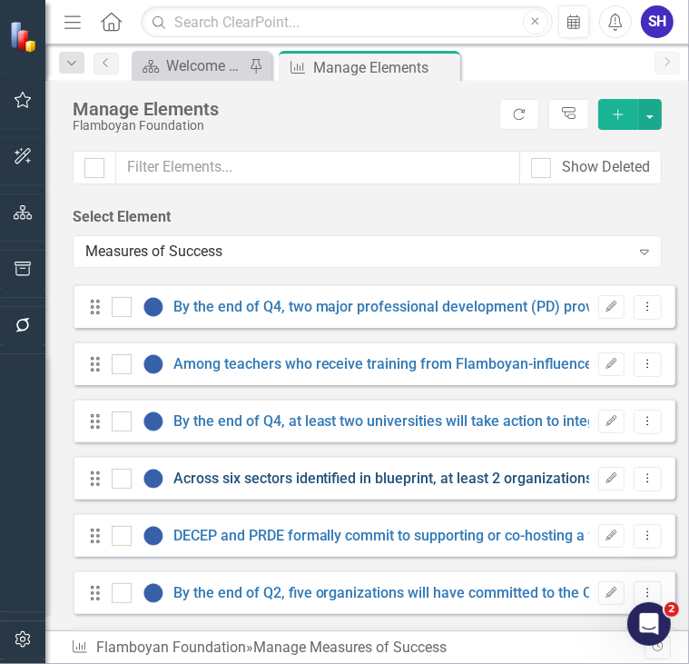
click at [338, 472] on link "Across six sectors identified in blueprint, at least 2 organizations in each se…" at bounding box center [653, 478] width 960 height 17
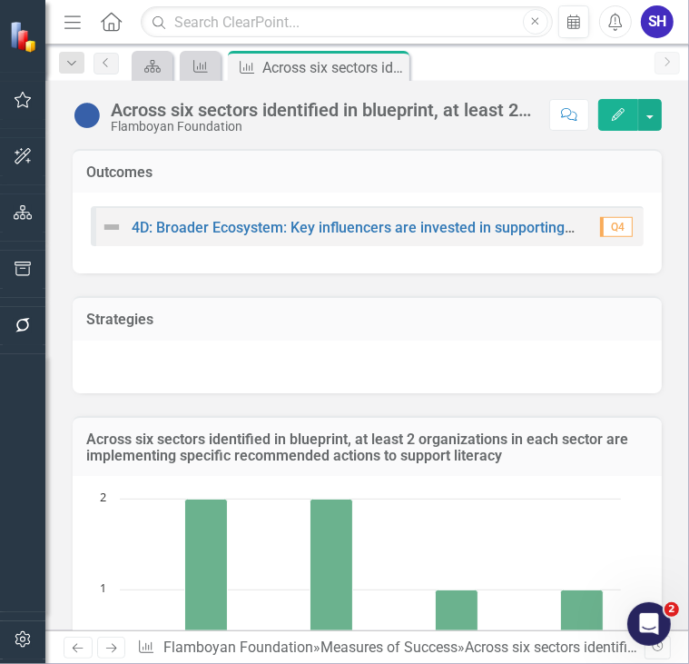
scroll to position [345, 0]
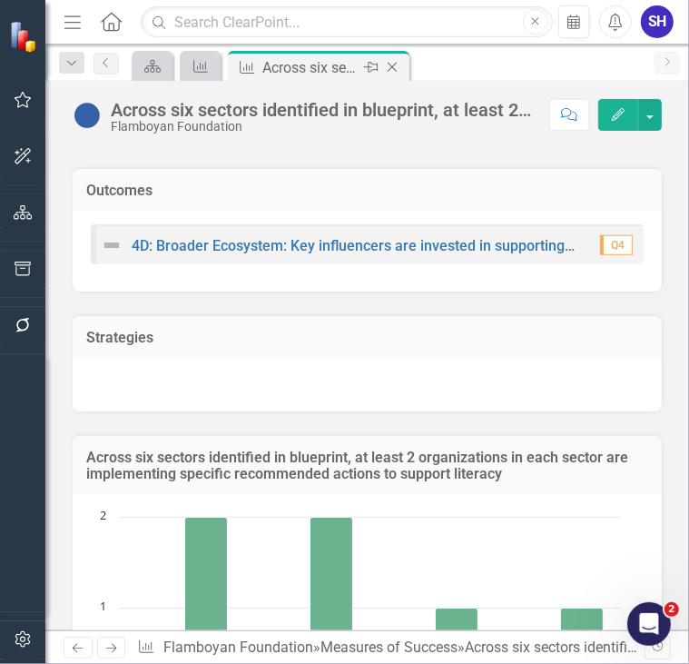
click at [399, 66] on icon "Close" at bounding box center [392, 67] width 18 height 15
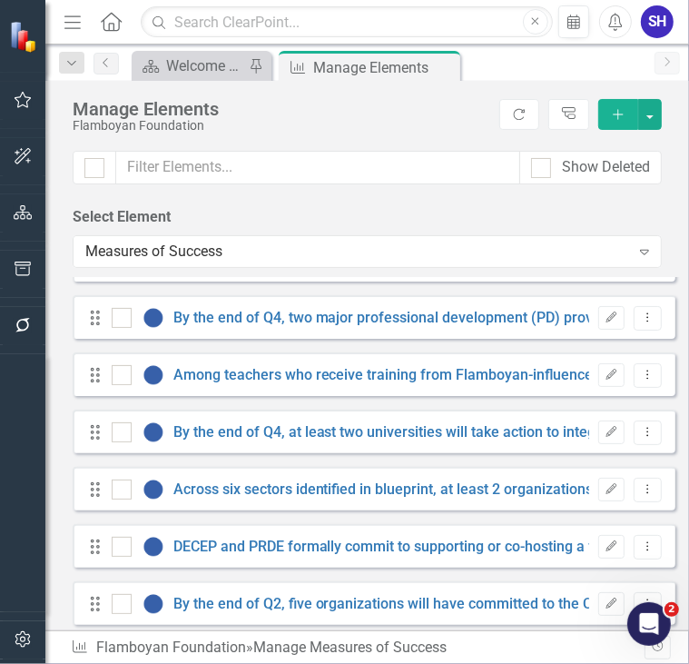
scroll to position [1881, 0]
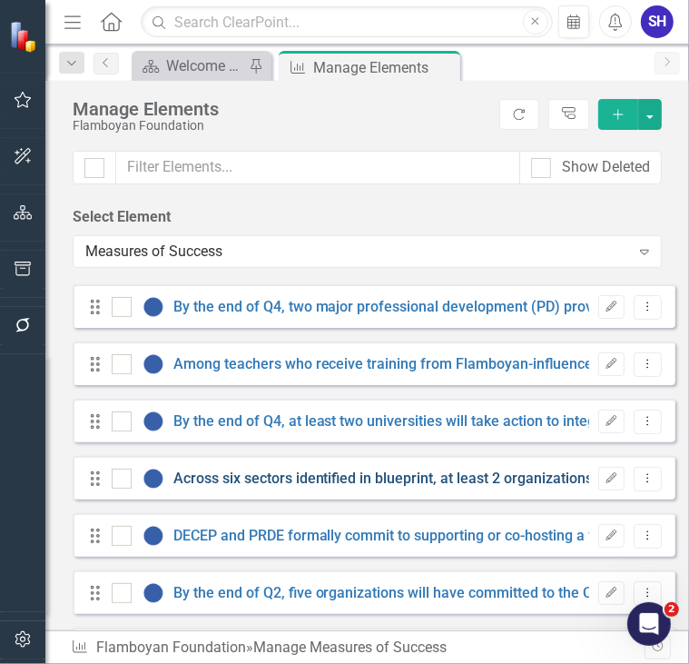
click at [396, 481] on link "Across six sectors identified in blueprint, at least 2 organizations in each se…" at bounding box center [653, 478] width 960 height 17
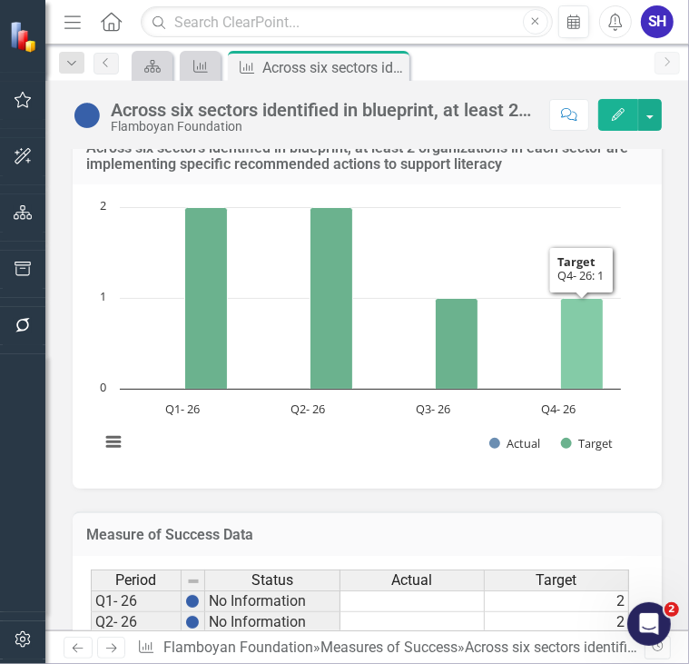
scroll to position [658, 0]
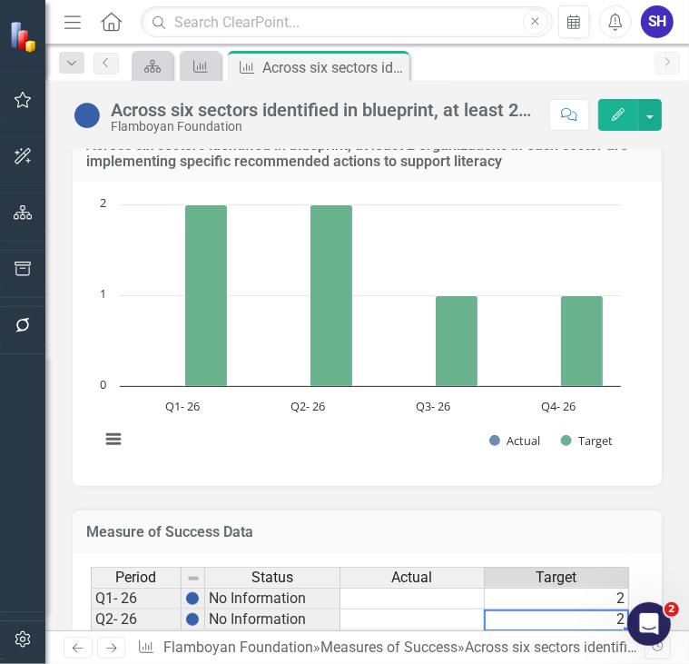
click at [91, 607] on div "Period Status Actual Target Q1- 26 No Information 2 Q2- 26 No Information 2 Q3-…" at bounding box center [91, 619] width 0 height 105
click at [607, 596] on td "2" at bounding box center [557, 599] width 144 height 22
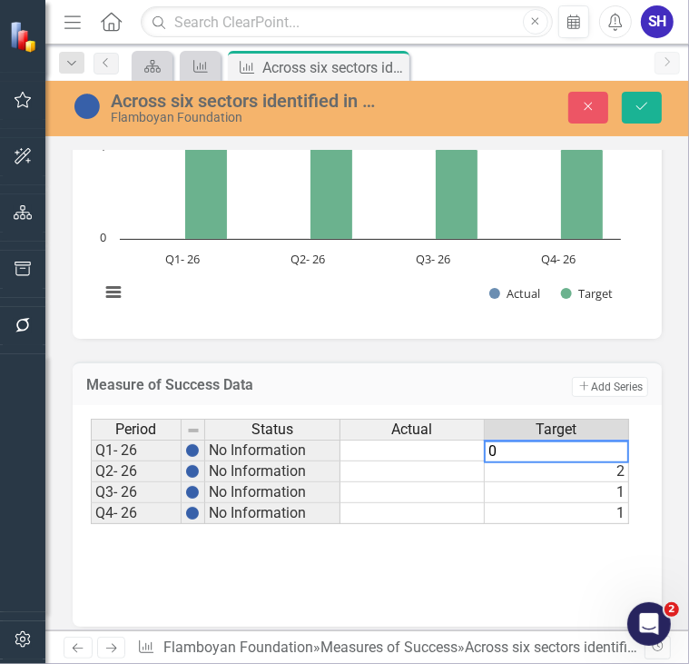
scroll to position [817, 0]
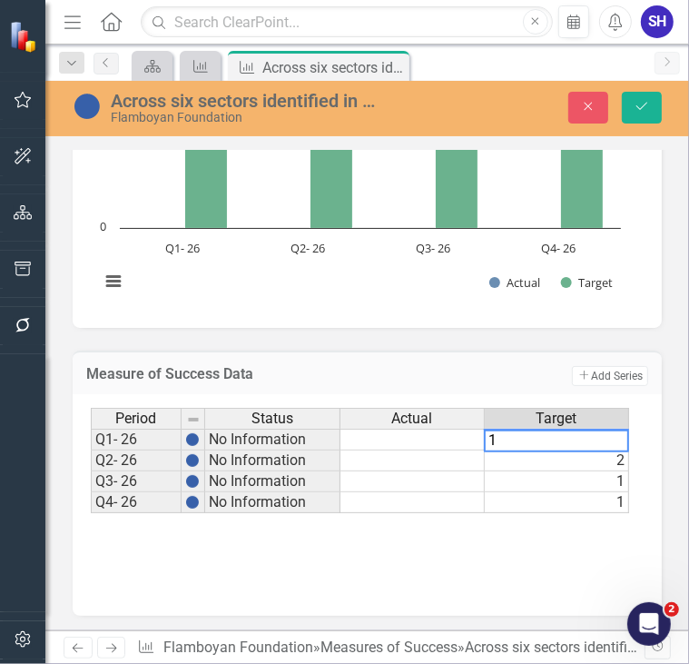
click at [606, 482] on td "1" at bounding box center [557, 481] width 144 height 21
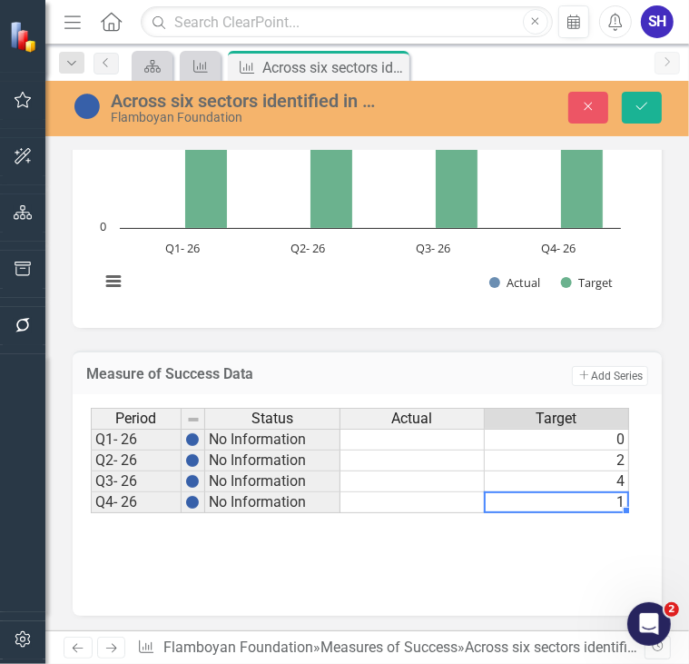
click at [618, 500] on td "1" at bounding box center [557, 502] width 144 height 21
type textarea "6"
click at [571, 579] on div "Period Status Actual Target Q1- 26 No Information 0 Q2- 26 No Information 2 Q3-…" at bounding box center [367, 499] width 553 height 182
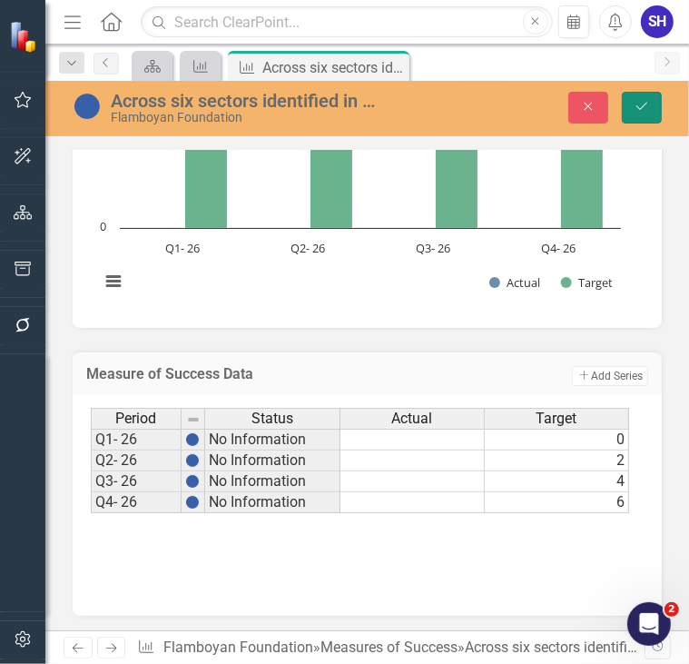
click at [643, 121] on button "Save" at bounding box center [642, 108] width 40 height 32
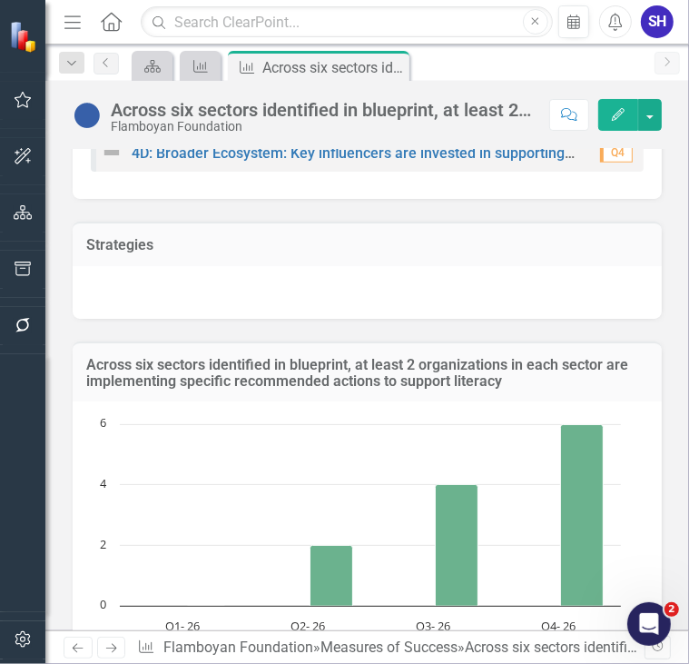
scroll to position [348, 0]
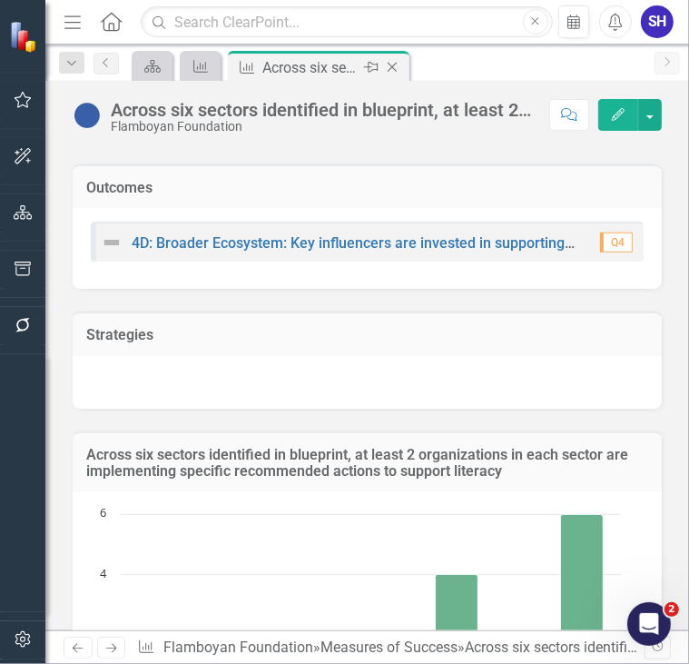
click at [395, 66] on icon "Close" at bounding box center [392, 67] width 18 height 15
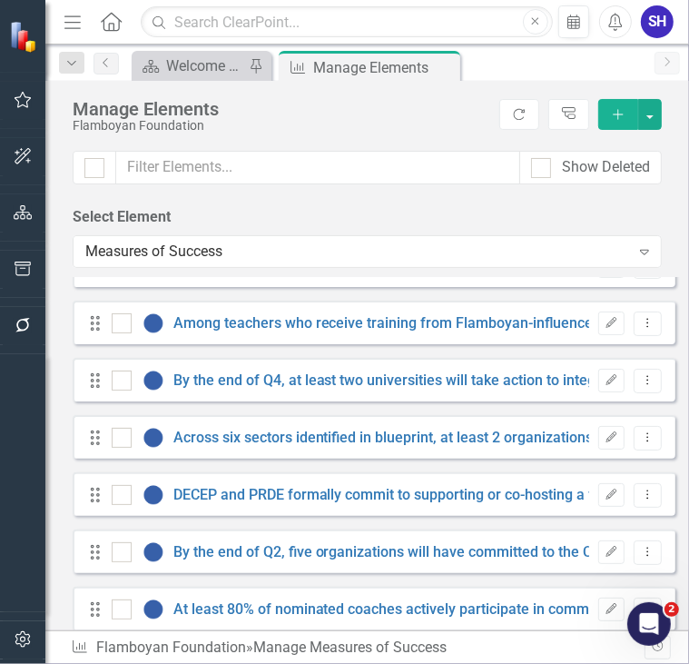
scroll to position [1922, 0]
click at [470, 500] on link "DECEP and PRDE formally commit to supporting or co-hosting a future iteration o…" at bounding box center [513, 494] width 680 height 17
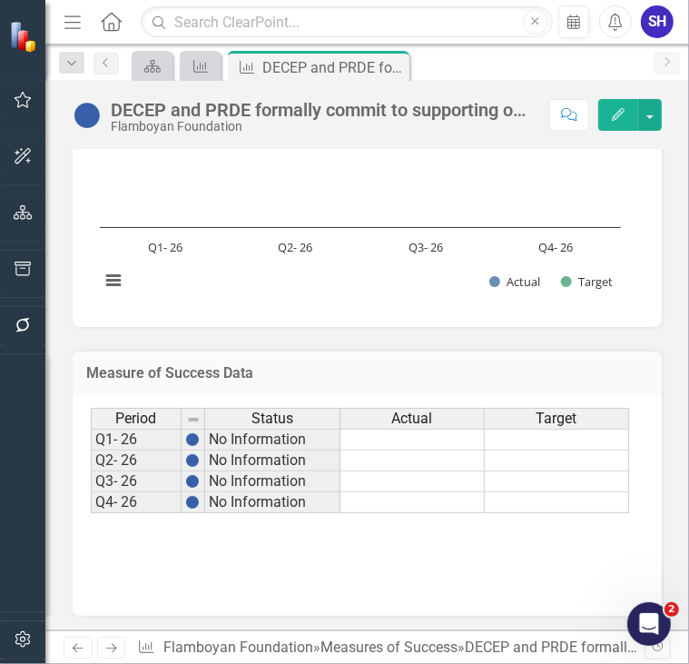
scroll to position [812, 0]
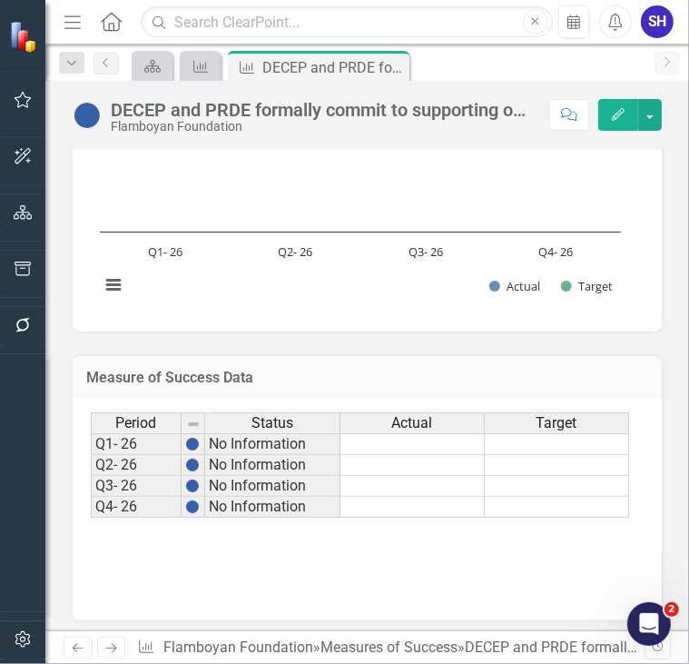
click at [443, 415] on div "Actual" at bounding box center [413, 423] width 144 height 20
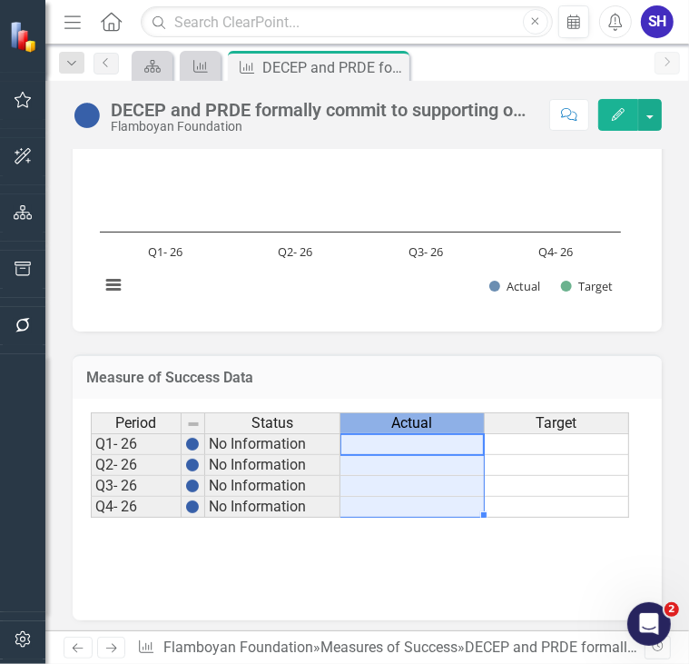
click at [443, 415] on div "Actual" at bounding box center [413, 423] width 144 height 20
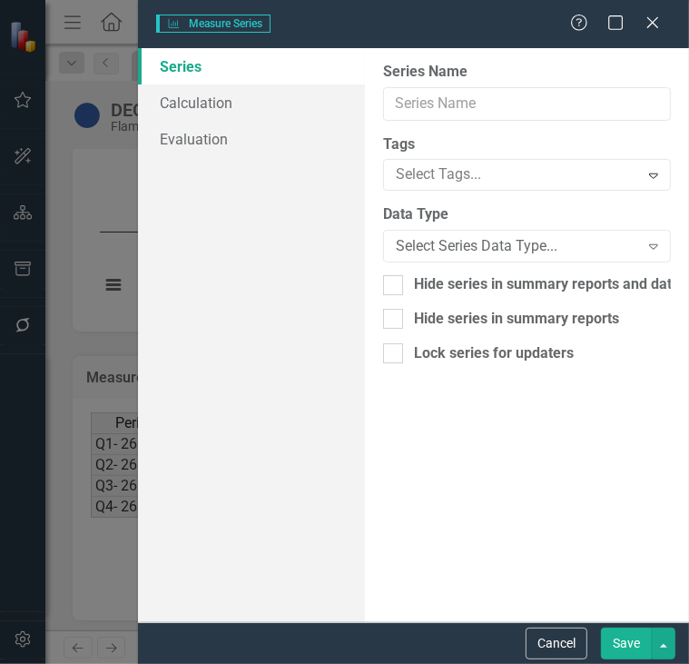
type input "Actual"
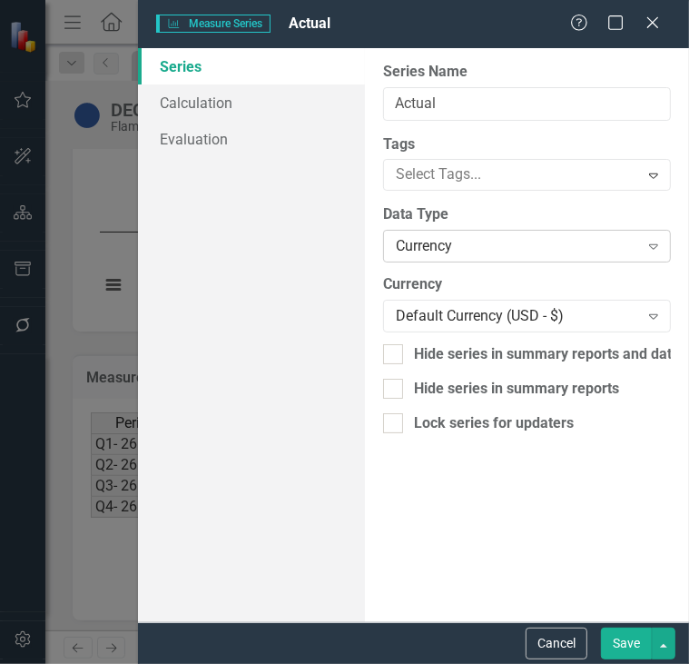
click at [494, 236] on div "Currency" at bounding box center [517, 246] width 243 height 21
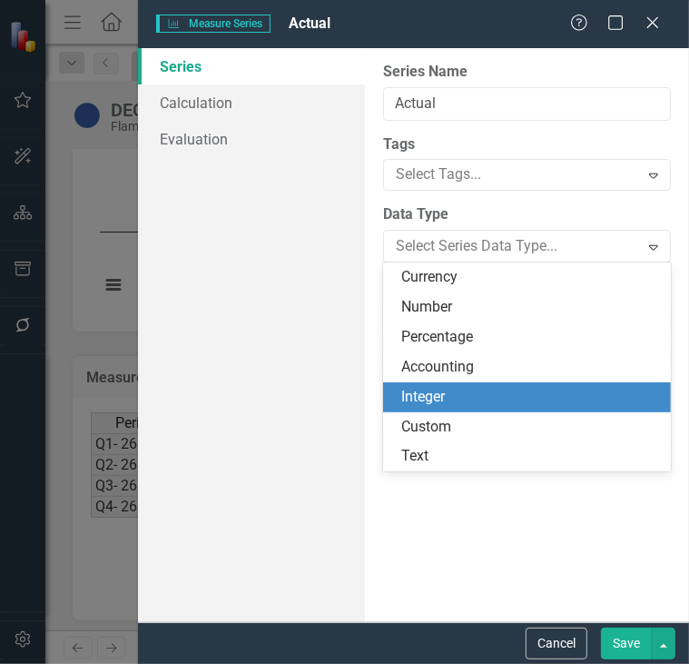
click at [465, 397] on div "Integer" at bounding box center [530, 397] width 259 height 21
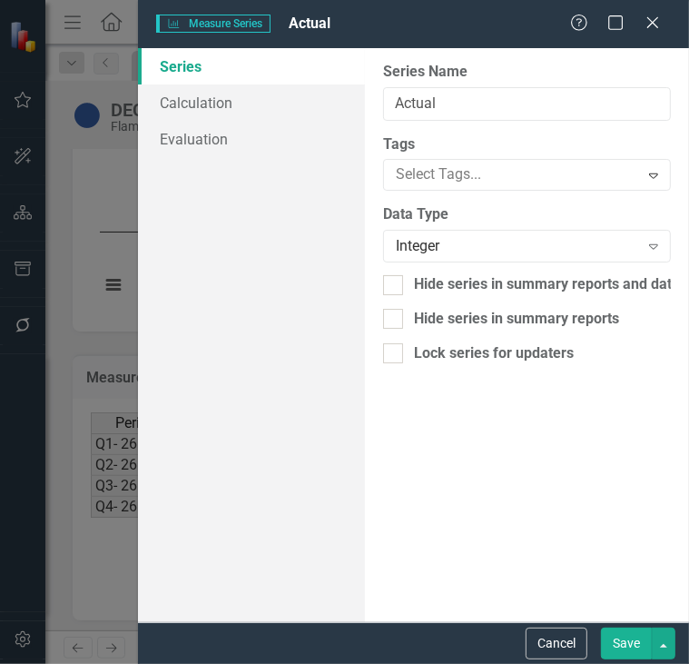
click at [626, 641] on button "Save" at bounding box center [626, 644] width 51 height 32
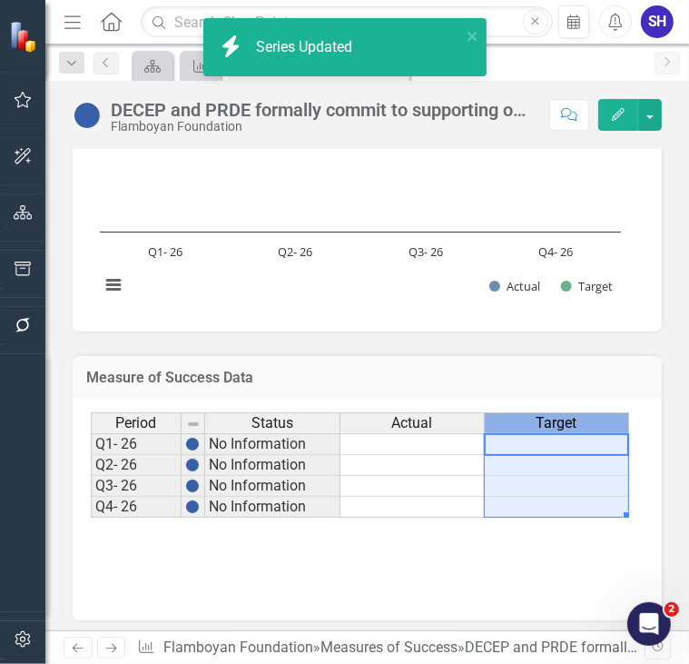
click at [570, 415] on span "Target" at bounding box center [557, 423] width 41 height 16
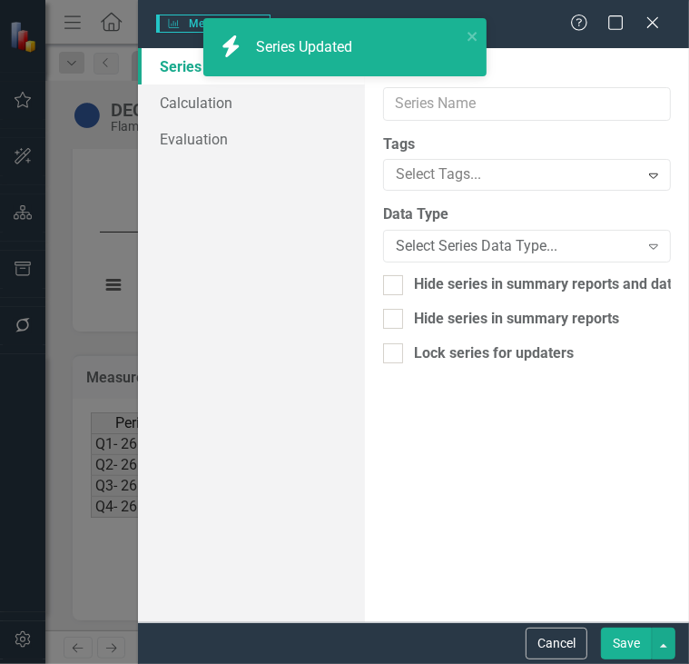
type input "Target"
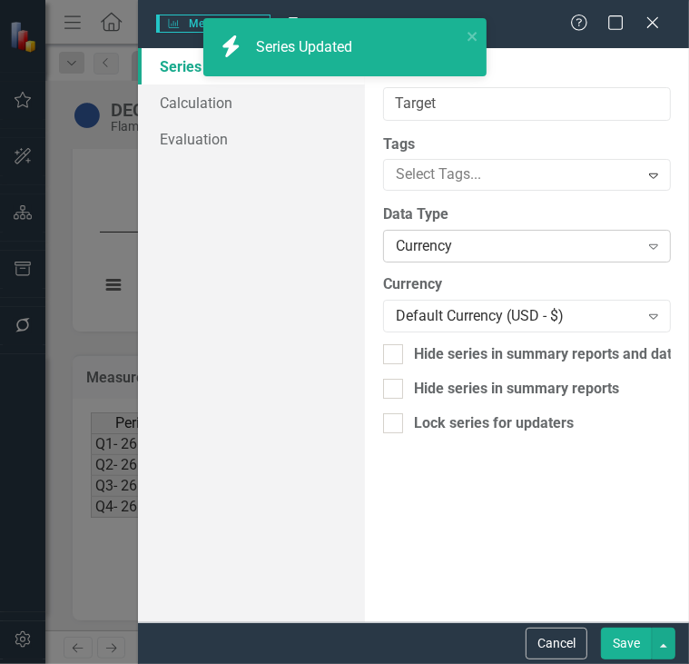
click at [519, 243] on div "Currency" at bounding box center [517, 246] width 243 height 21
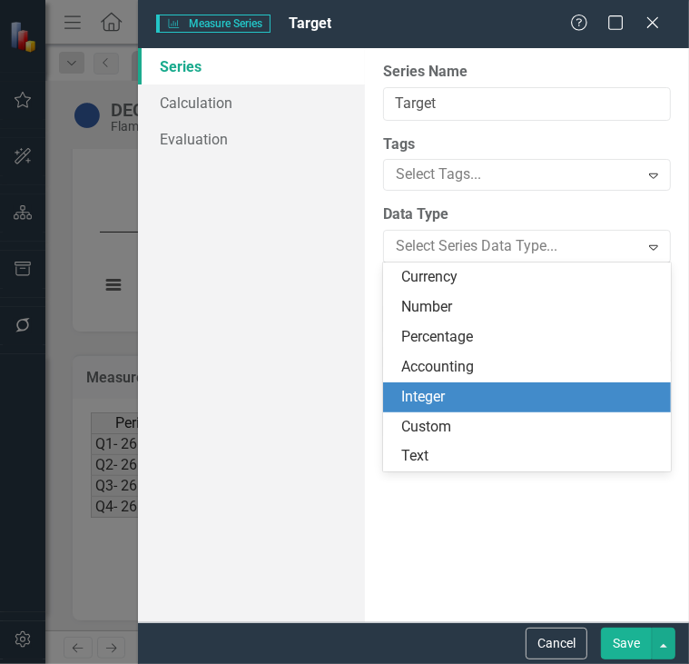
click at [503, 399] on div "Integer" at bounding box center [530, 397] width 259 height 21
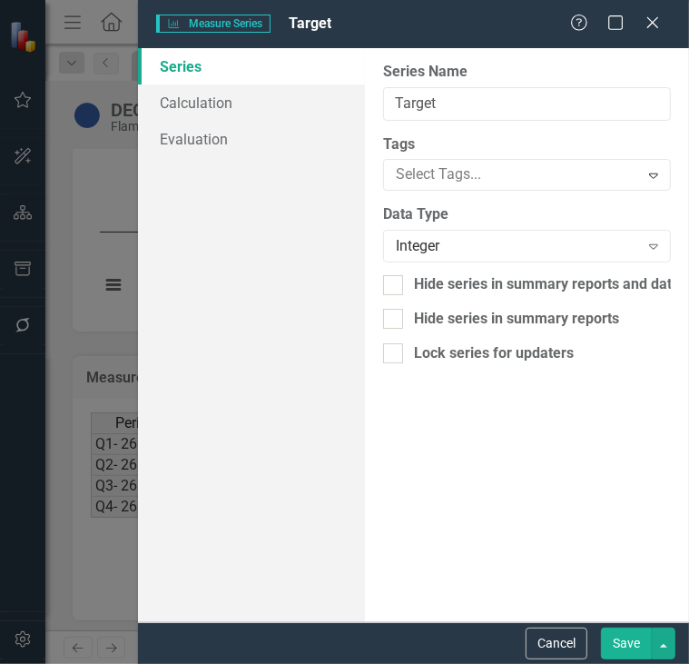
click at [623, 649] on button "Save" at bounding box center [626, 644] width 51 height 32
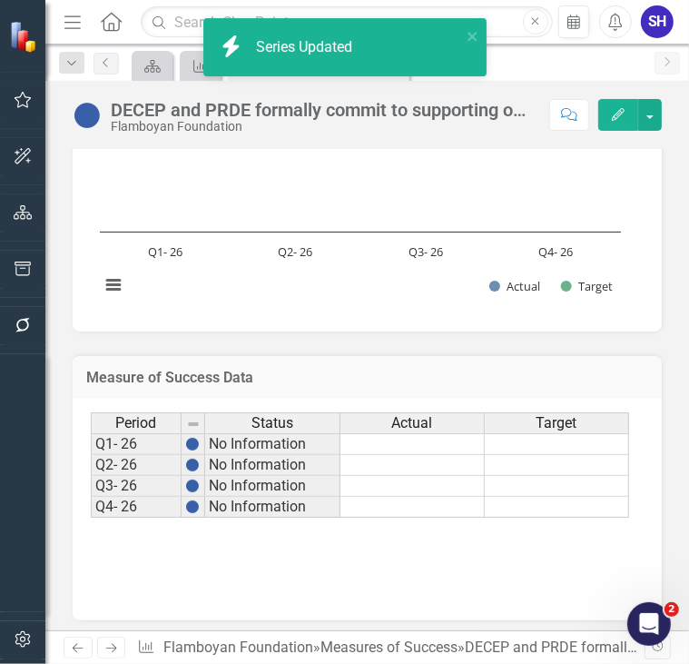
click at [600, 436] on td at bounding box center [557, 444] width 144 height 22
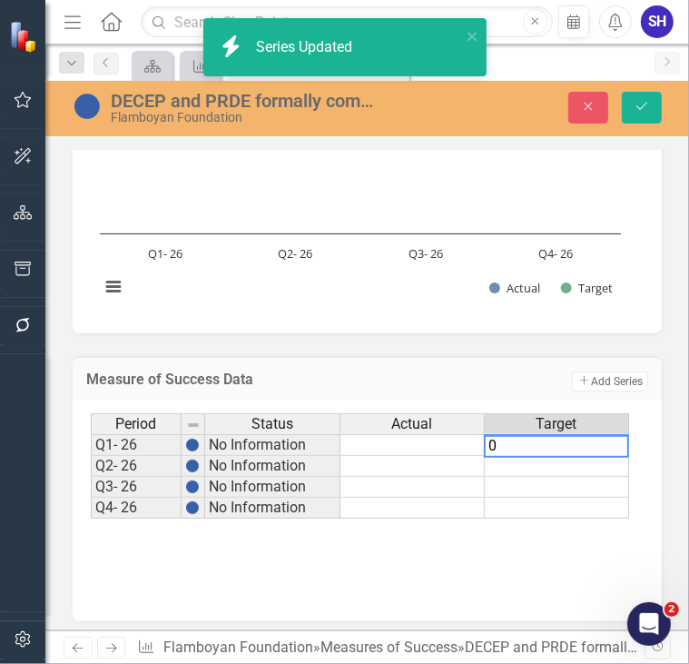
type textarea "0"
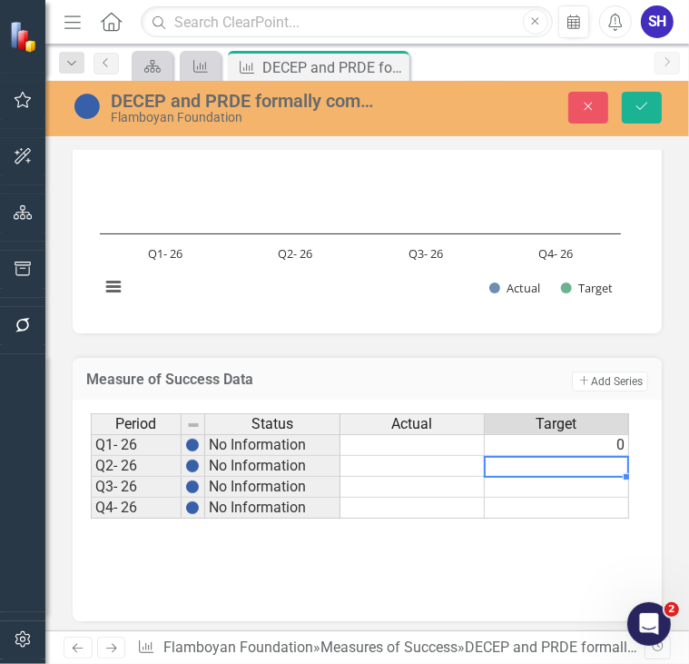
click at [596, 463] on td at bounding box center [557, 466] width 144 height 21
type textarea "0"
click at [590, 480] on td at bounding box center [557, 487] width 144 height 21
type textarea "0"
click at [91, 513] on div "Period Status Actual Target Q1- 26 No Information 0 Q2- 26 No Information 0 Q3-…" at bounding box center [91, 465] width 0 height 105
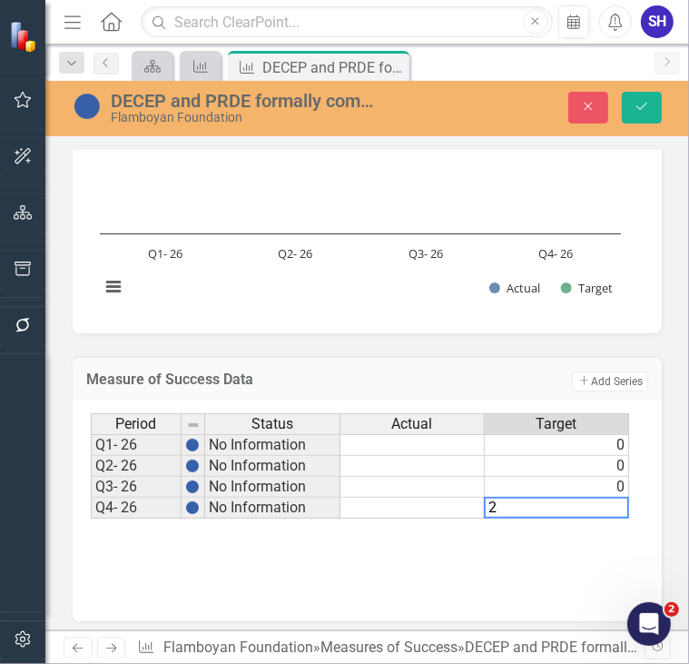
click at [582, 513] on textarea "2" at bounding box center [556, 508] width 145 height 22
type textarea "2"
click at [579, 561] on div "Period Status Actual Target Q1- 26 No Information 0 Q2- 26 No Information 0 Q3-…" at bounding box center [367, 504] width 553 height 182
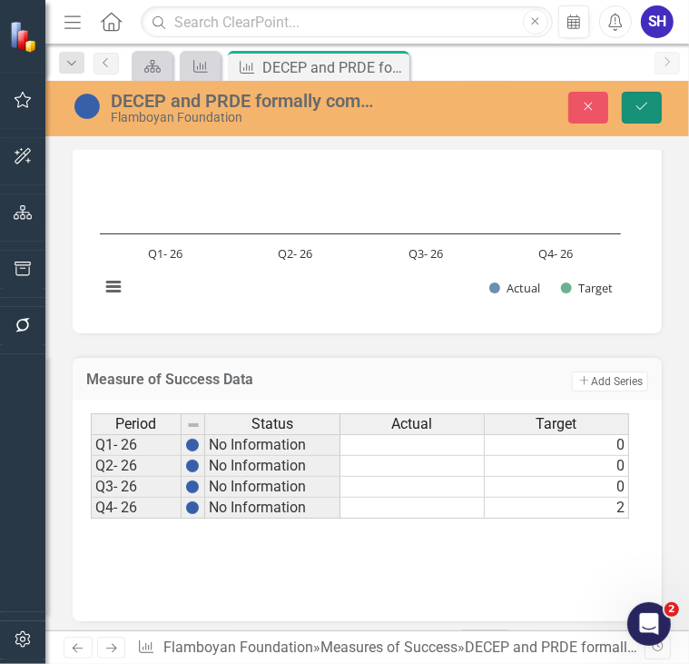
click at [648, 112] on icon "Save" at bounding box center [642, 106] width 16 height 13
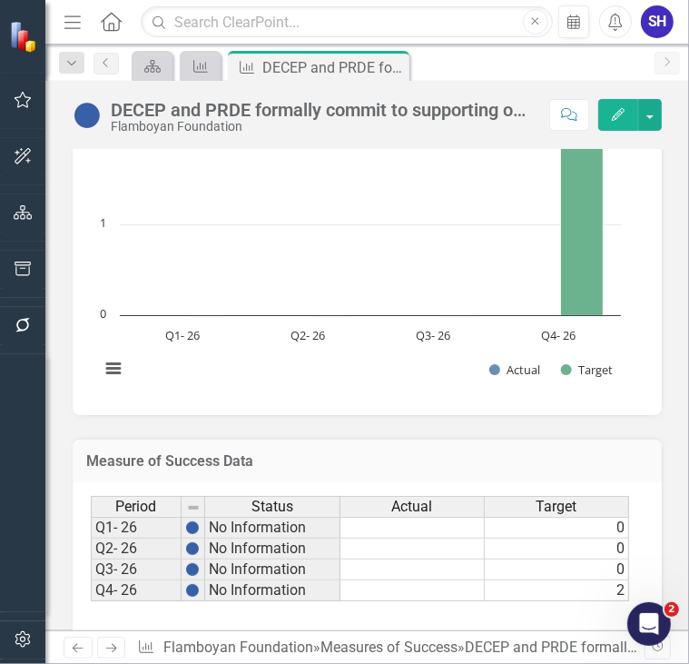
scroll to position [817, 0]
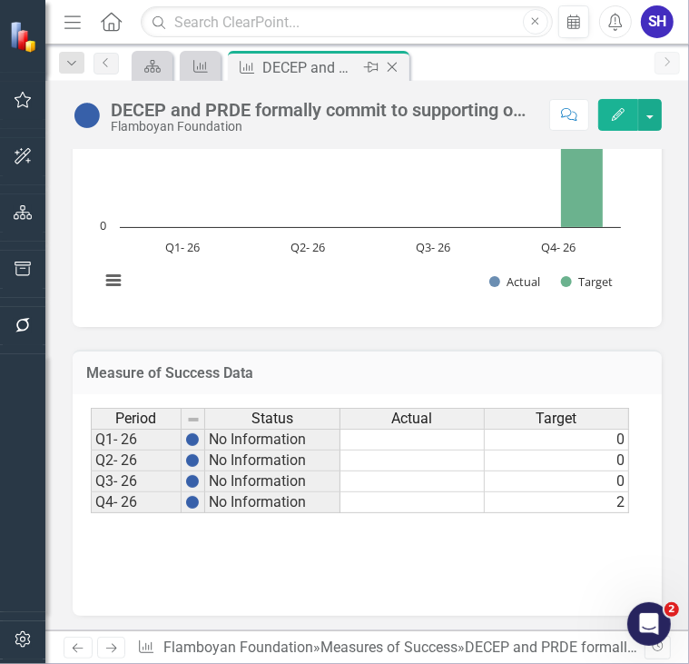
click at [396, 70] on icon at bounding box center [393, 68] width 10 height 10
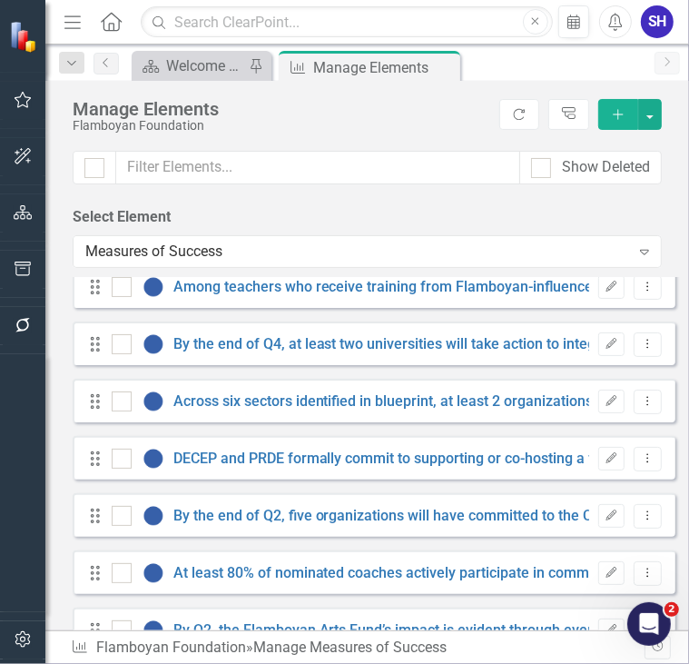
scroll to position [1958, 0]
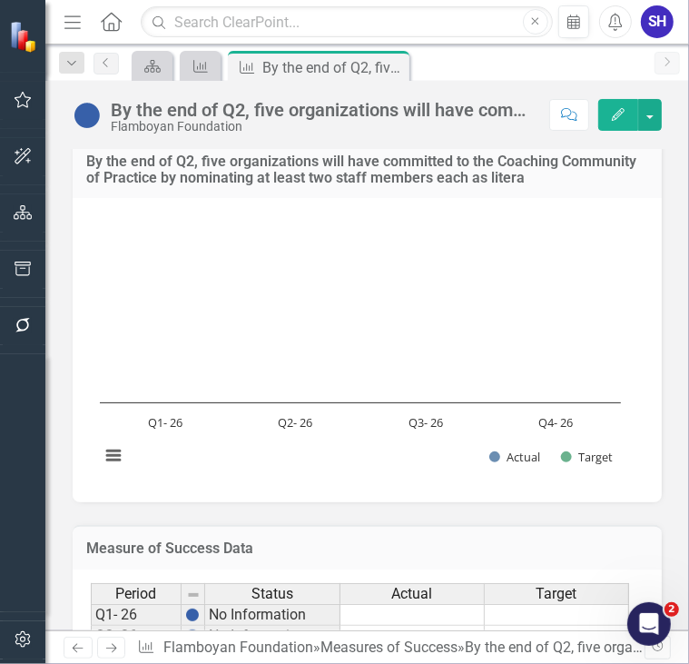
scroll to position [817, 0]
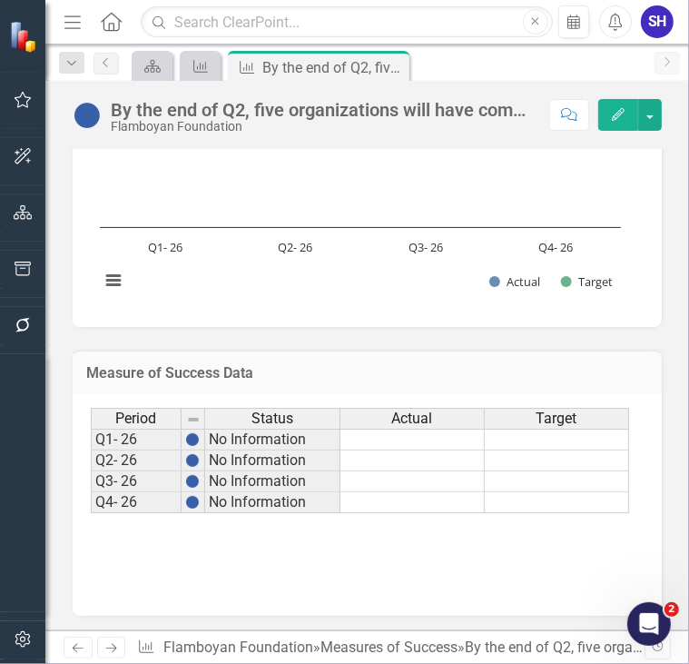
click at [432, 411] on span "Actual" at bounding box center [412, 419] width 41 height 16
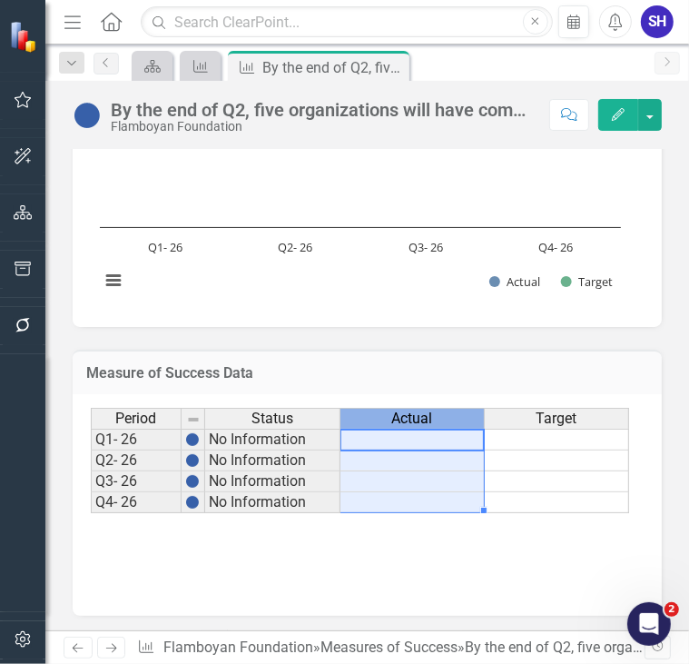
click at [432, 411] on span "Actual" at bounding box center [412, 419] width 41 height 16
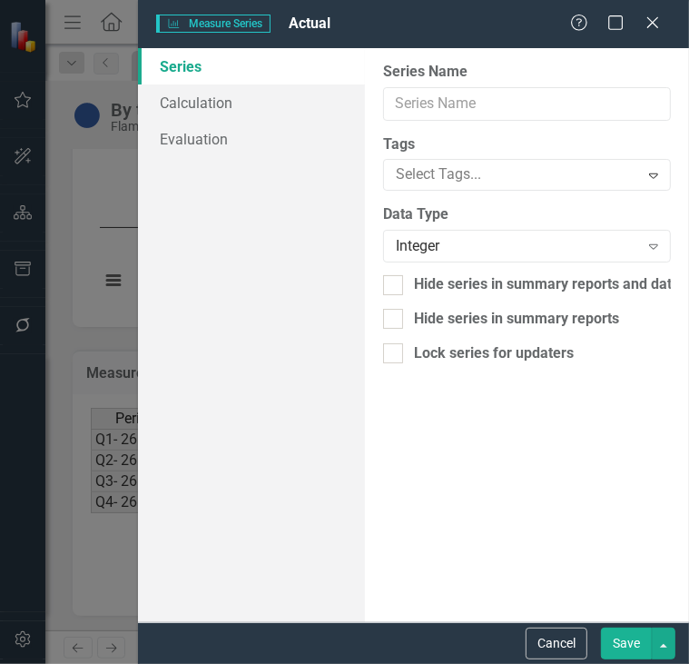
type input "Actual"
click at [632, 650] on button "Save" at bounding box center [626, 644] width 51 height 32
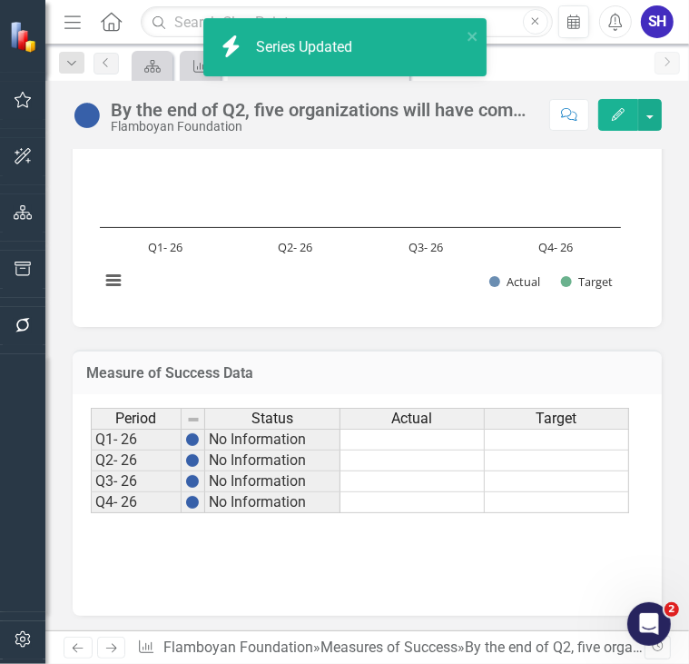
click at [575, 413] on span "Target" at bounding box center [557, 419] width 41 height 16
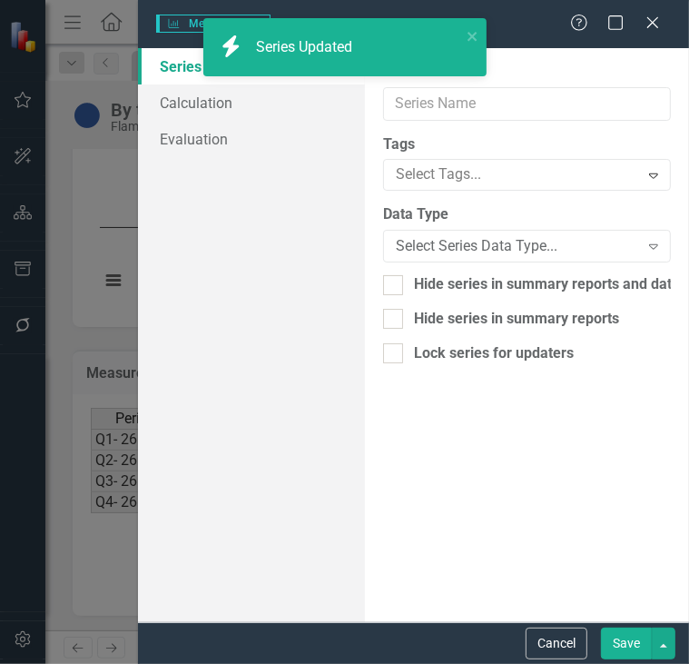
type input "Target"
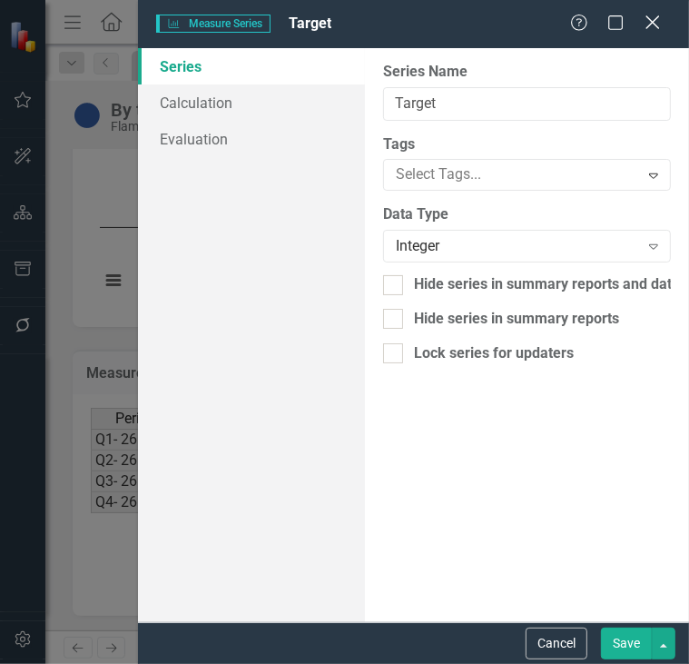
click at [658, 32] on div "Close" at bounding box center [652, 24] width 23 height 25
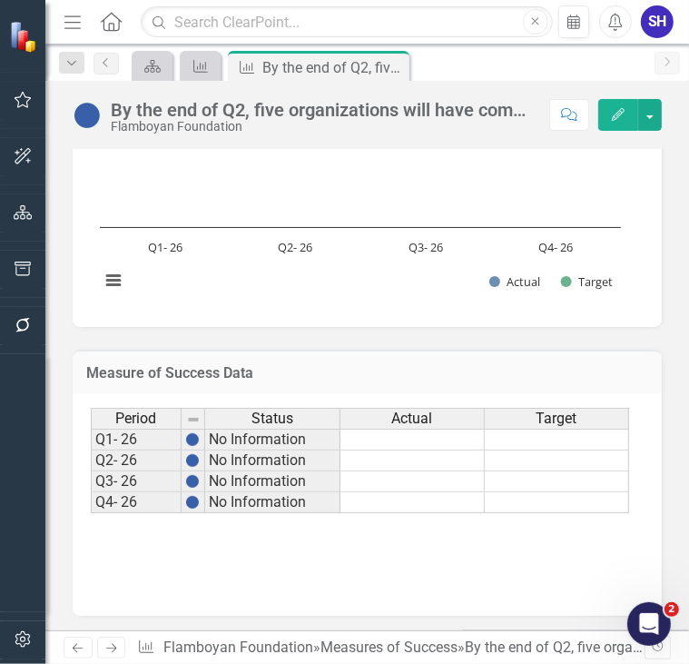
click at [568, 441] on td at bounding box center [557, 440] width 144 height 22
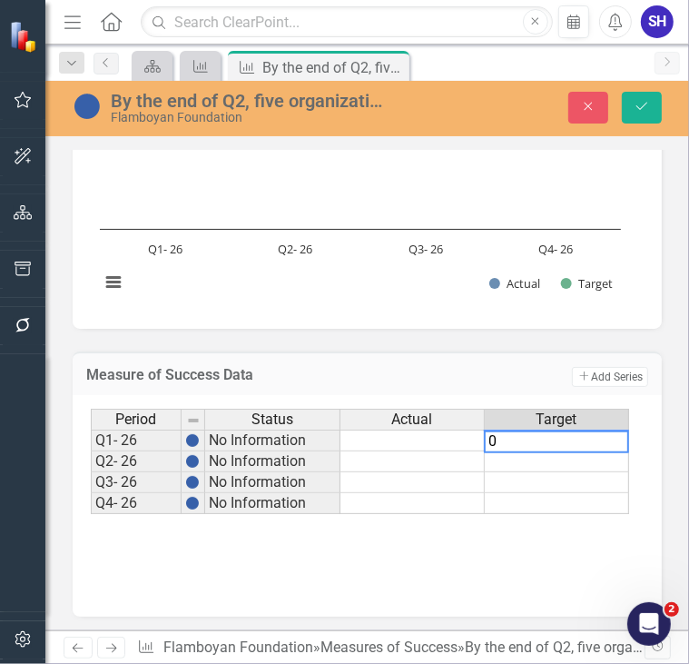
type textarea "0"
click at [572, 453] on td at bounding box center [557, 461] width 144 height 21
type textarea "5"
click at [603, 487] on td at bounding box center [557, 482] width 144 height 21
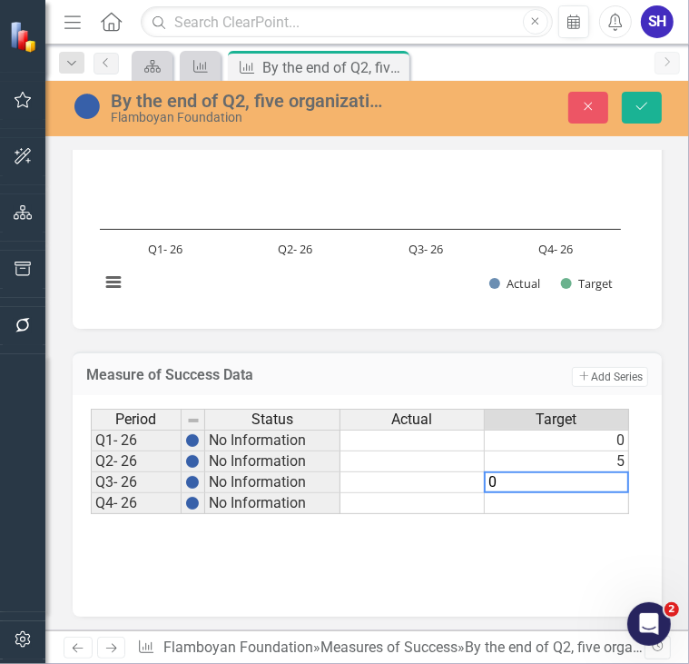
type textarea "0"
click at [610, 500] on td at bounding box center [557, 503] width 144 height 21
type textarea "0"
click at [602, 559] on div "Period Status Actual Target Q1- 26 No Information 0 Q2- 26 No Information 5 Q3-…" at bounding box center [367, 500] width 553 height 182
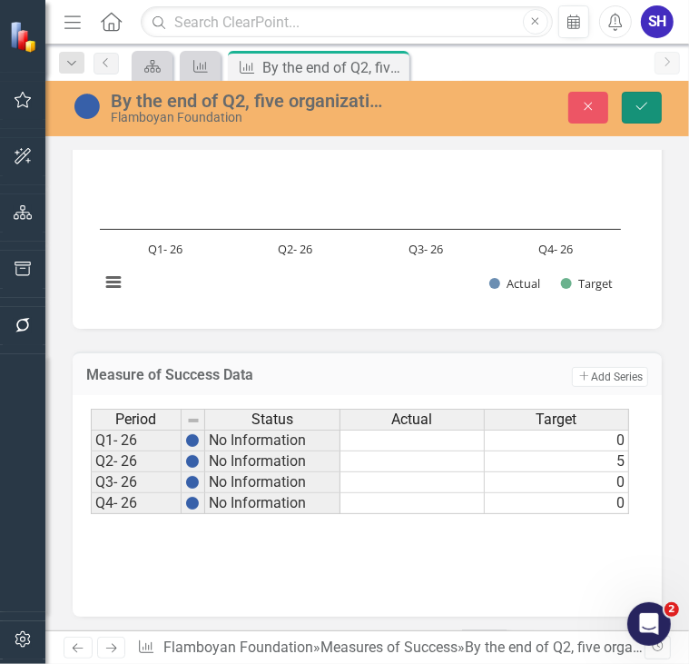
click at [643, 116] on button "Save" at bounding box center [642, 108] width 40 height 32
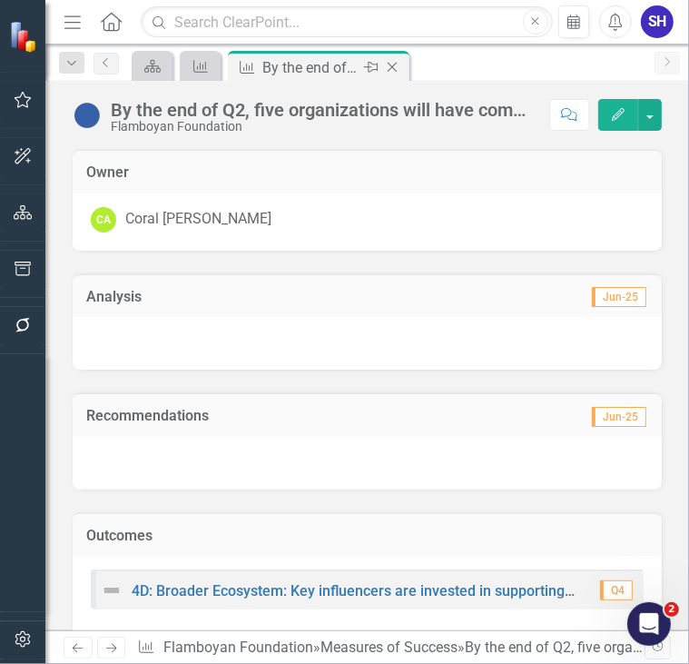
click at [392, 68] on icon "Close" at bounding box center [392, 67] width 18 height 15
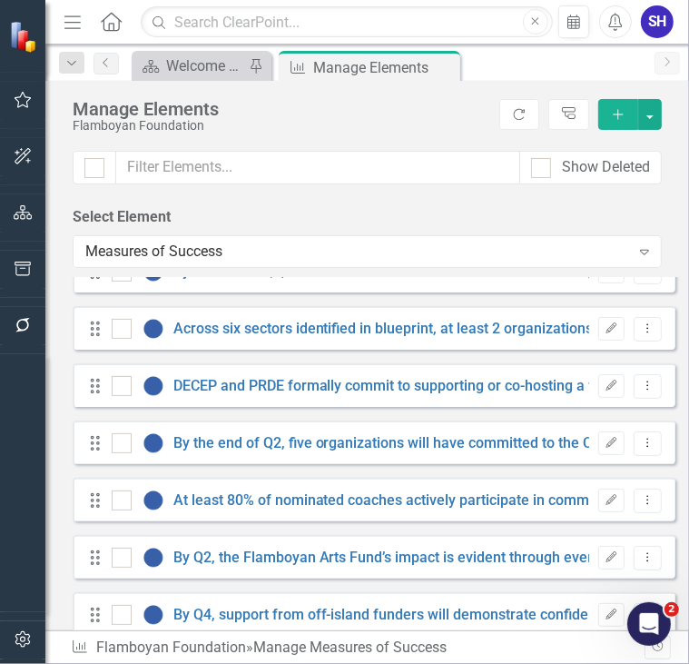
scroll to position [2070, 0]
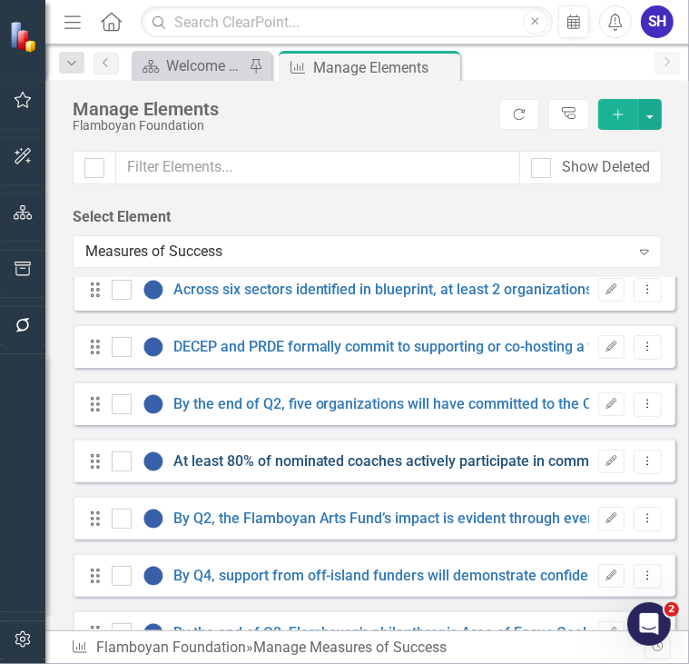
click at [445, 462] on link "At least 80% of nominated coaches actively participate in community activities …" at bounding box center [468, 460] width 590 height 17
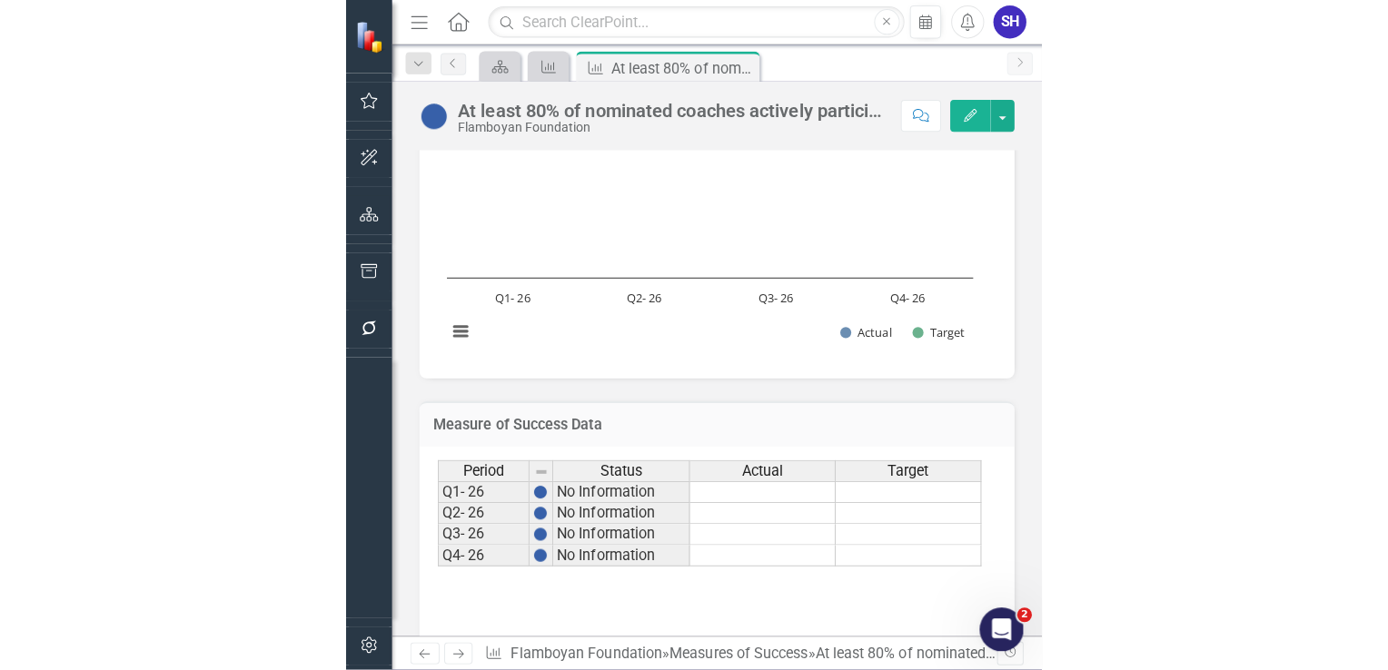
scroll to position [817, 0]
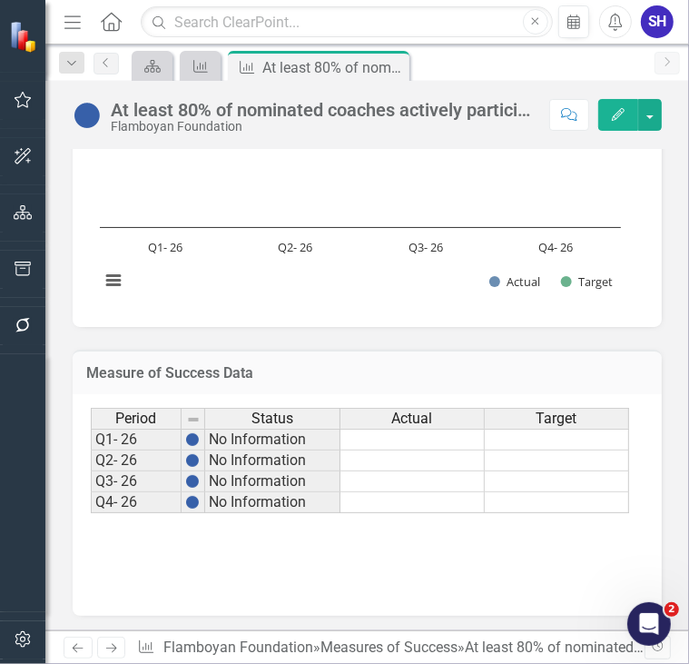
click at [603, 438] on td at bounding box center [557, 440] width 144 height 22
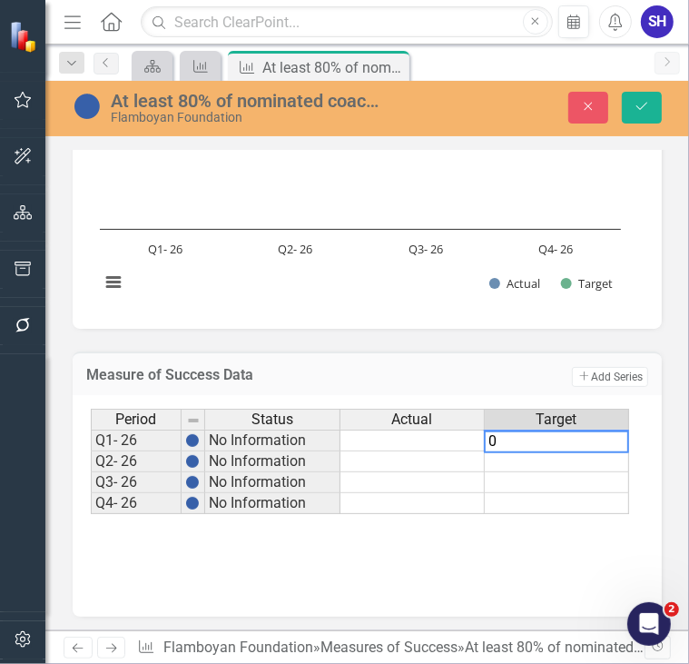
type textarea "0"
click at [596, 459] on td at bounding box center [557, 461] width 144 height 21
type textarea "40"
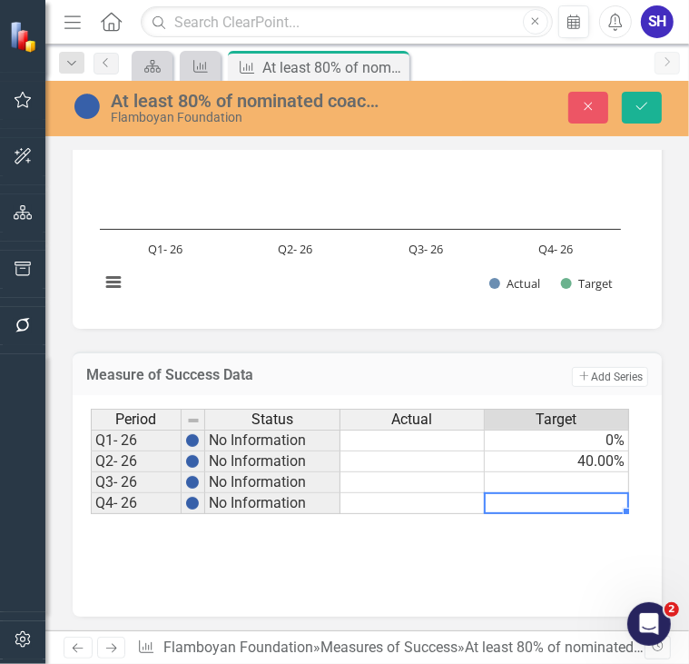
click at [574, 495] on td at bounding box center [557, 503] width 144 height 21
click at [569, 474] on td at bounding box center [557, 482] width 144 height 21
type textarea "0"
click at [566, 500] on td at bounding box center [557, 503] width 144 height 21
click at [566, 500] on div "Period Status Actual Target Q1- 26 No Information 0% Q2- 26 No Information 40.0…" at bounding box center [361, 462] width 540 height 106
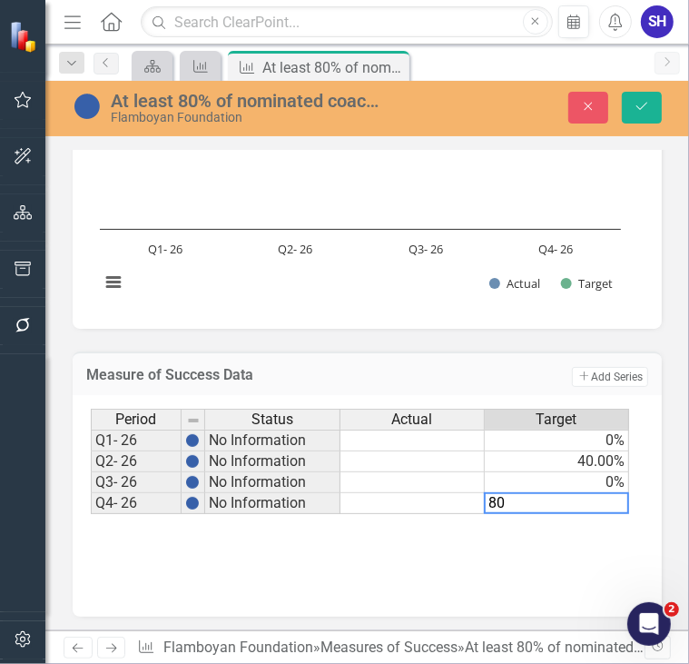
click at [566, 500] on textarea "80" at bounding box center [556, 503] width 145 height 22
type textarea "80"
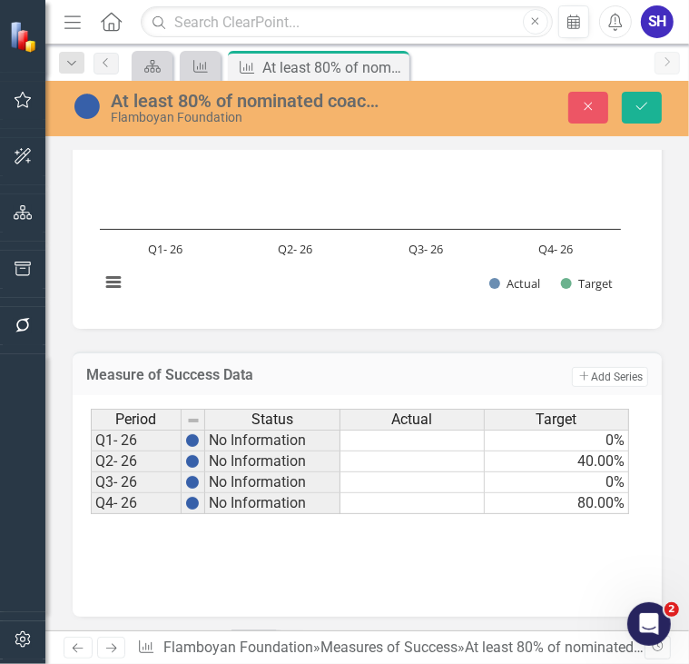
click at [542, 566] on div "Period Status Actual Target Q1- 26 No Information 0% Q2- 26 No Information 40.0…" at bounding box center [367, 500] width 553 height 182
click at [645, 116] on button "Save" at bounding box center [642, 108] width 40 height 32
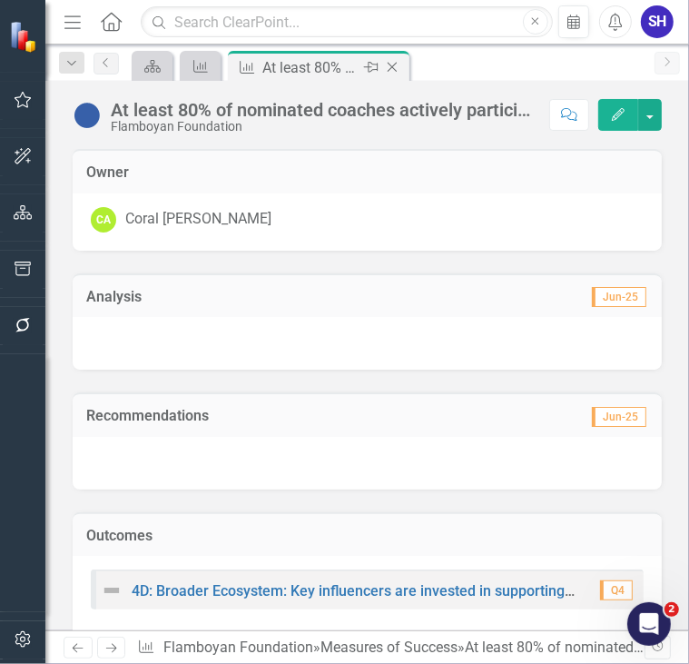
click at [391, 67] on icon at bounding box center [393, 68] width 10 height 10
